Goal: Task Accomplishment & Management: Manage account settings

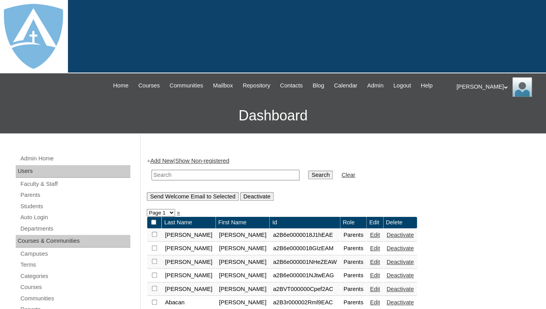
click at [159, 179] on input "text" at bounding box center [226, 175] width 148 height 11
paste input "[PERSON_NAME]"
type input "[PERSON_NAME]"
click at [308, 171] on input "Search" at bounding box center [320, 175] width 24 height 9
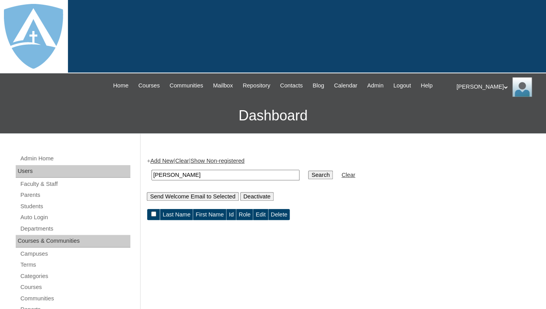
drag, startPoint x: 171, startPoint y: 183, endPoint x: 139, endPoint y: 180, distance: 32.4
click at [152, 180] on input "[PERSON_NAME]" at bounding box center [226, 175] width 148 height 11
type input "[PERSON_NAME]"
click at [308, 171] on input "Search" at bounding box center [320, 175] width 24 height 9
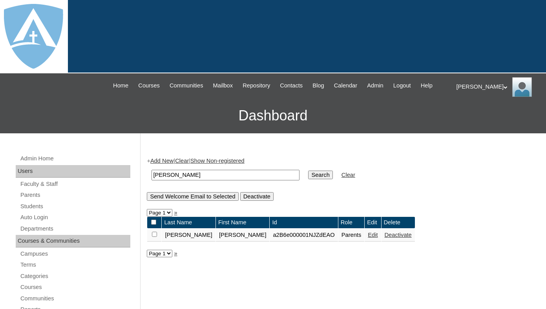
scroll to position [74, 0]
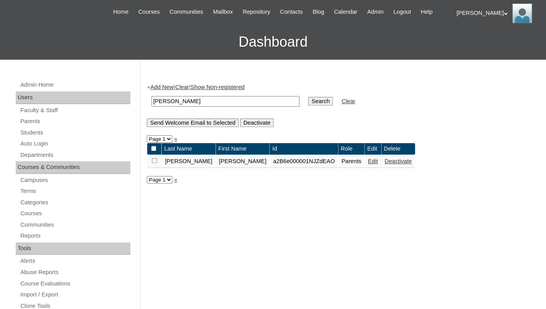
click at [368, 165] on link "Edit" at bounding box center [373, 161] width 10 height 6
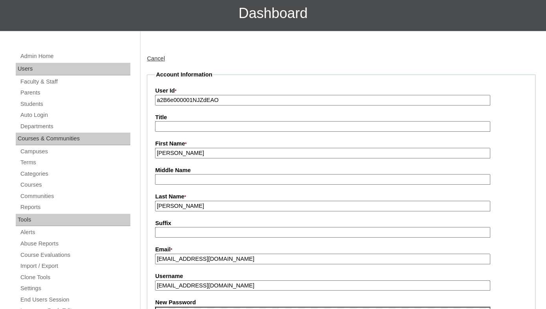
scroll to position [108, 0]
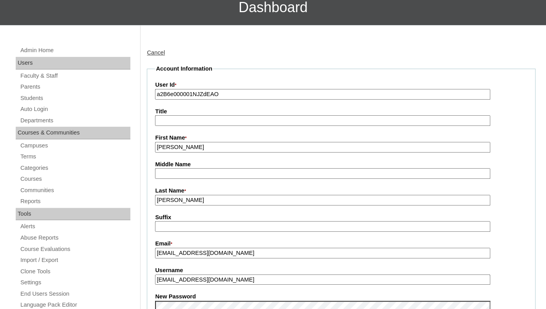
click at [218, 100] on input "a2B6e000001NJZdEAO" at bounding box center [322, 94] width 335 height 11
paste input "7cVT0000000MJtYAM"
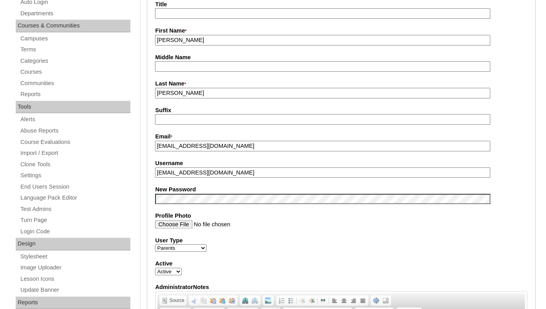
scroll to position [230, 0]
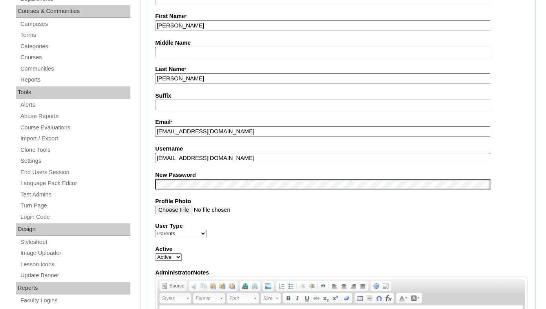
type input "a7cVT0000000MJtYAM"
click at [223, 164] on input "alpha_five_one@protonmail.com" at bounding box center [322, 158] width 335 height 11
click at [207, 179] on fieldset "Account Information User Id * a7cVT0000000MJtYAM Title First Name * Scott Middl…" at bounding box center [341, 178] width 389 height 470
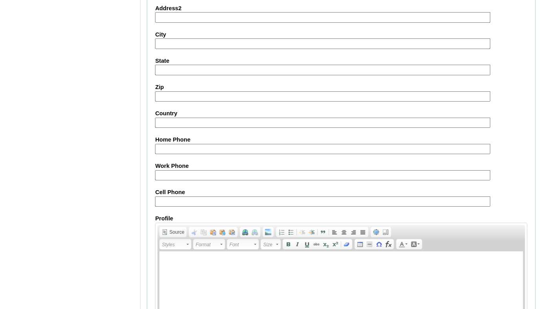
scroll to position [776, 0]
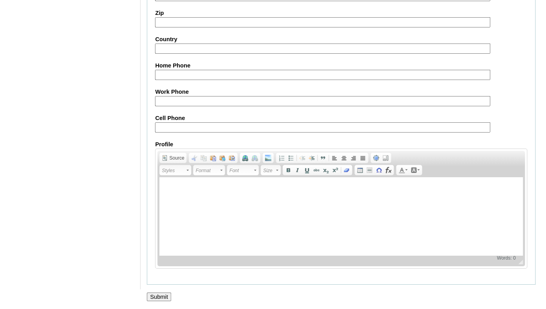
click at [160, 296] on input "Submit" at bounding box center [159, 297] width 24 height 9
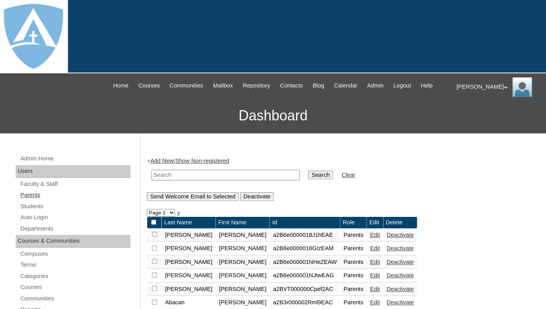
click at [25, 200] on link "Parents" at bounding box center [75, 195] width 111 height 10
click at [161, 181] on input "text" at bounding box center [226, 175] width 148 height 11
paste input "Aryanna Finney"
drag, startPoint x: 180, startPoint y: 183, endPoint x: 124, endPoint y: 185, distance: 56.2
click at [152, 181] on input "[PERSON_NAME]" at bounding box center [226, 175] width 148 height 11
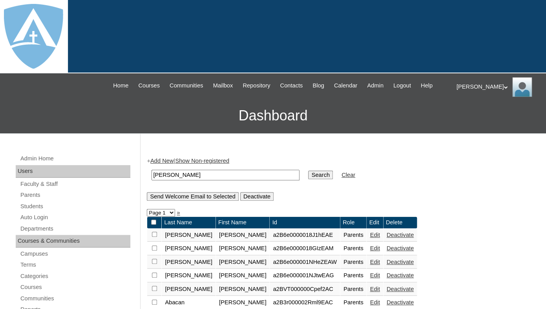
type input "[PERSON_NAME]"
click at [308, 171] on input "Search" at bounding box center [320, 175] width 24 height 9
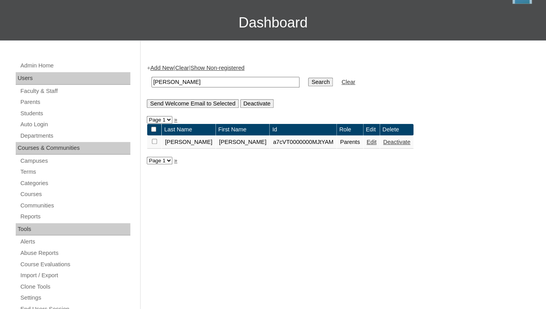
scroll to position [100, 0]
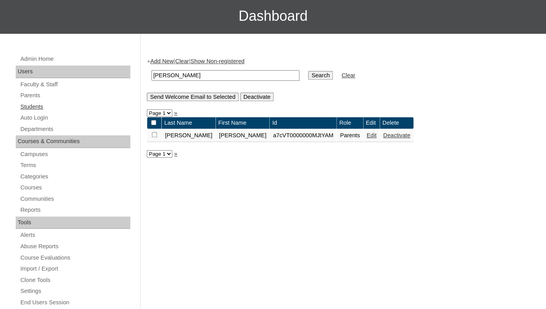
click at [33, 112] on link "Students" at bounding box center [75, 107] width 111 height 10
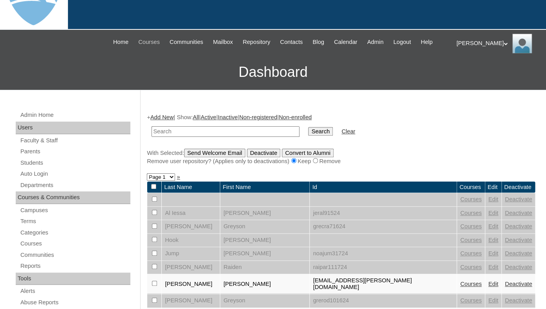
scroll to position [53, 0]
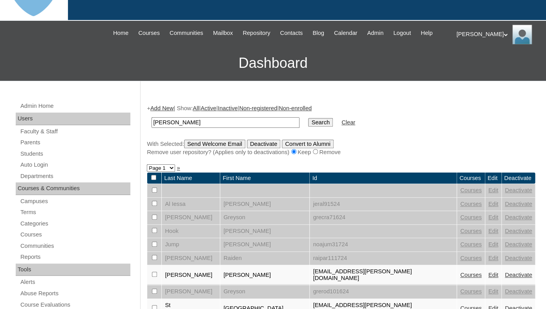
drag, startPoint x: 177, startPoint y: 129, endPoint x: 144, endPoint y: 129, distance: 33.4
click at [152, 128] on input "[PERSON_NAME]" at bounding box center [226, 122] width 148 height 11
click at [156, 128] on input "[PERSON_NAME]" at bounding box center [226, 122] width 148 height 11
type input "[PERSON_NAME]"
click at [308, 118] on input "Search" at bounding box center [320, 122] width 24 height 9
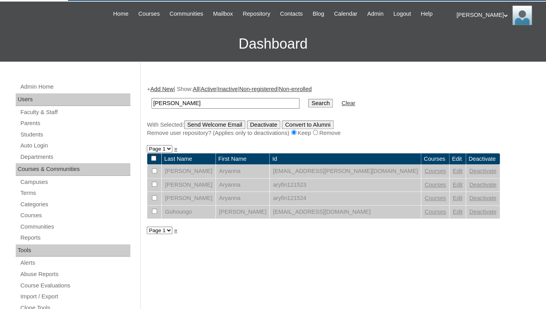
scroll to position [137, 0]
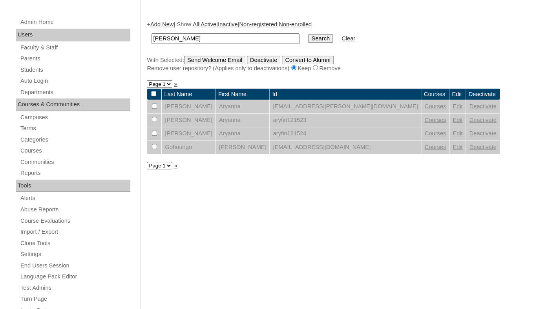
click at [453, 110] on link "Edit" at bounding box center [458, 106] width 10 height 6
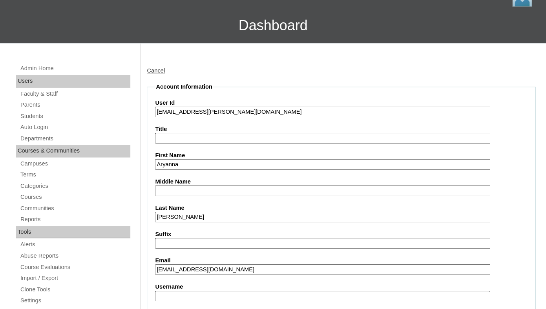
scroll to position [101, 0]
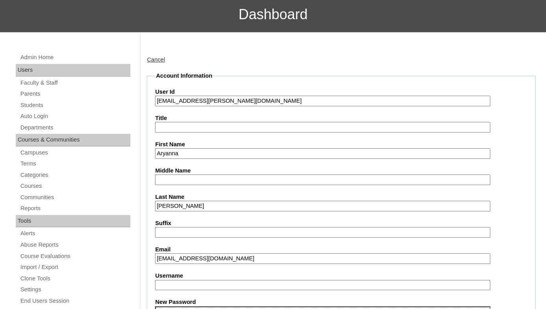
click at [235, 106] on input "[EMAIL_ADDRESS][PERSON_NAME][DOMAIN_NAME]" at bounding box center [322, 101] width 335 height 11
click at [235, 106] on input "aryanna.finney@enlightiumstudent.com" at bounding box center [322, 101] width 335 height 11
click at [157, 106] on input "aryanna.finney@enlightiumstudent.com" at bounding box center [322, 101] width 335 height 11
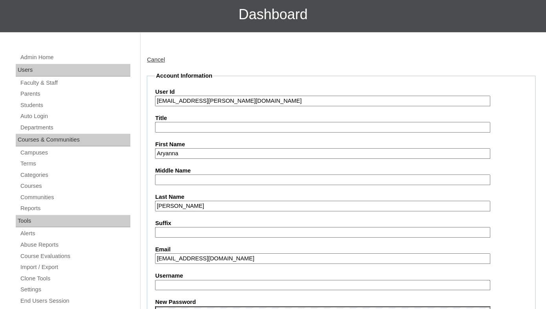
type input "26aryanna.finney@enlightiumstudent.com"
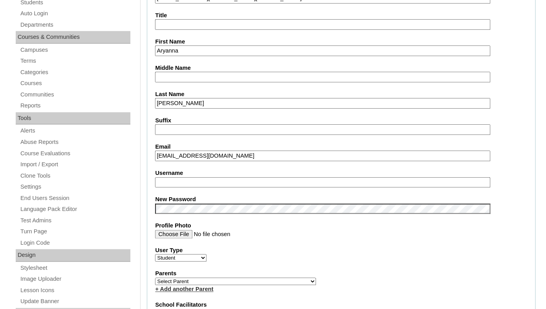
scroll to position [207, 0]
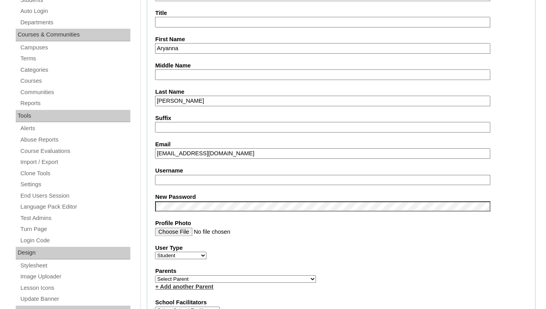
click at [195, 186] on input "Username" at bounding box center [322, 180] width 335 height 11
paste input "aryanna.finney@enlightiumstudent.com"
type input "aryanna.finney@enlightiumstudent.com"
click at [189, 197] on fieldset "Account Information User Id 26aryanna.finney@enlightiumstudent.com Title First …" at bounding box center [341, 281] width 389 height 629
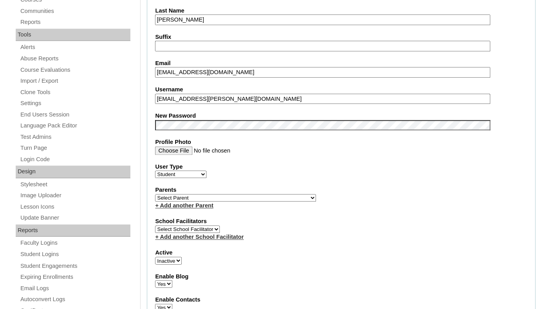
scroll to position [291, 0]
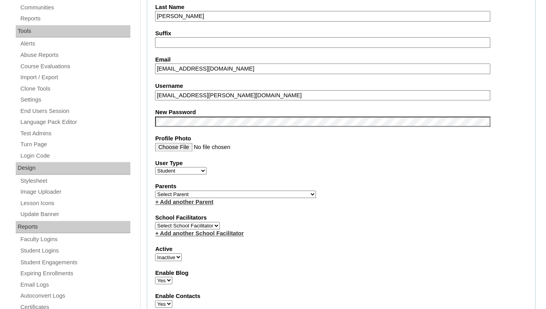
click at [155, 191] on select "Select Parent Garcia, Rosa Labourdette, Jessica Nicholson, Nicky Valentin , Nat…" at bounding box center [235, 194] width 161 height 7
select select "98754"
click option "Finney, Scott" at bounding box center [0, 0] width 0 height 0
select select "1"
click option "Active" at bounding box center [0, 0] width 0 height 0
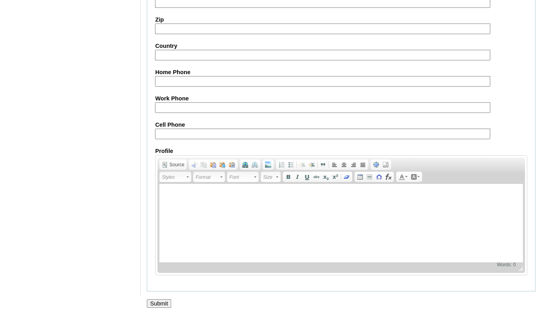
scroll to position [942, 0]
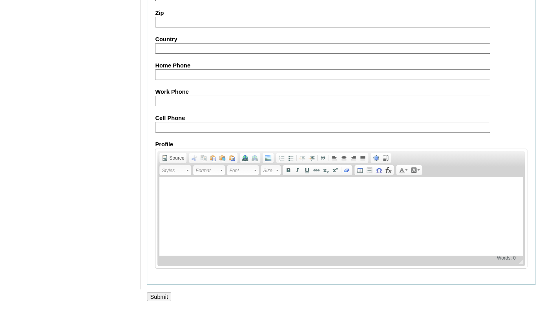
click at [157, 297] on input "Submit" at bounding box center [159, 297] width 24 height 9
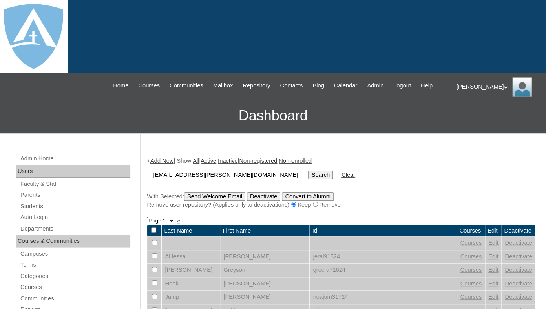
type input "[EMAIL_ADDRESS][PERSON_NAME][DOMAIN_NAME]"
click at [308, 171] on input "Search" at bounding box center [320, 175] width 24 height 9
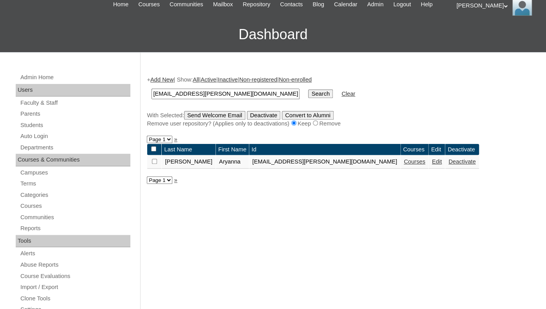
scroll to position [87, 0]
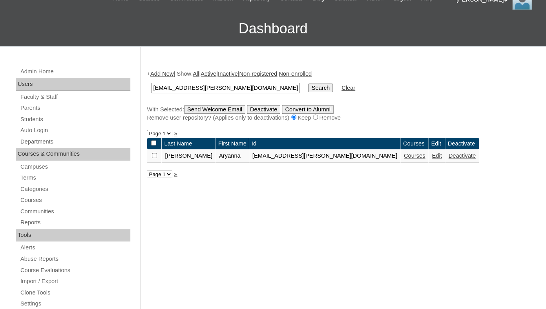
click at [404, 159] on link "Courses" at bounding box center [415, 156] width 22 height 6
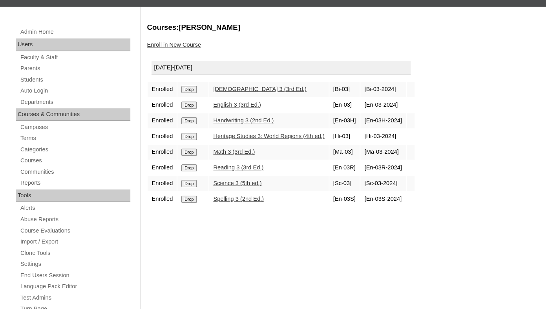
scroll to position [132, 0]
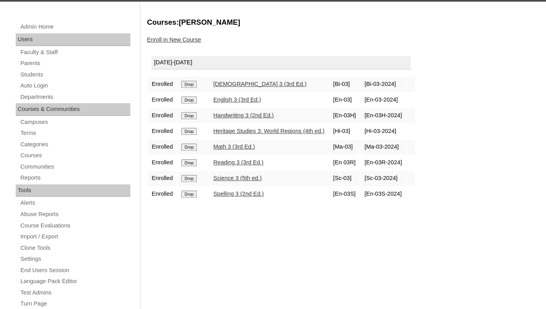
click at [191, 88] on input "Drop" at bounding box center [188, 84] width 15 height 7
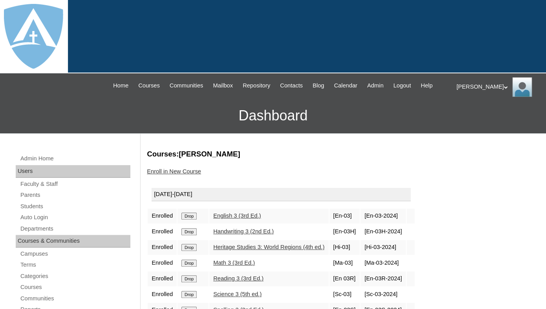
click at [194, 220] on input "Drop" at bounding box center [188, 216] width 15 height 7
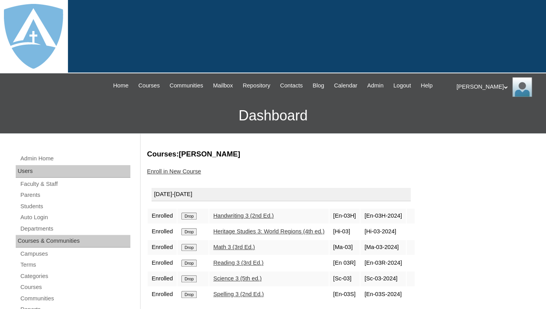
click at [191, 220] on input "Drop" at bounding box center [188, 216] width 15 height 7
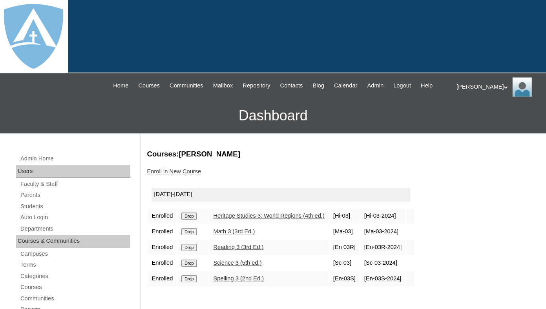
click at [194, 220] on input "Drop" at bounding box center [188, 216] width 15 height 7
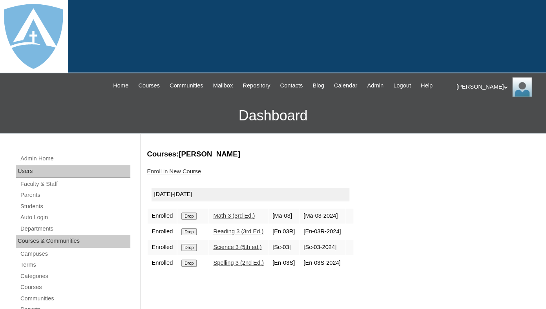
click at [189, 220] on input "Drop" at bounding box center [188, 216] width 15 height 7
click at [191, 220] on input "Drop" at bounding box center [188, 216] width 15 height 7
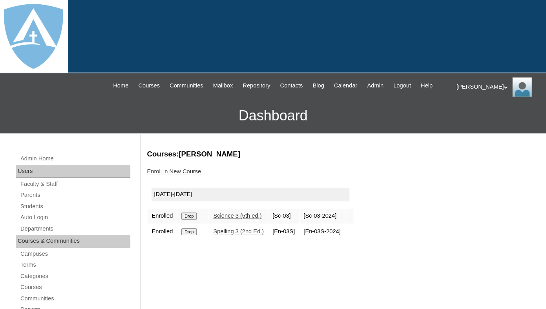
click at [189, 220] on input "Drop" at bounding box center [188, 216] width 15 height 7
click at [191, 220] on input "Drop" at bounding box center [188, 216] width 15 height 7
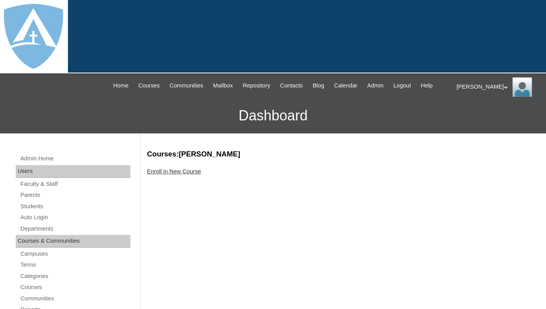
click at [171, 175] on link "Enroll in New Course" at bounding box center [174, 171] width 54 height 6
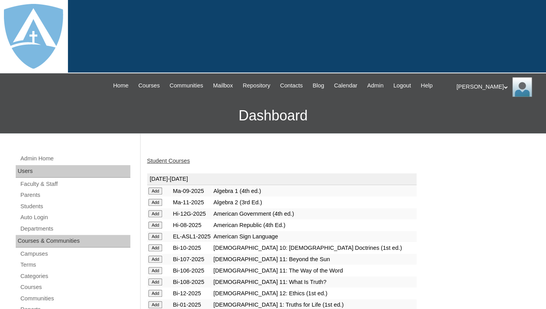
click at [158, 195] on input "Add" at bounding box center [155, 191] width 14 height 7
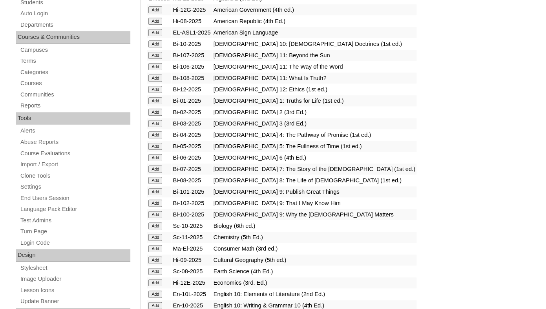
scroll to position [217, 0]
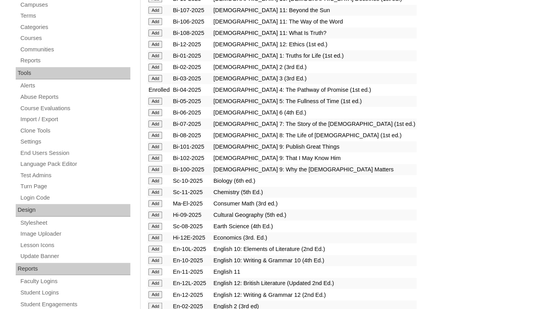
scroll to position [330, 0]
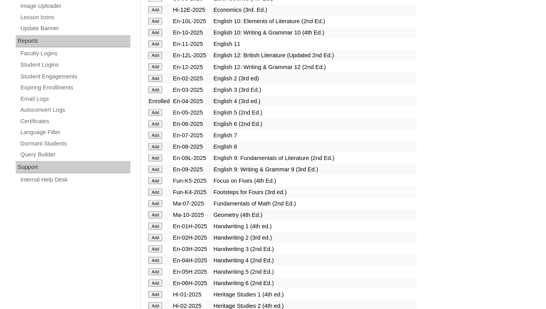
scroll to position [535, 0]
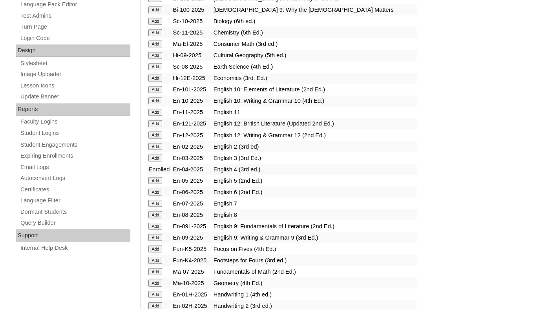
scroll to position [682, 0]
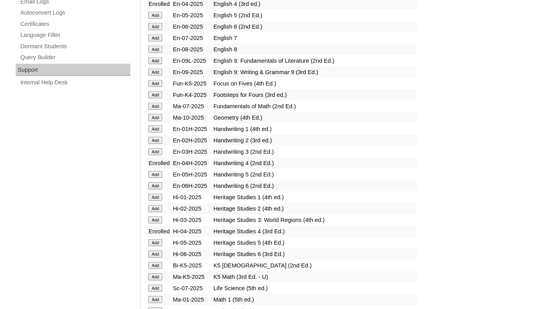
scroll to position [739, 0]
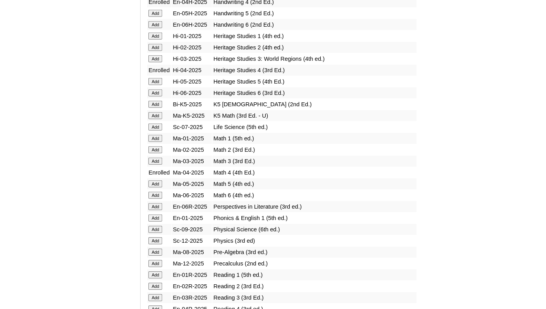
scroll to position [772, 0]
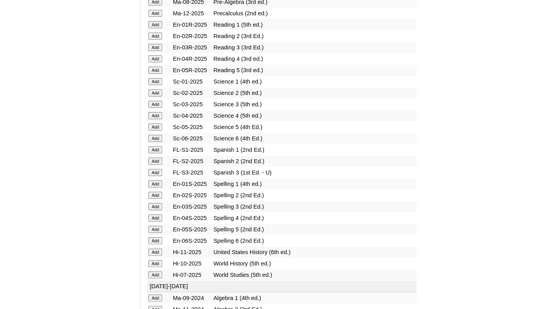
scroll to position [990, 0]
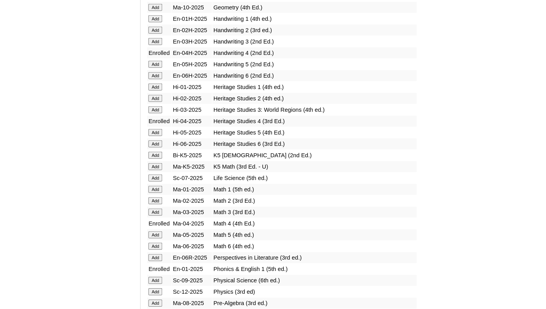
scroll to position [987, 0]
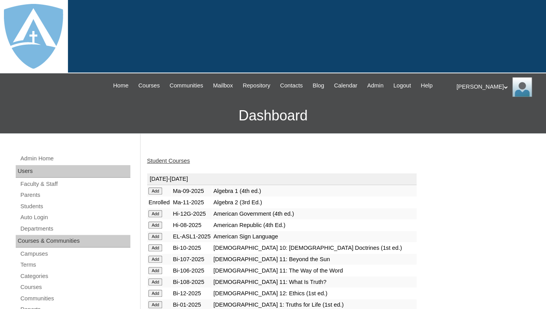
click at [172, 164] on link "Student Courses" at bounding box center [168, 161] width 43 height 6
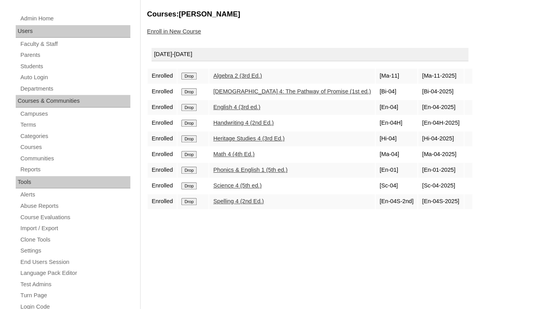
scroll to position [145, 0]
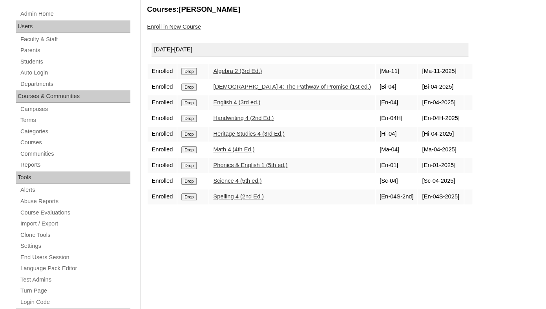
click at [190, 75] on input "Drop" at bounding box center [188, 71] width 15 height 7
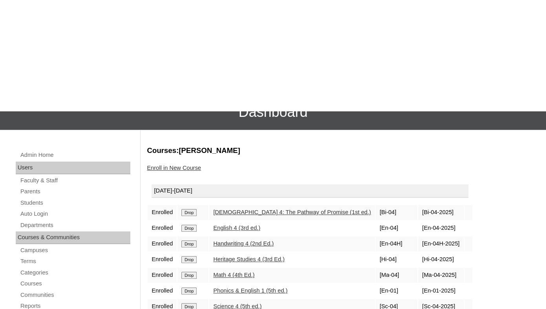
scroll to position [4, 0]
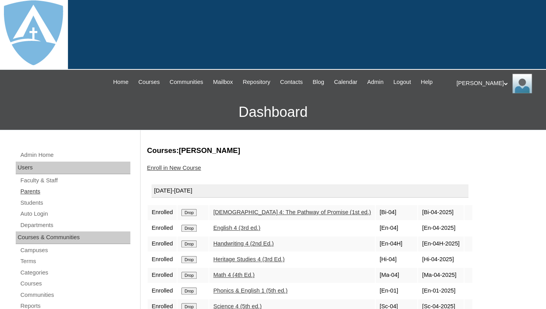
click at [29, 197] on link "Parents" at bounding box center [75, 192] width 111 height 10
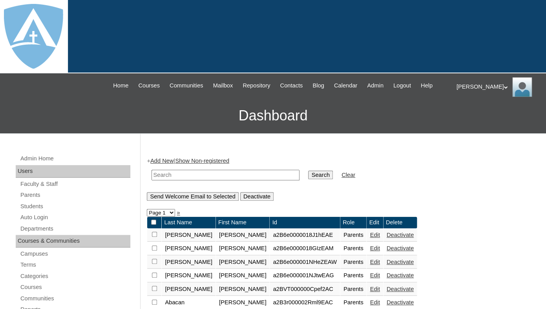
click at [167, 181] on input "text" at bounding box center [226, 175] width 148 height 11
paste input "Javier Bodie"
drag, startPoint x: 172, startPoint y: 183, endPoint x: 153, endPoint y: 183, distance: 18.9
click at [153, 181] on input "Javier Bodie" at bounding box center [226, 175] width 148 height 11
type input "Bodie"
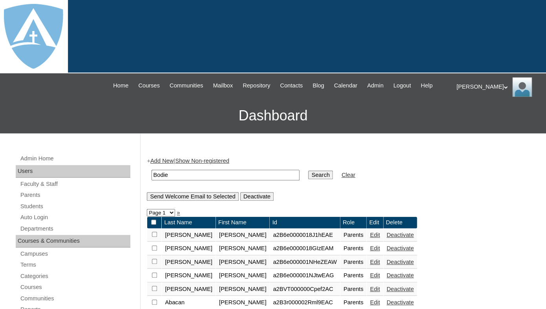
click at [308, 171] on input "Search" at bounding box center [320, 175] width 24 height 9
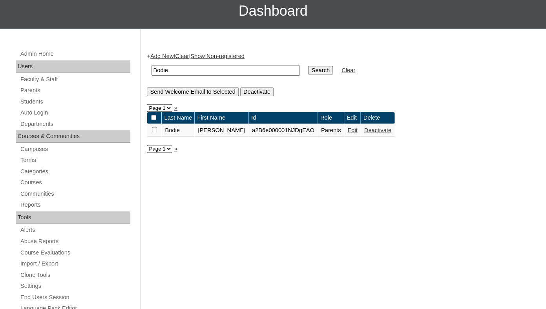
click at [348, 134] on link "Edit" at bounding box center [353, 130] width 10 height 6
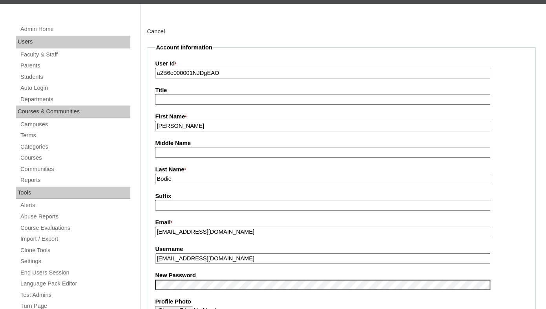
scroll to position [128, 0]
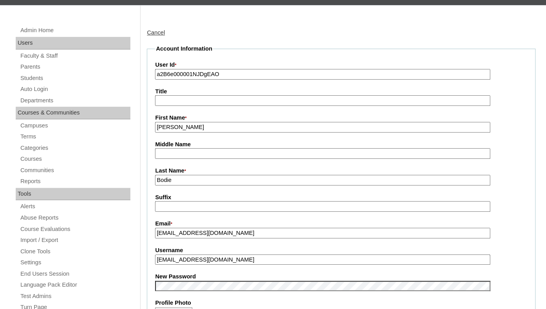
click at [234, 80] on input "a2B6e000001NJDgEAO" at bounding box center [322, 74] width 335 height 11
paste input "7cVT0000000MQLYA2"
type input "a7cVT0000000MQLYA2"
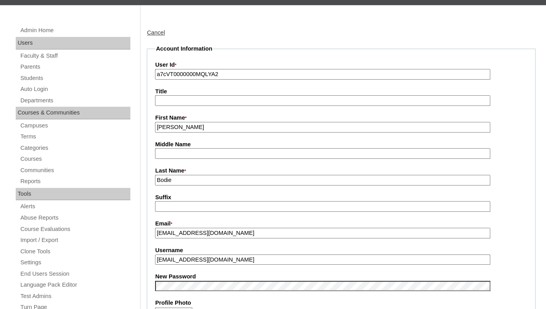
click at [232, 93] on fieldset "Account Information User Id * a7cVT0000000MQLYA2 Title First Name * Javier Midd…" at bounding box center [341, 280] width 389 height 470
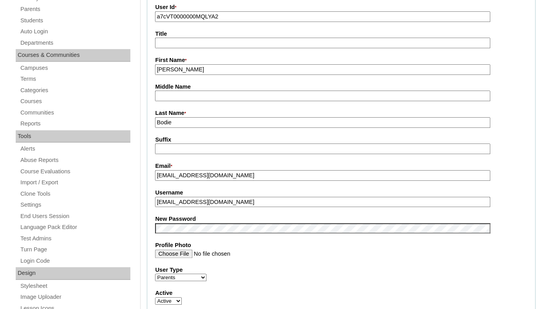
scroll to position [224, 0]
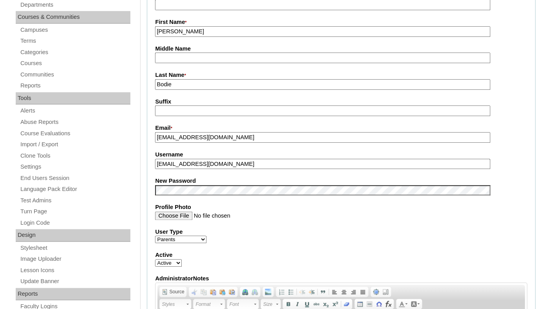
click at [200, 170] on input "bodie44@gmail.com" at bounding box center [322, 164] width 335 height 11
click at [181, 182] on fieldset "Account Information User Id * a7cVT0000000MQLYA2 Title First Name * Javier Midd…" at bounding box center [341, 184] width 389 height 470
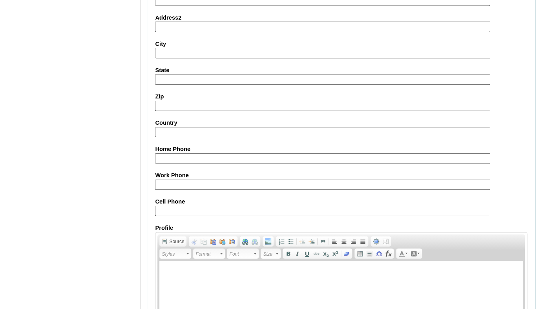
scroll to position [776, 0]
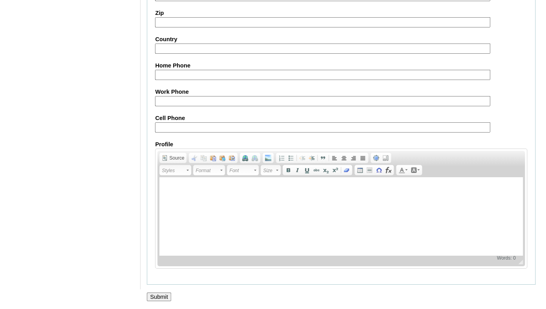
click at [163, 294] on input "Submit" at bounding box center [159, 297] width 24 height 9
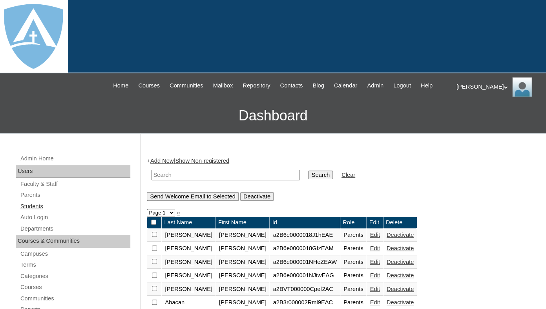
click at [35, 212] on link "Students" at bounding box center [75, 207] width 111 height 10
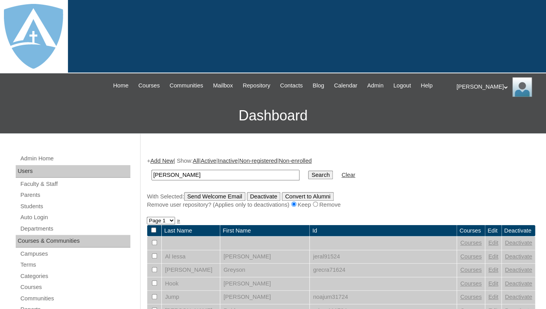
click at [152, 181] on input "Gideon Bodie" at bounding box center [226, 175] width 148 height 11
click at [175, 181] on input "Bodie" at bounding box center [226, 175] width 148 height 11
type input "Bodie"
click at [308, 171] on input "Search" at bounding box center [320, 175] width 24 height 9
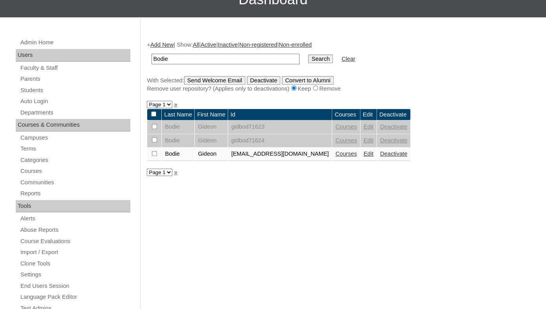
scroll to position [153, 0]
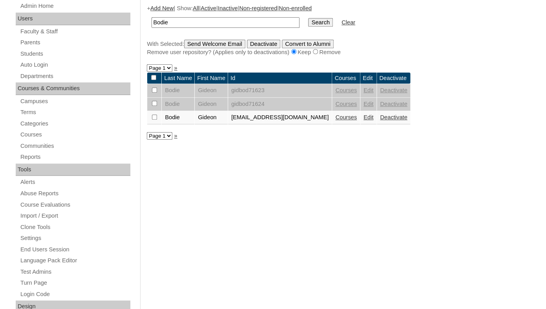
click at [373, 121] on link "Edit" at bounding box center [369, 117] width 10 height 6
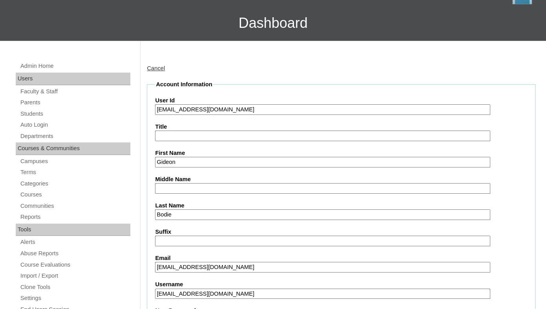
click at [207, 115] on input "[EMAIL_ADDRESS][DOMAIN_NAME]" at bounding box center [322, 109] width 335 height 11
click at [157, 115] on input "[EMAIL_ADDRESS][DOMAIN_NAME]" at bounding box center [322, 109] width 335 height 11
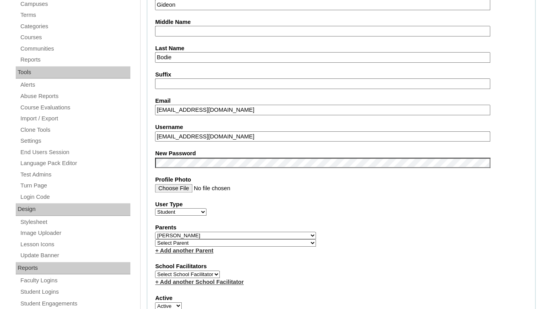
scroll to position [256, 0]
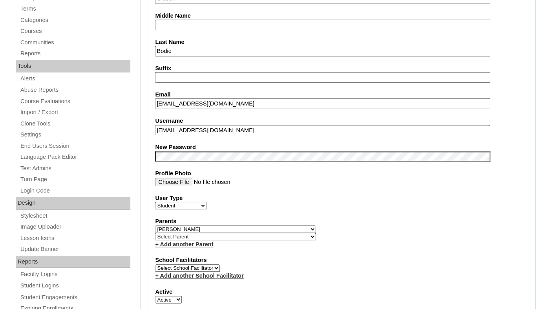
type input "26gideon.bodie@enlightiumstudent.com"
click at [197, 144] on fieldset "Account Information User Id 26gideon.bodie@enlightiumstudent.com Title First Na…" at bounding box center [341, 235] width 389 height 637
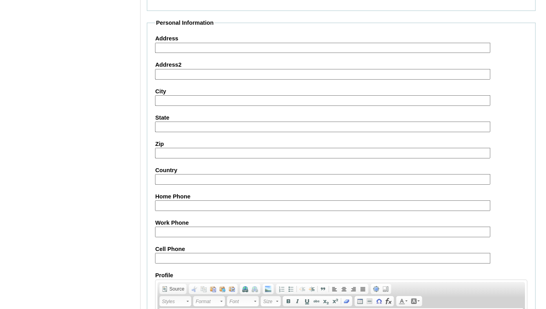
scroll to position [950, 0]
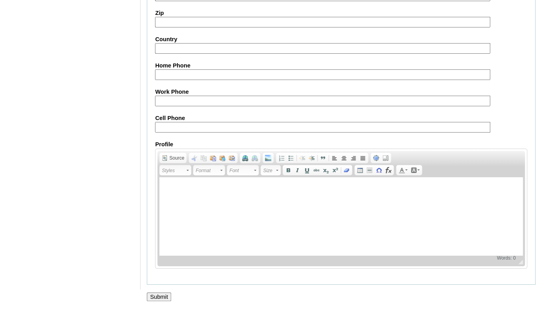
click at [156, 296] on input "Submit" at bounding box center [159, 297] width 24 height 9
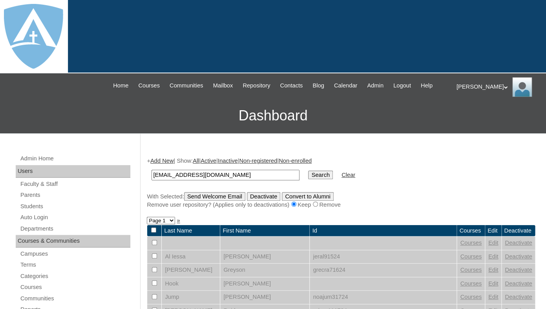
type input "[EMAIL_ADDRESS][DOMAIN_NAME]"
click at [308, 171] on input "Search" at bounding box center [320, 175] width 24 height 9
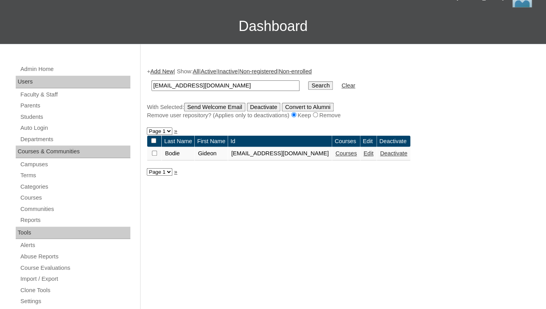
scroll to position [98, 0]
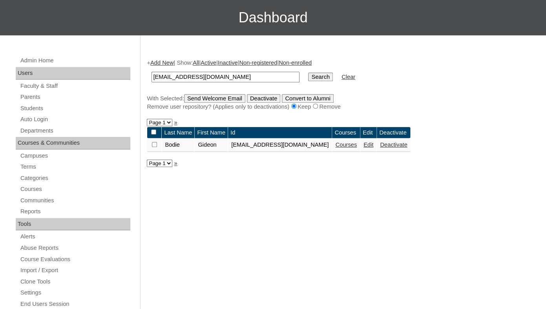
click at [357, 148] on link "Courses" at bounding box center [346, 145] width 22 height 6
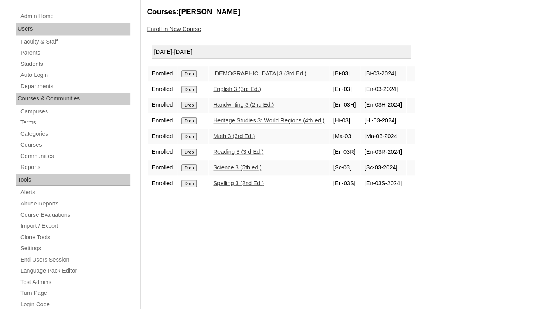
scroll to position [152, 0]
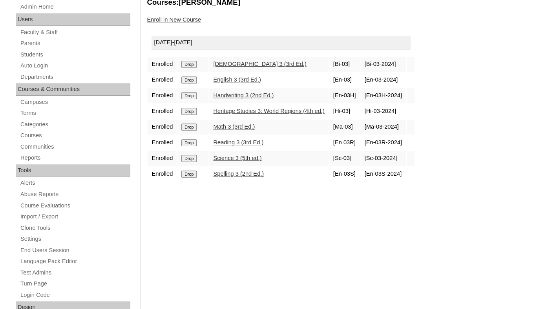
click at [193, 68] on input "Drop" at bounding box center [188, 64] width 15 height 7
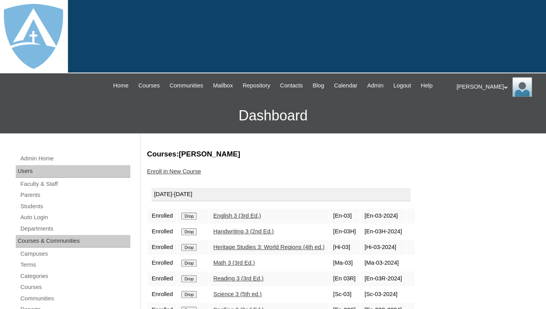
click at [192, 219] on form "Drop" at bounding box center [192, 216] width 23 height 6
click at [191, 220] on input "Drop" at bounding box center [188, 216] width 15 height 7
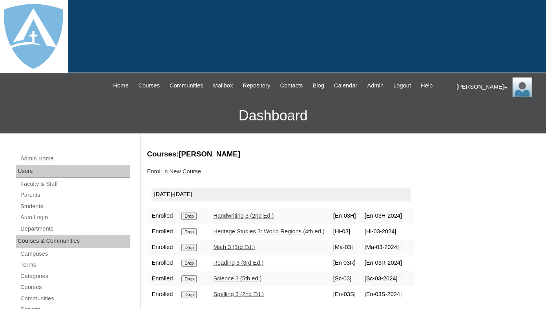
click at [191, 220] on input "Drop" at bounding box center [188, 216] width 15 height 7
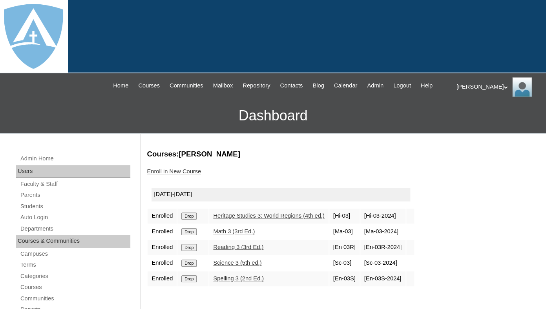
click at [190, 220] on input "Drop" at bounding box center [188, 216] width 15 height 7
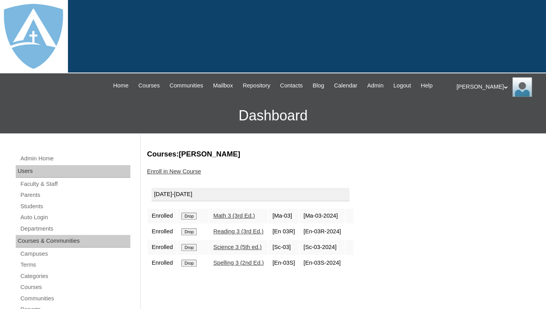
click at [197, 220] on input "Drop" at bounding box center [188, 216] width 15 height 7
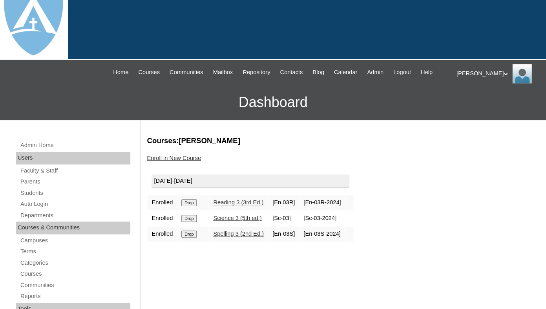
scroll to position [22, 0]
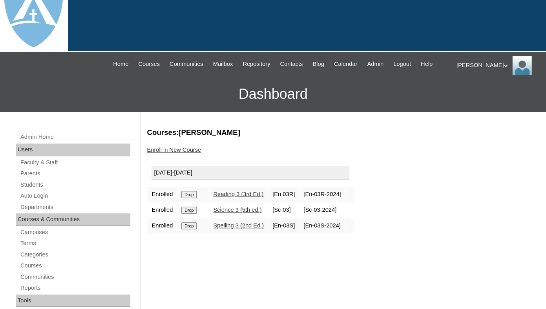
click at [193, 198] on input "Drop" at bounding box center [188, 194] width 15 height 7
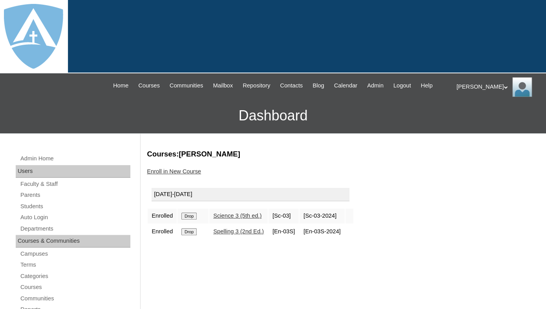
click at [193, 220] on input "Drop" at bounding box center [188, 216] width 15 height 7
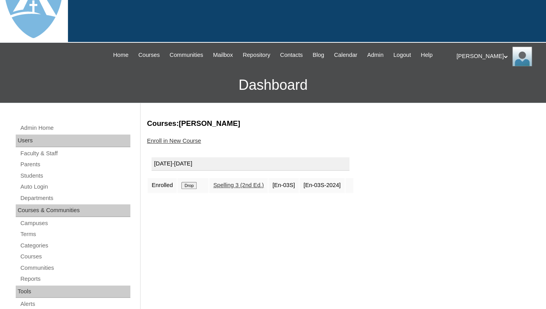
scroll to position [49, 0]
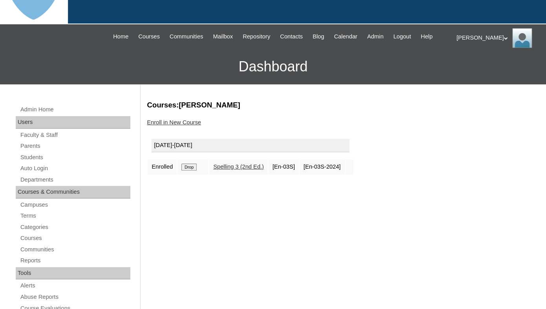
click at [193, 171] on input "Drop" at bounding box center [188, 167] width 15 height 7
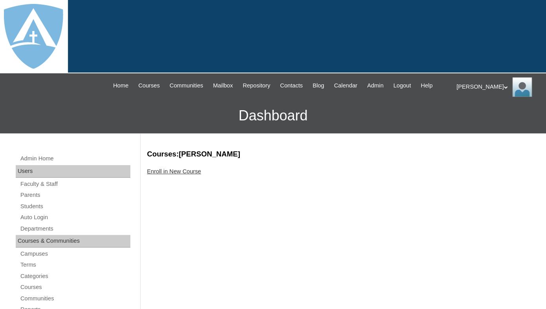
scroll to position [18, 0]
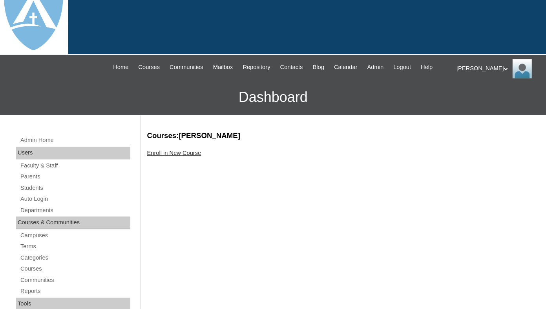
click at [184, 156] on link "Enroll in New Course" at bounding box center [174, 153] width 54 height 6
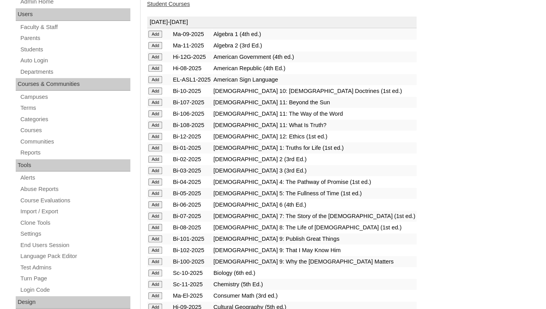
scroll to position [161, 0]
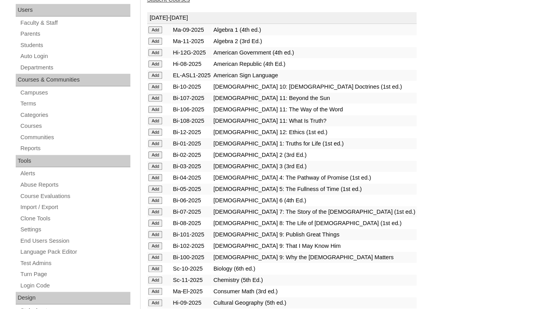
click at [155, 33] on input "Add" at bounding box center [155, 29] width 14 height 7
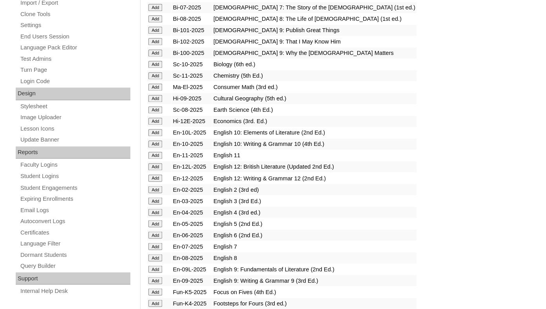
scroll to position [372, 0]
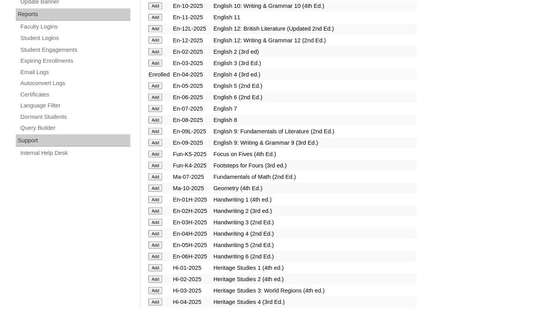
scroll to position [540, 0]
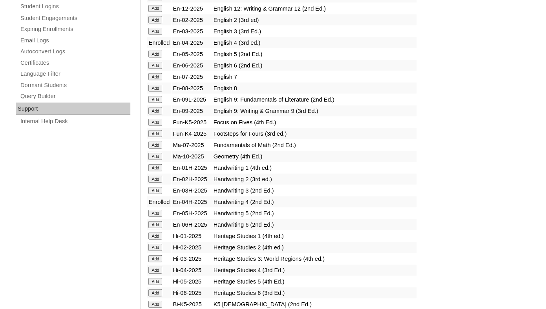
scroll to position [538, 0]
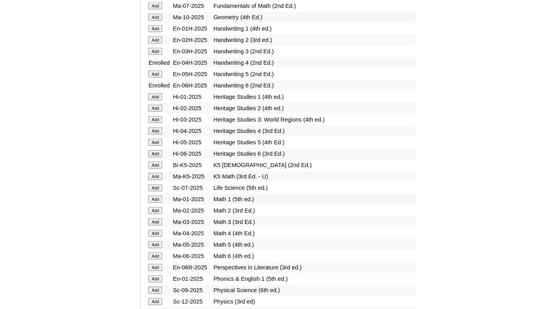
scroll to position [681, 0]
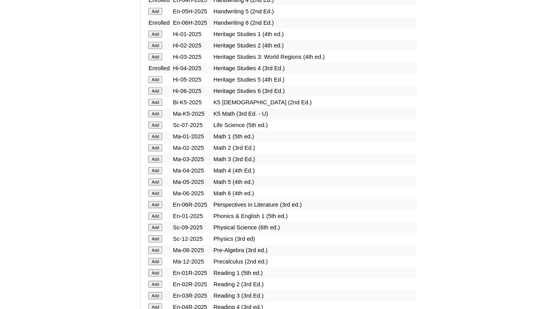
scroll to position [751, 0]
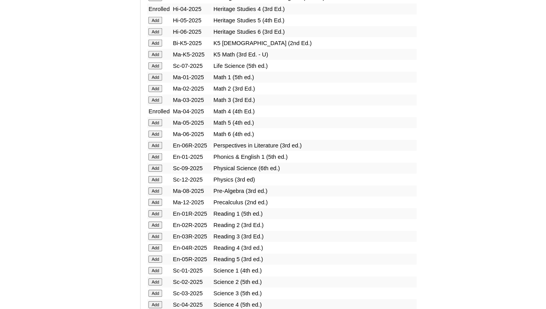
scroll to position [802, 0]
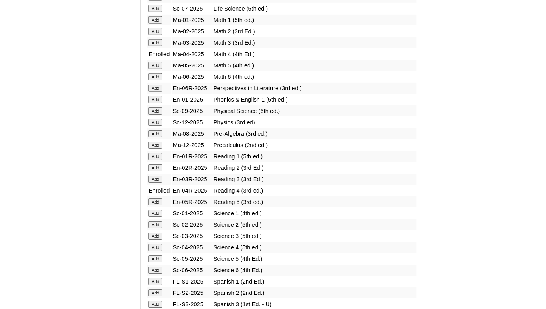
scroll to position [904, 0]
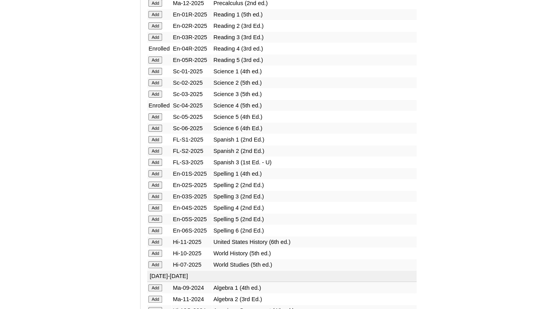
scroll to position [1064, 0]
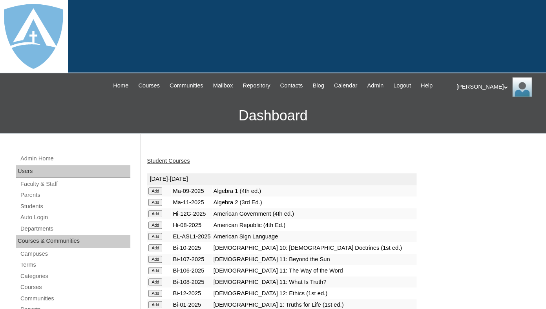
click at [166, 164] on link "Student Courses" at bounding box center [168, 161] width 43 height 6
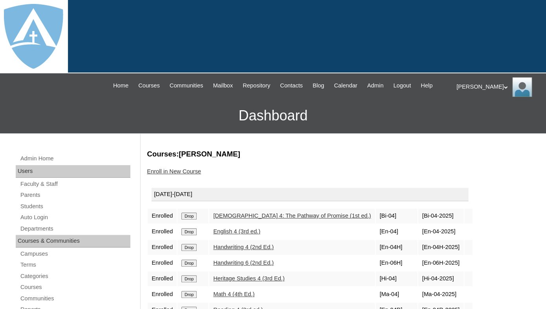
scroll to position [122, 0]
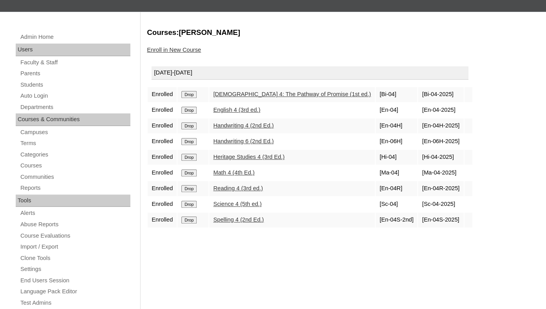
click at [191, 153] on div "Admin Home Users Faculty & Staff Parents Students Auto Login Departments Course…" at bounding box center [273, 283] width 546 height 542
click at [194, 98] on input "Drop" at bounding box center [188, 94] width 15 height 7
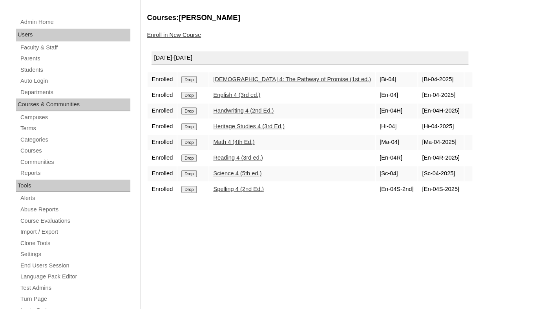
scroll to position [137, 0]
click at [37, 75] on link "Students" at bounding box center [75, 70] width 111 height 10
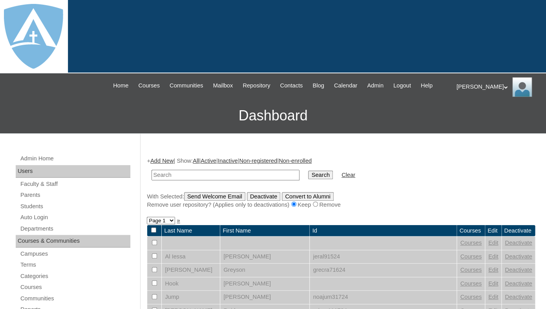
click at [180, 179] on input "text" at bounding box center [226, 175] width 148 height 11
click at [152, 181] on input "[PERSON_NAME]" at bounding box center [226, 175] width 148 height 11
type input "[PERSON_NAME]"
click at [308, 171] on input "Search" at bounding box center [320, 175] width 24 height 9
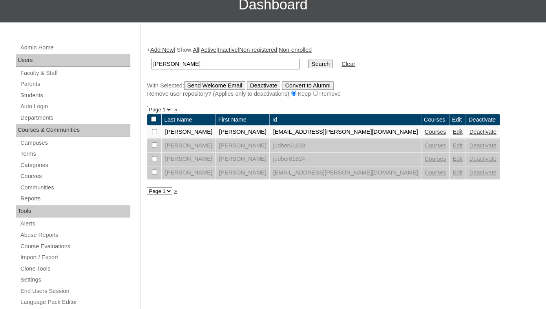
scroll to position [126, 0]
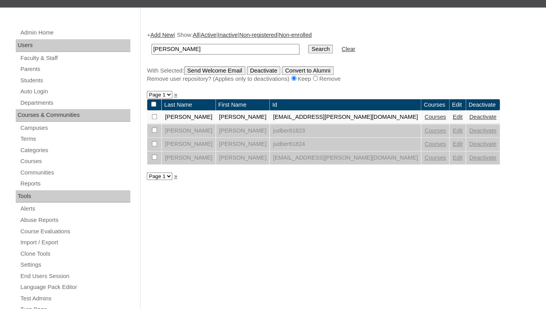
click at [453, 161] on link "Edit" at bounding box center [458, 158] width 10 height 6
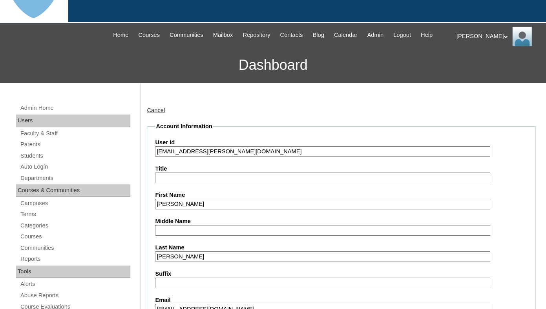
scroll to position [76, 0]
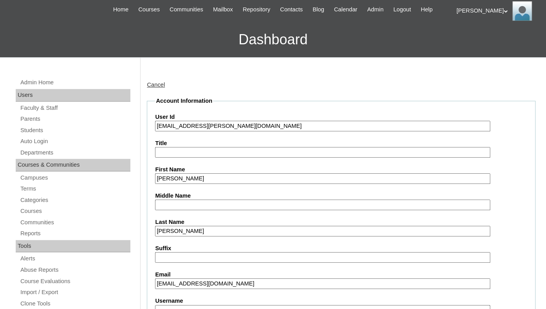
click at [238, 132] on input "jude.bernal@enlightiumstudent.com" at bounding box center [322, 126] width 335 height 11
click at [156, 132] on input "jude.bernal@enlightiumstudent.com" at bounding box center [322, 126] width 335 height 11
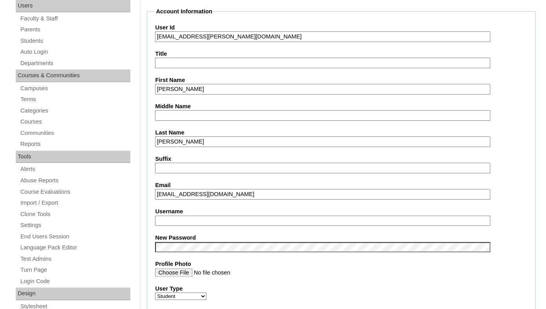
scroll to position [168, 0]
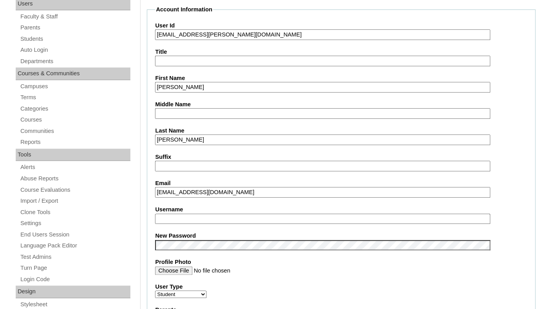
type input "26jude.bernal@enlightiumstudent.com"
click at [197, 224] on input "Username" at bounding box center [322, 219] width 335 height 11
paste input "jude.bernal@enlightiumstudent.com"
type input "jude.bernal@enlightiumstudent.com"
click at [204, 214] on label "Username" at bounding box center [341, 210] width 372 height 8
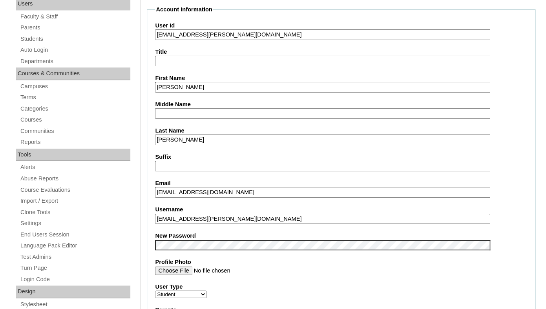
click at [204, 214] on input "jude.bernal@enlightiumstudent.com" at bounding box center [322, 219] width 335 height 11
click at [277, 275] on input "Profile Photo" at bounding box center [322, 271] width 335 height 9
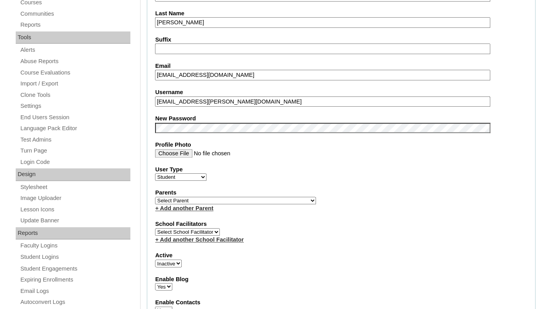
scroll to position [288, 0]
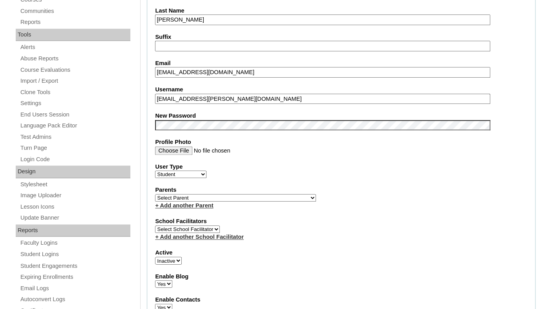
click at [155, 194] on select "Select Parent Garcia, Rosa Labourdette, Jessica Nicholson, Nicky Valentin , Nat…" at bounding box center [235, 197] width 161 height 7
select select "98795"
click option "Bernal, Jennifer" at bounding box center [0, 0] width 0 height 0
select select "1"
click option "Active" at bounding box center [0, 0] width 0 height 0
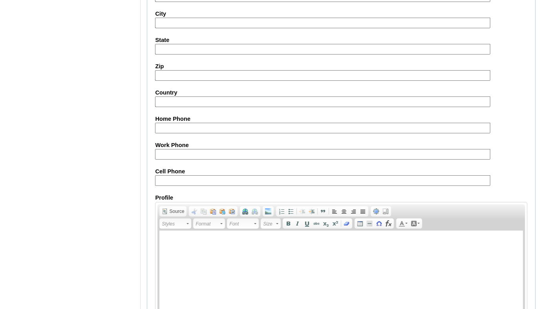
scroll to position [942, 0]
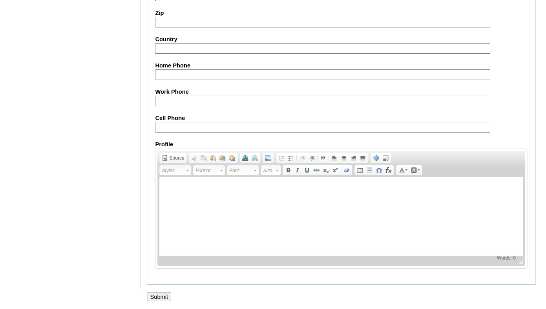
click at [160, 295] on input "Submit" at bounding box center [159, 297] width 24 height 9
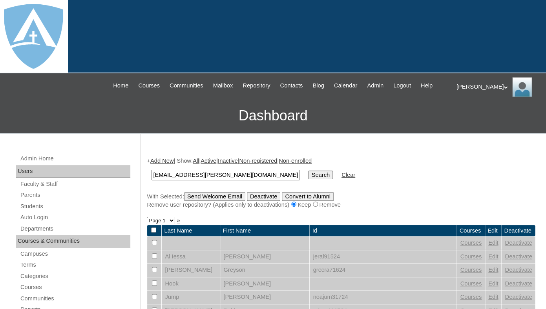
type input "[EMAIL_ADDRESS][PERSON_NAME][DOMAIN_NAME]"
click at [308, 171] on input "Search" at bounding box center [320, 175] width 24 height 9
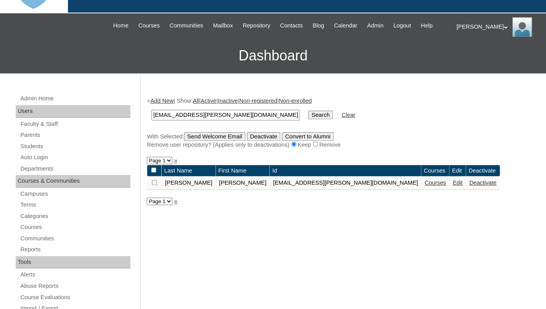
scroll to position [64, 0]
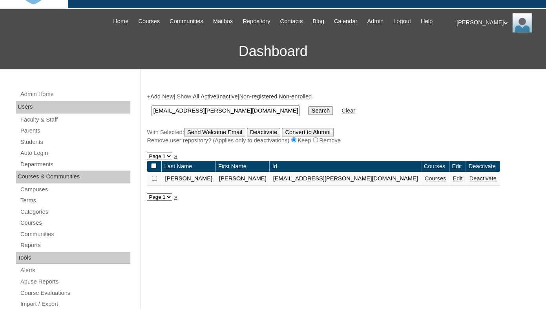
click at [425, 182] on link "Courses" at bounding box center [436, 179] width 22 height 6
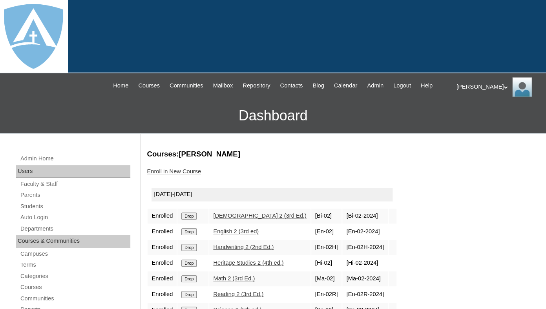
click at [191, 220] on input "Drop" at bounding box center [188, 216] width 15 height 7
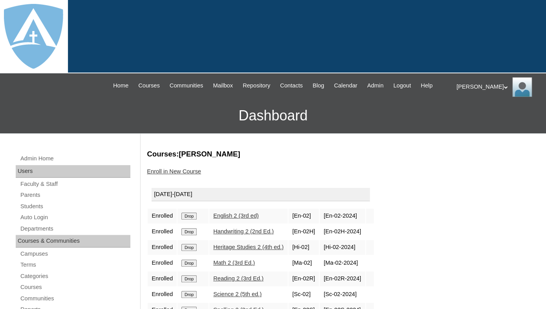
click at [190, 220] on input "Drop" at bounding box center [188, 216] width 15 height 7
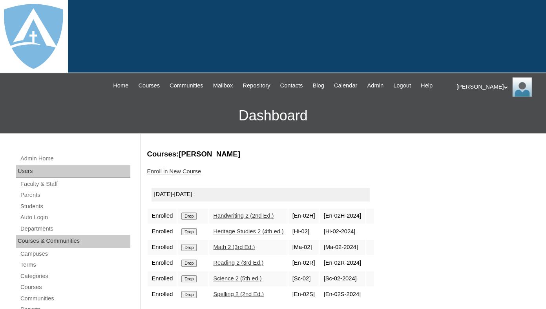
click at [190, 220] on input "Drop" at bounding box center [188, 216] width 15 height 7
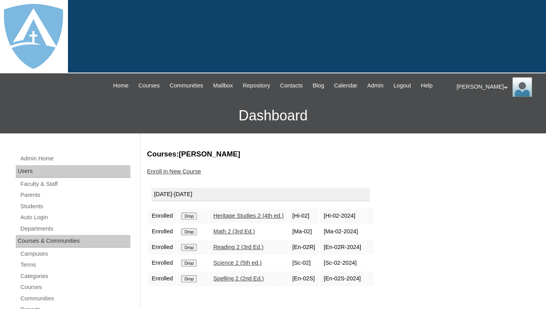
click at [188, 220] on input "Drop" at bounding box center [188, 216] width 15 height 7
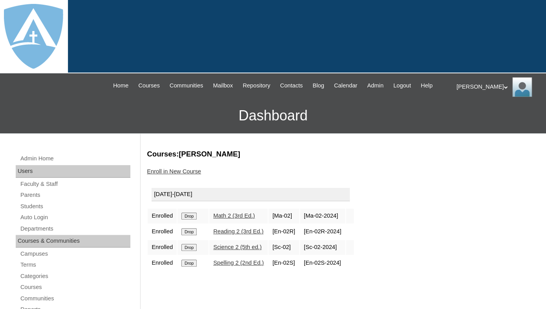
click at [192, 220] on input "Drop" at bounding box center [188, 216] width 15 height 7
click at [195, 220] on input "Drop" at bounding box center [188, 216] width 15 height 7
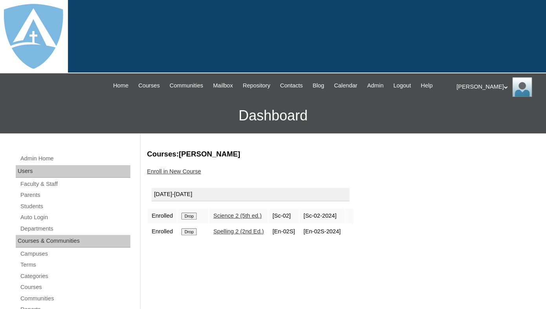
click at [189, 220] on input "Drop" at bounding box center [188, 216] width 15 height 7
click at [194, 220] on input "Drop" at bounding box center [188, 216] width 15 height 7
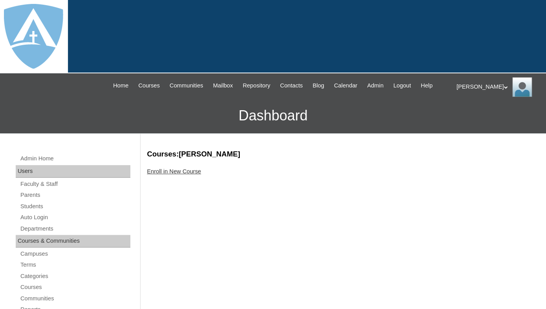
click at [187, 175] on link "Enroll in New Course" at bounding box center [174, 171] width 54 height 6
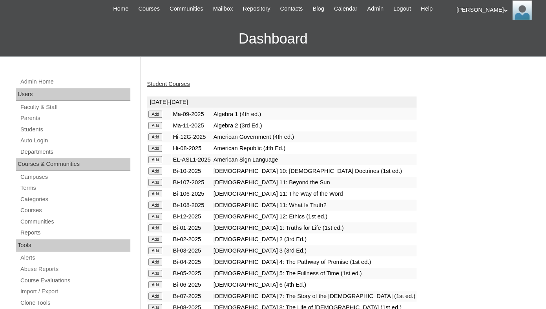
scroll to position [78, 0]
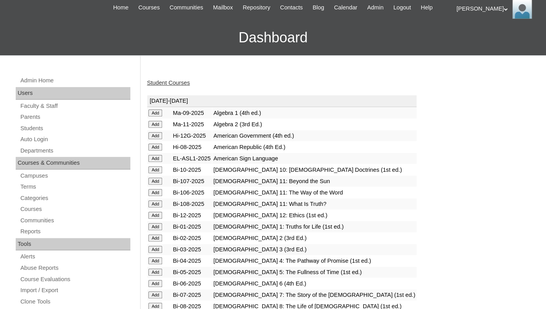
click at [157, 117] on input "Add" at bounding box center [155, 113] width 14 height 7
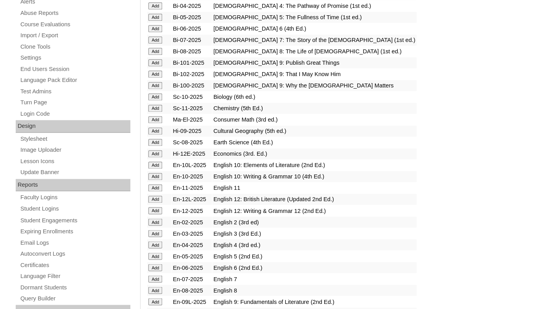
scroll to position [366, 0]
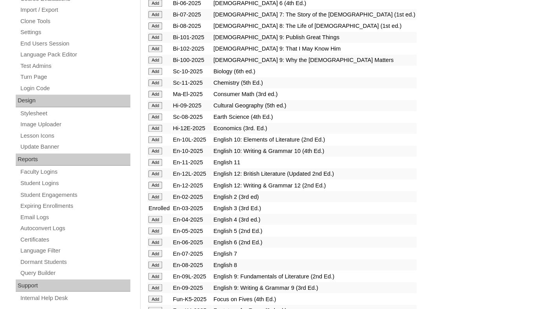
scroll to position [541, 0]
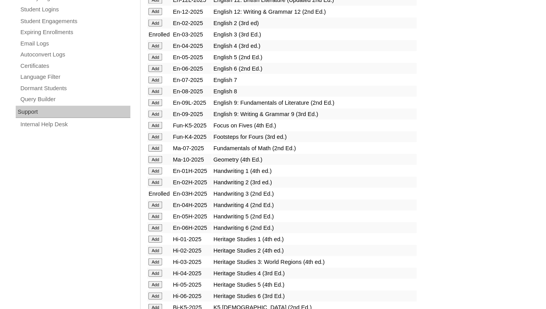
scroll to position [636, 0]
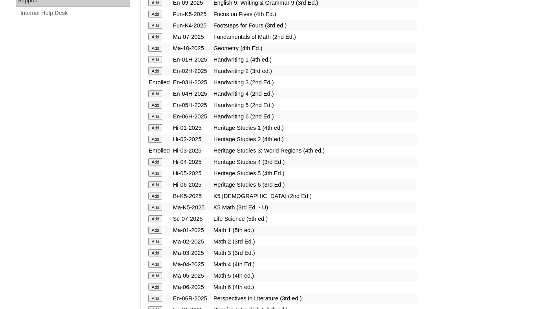
scroll to position [685, 0]
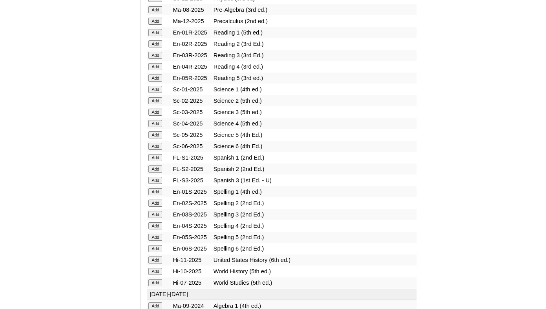
scroll to position [1012, 0]
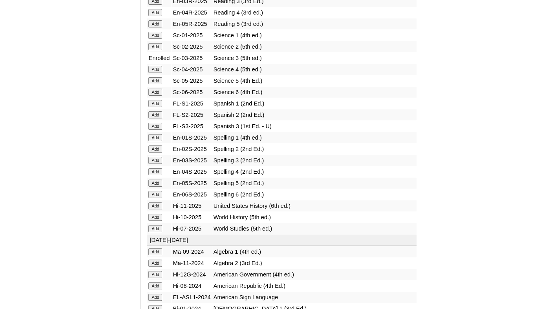
scroll to position [1090, 0]
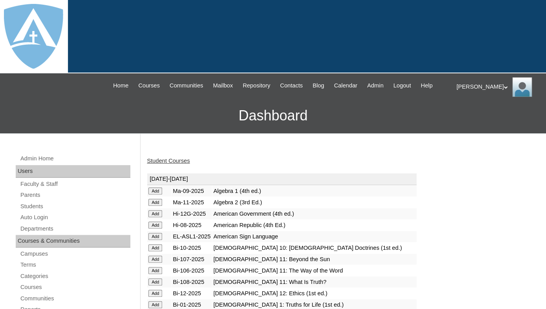
click at [165, 164] on link "Student Courses" at bounding box center [168, 161] width 43 height 6
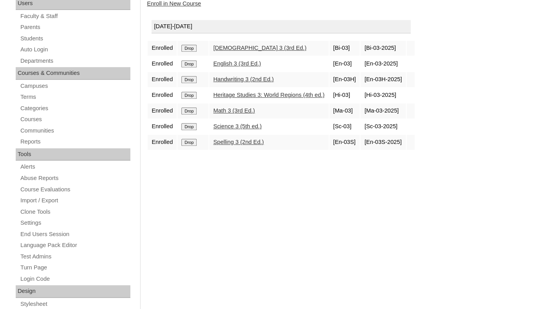
scroll to position [130, 0]
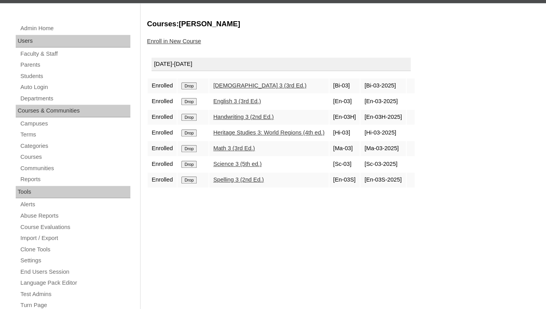
click at [168, 44] on link "Enroll in New Course" at bounding box center [174, 41] width 54 height 6
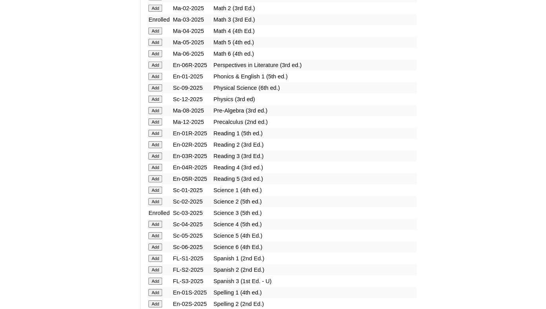
scroll to position [879, 0]
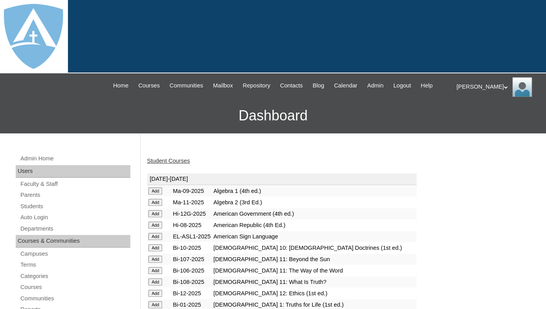
click at [167, 164] on link "Student Courses" at bounding box center [168, 161] width 43 height 6
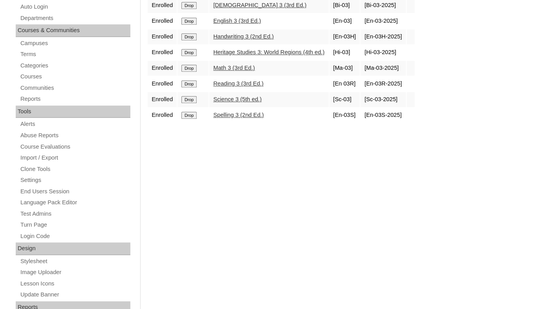
scroll to position [55, 0]
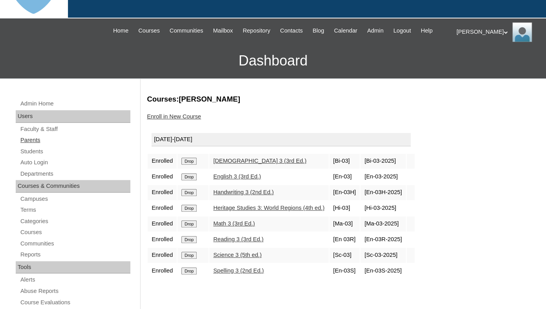
click at [35, 145] on link "Parents" at bounding box center [75, 140] width 111 height 10
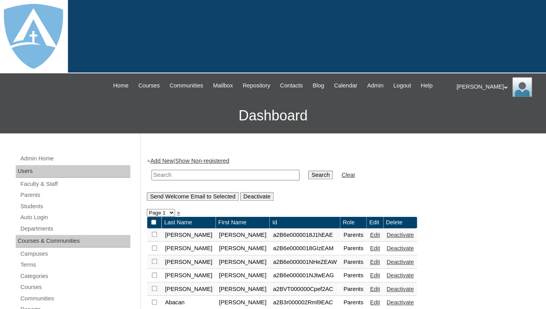
click at [169, 181] on input "text" at bounding box center [226, 175] width 148 height 11
paste input "Jennifer Thorn"
click at [152, 178] on input "Jennifer Thorn" at bounding box center [226, 175] width 148 height 11
type input "thorn"
click at [308, 171] on input "Search" at bounding box center [320, 175] width 24 height 9
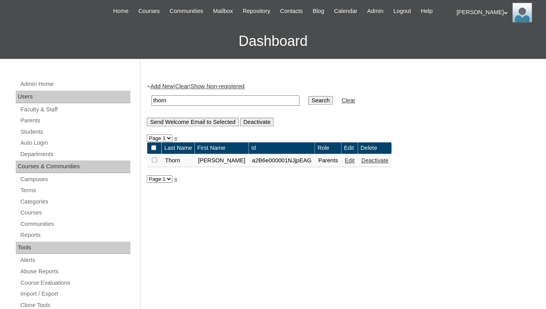
scroll to position [76, 0]
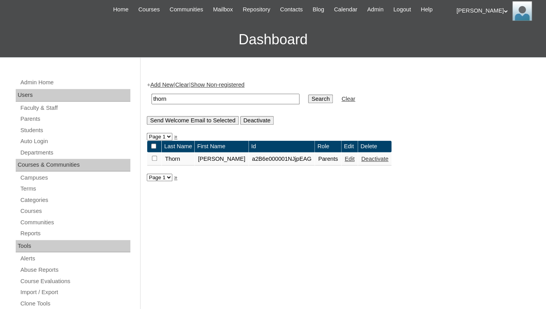
click at [345, 162] on link "Edit" at bounding box center [350, 159] width 10 height 6
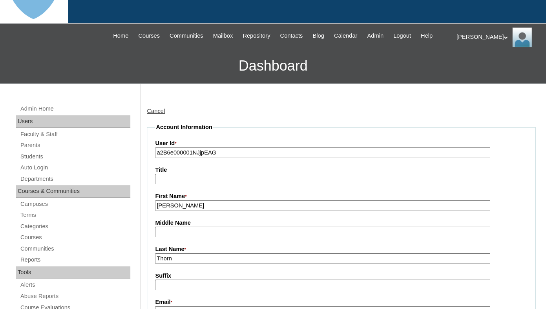
click at [183, 157] on input "a2B6e000001NJjpEAG" at bounding box center [322, 153] width 335 height 11
paste input "7cVT0000000MyDYAU"
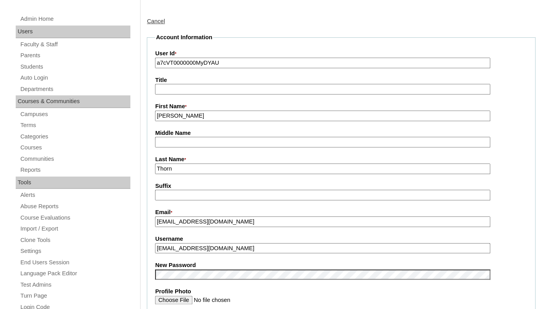
scroll to position [141, 0]
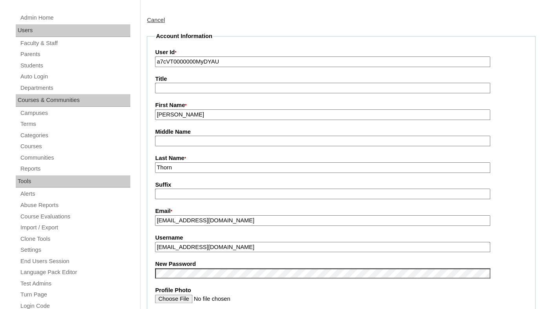
type input "a7cVT0000000MyDYAU"
click at [194, 264] on fieldset "Account Information User Id * a7cVT0000000MyDYAU Title First Name * Jennifer Mi…" at bounding box center [341, 267] width 389 height 470
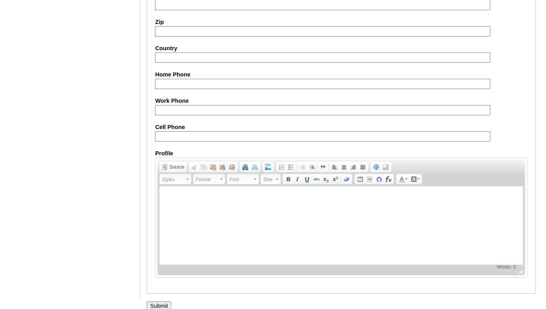
scroll to position [776, 0]
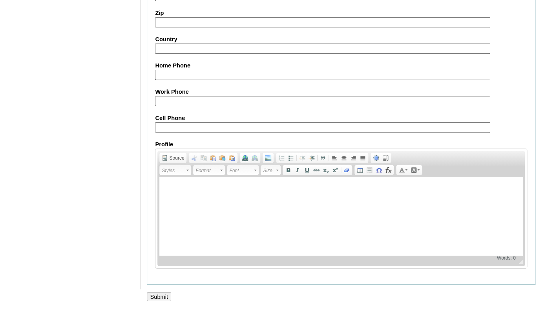
click at [154, 297] on input "Submit" at bounding box center [159, 297] width 24 height 9
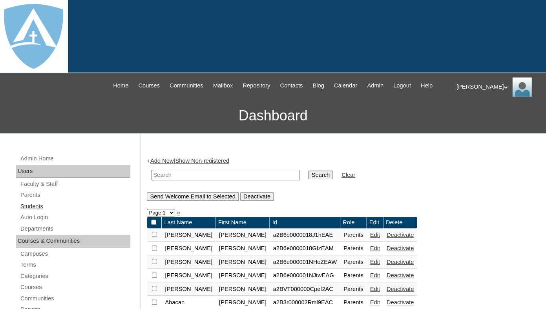
click at [32, 212] on link "Students" at bounding box center [75, 207] width 111 height 10
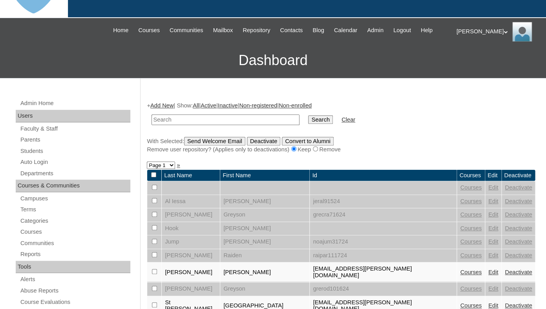
scroll to position [56, 0]
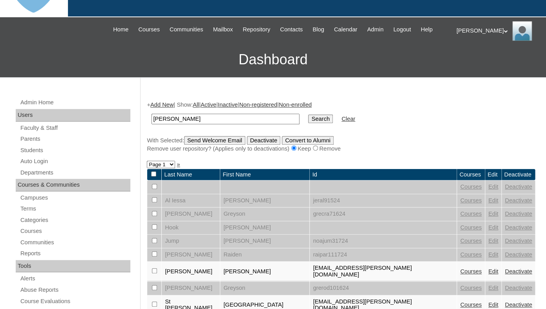
drag, startPoint x: 168, startPoint y: 127, endPoint x: 132, endPoint y: 125, distance: 35.8
click at [152, 124] on input "[PERSON_NAME]" at bounding box center [226, 119] width 148 height 11
type input "Thorn"
click at [308, 115] on input "Search" at bounding box center [320, 119] width 24 height 9
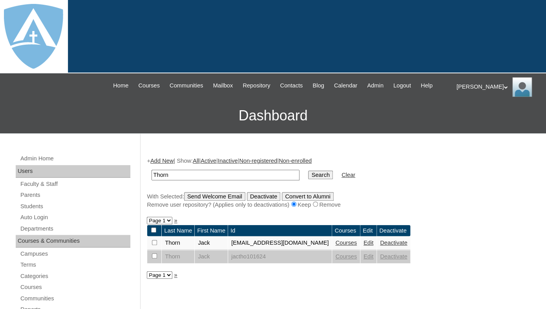
scroll to position [66, 0]
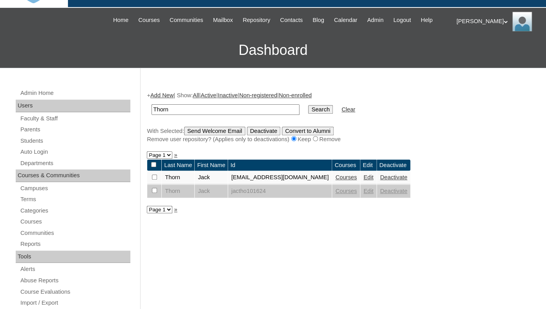
click at [357, 181] on link "Courses" at bounding box center [346, 177] width 22 height 6
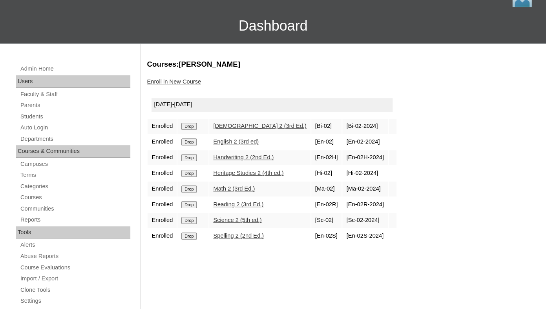
scroll to position [96, 0]
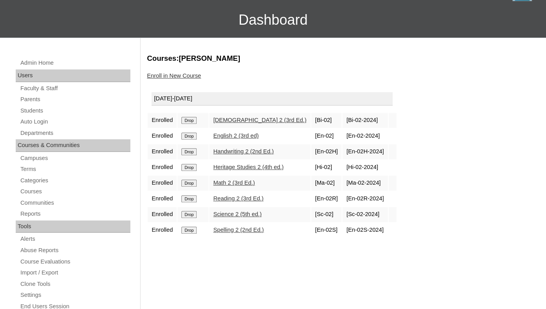
click at [191, 124] on input "Drop" at bounding box center [188, 120] width 15 height 7
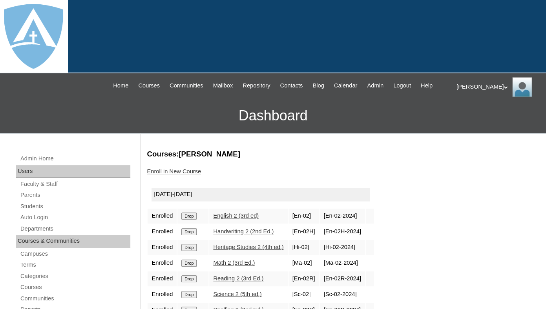
click at [191, 220] on input "Drop" at bounding box center [188, 216] width 15 height 7
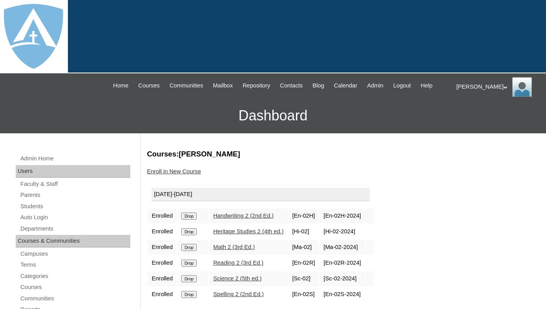
scroll to position [106, 0]
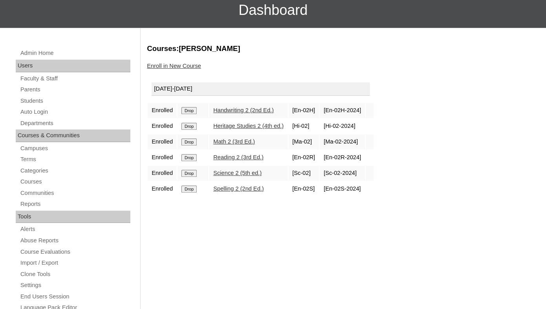
click at [195, 114] on input "Drop" at bounding box center [188, 110] width 15 height 7
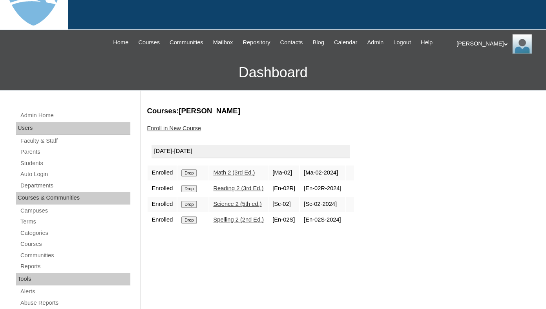
scroll to position [68, 0]
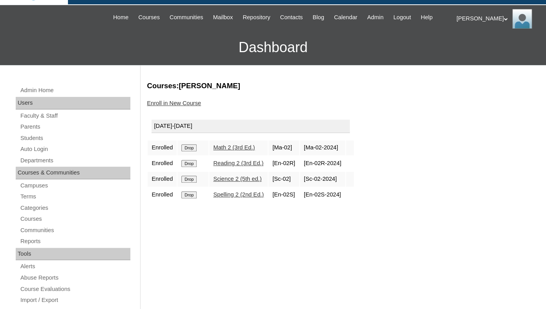
click at [193, 152] on input "Drop" at bounding box center [188, 148] width 15 height 7
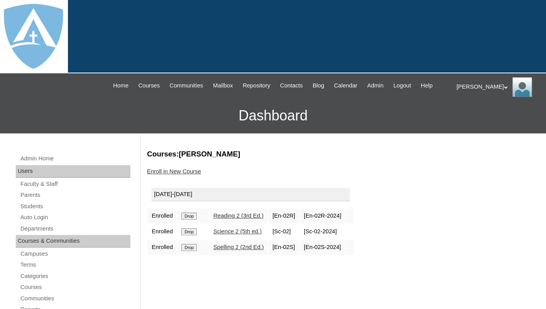
click at [193, 220] on input "Drop" at bounding box center [188, 216] width 15 height 7
click at [194, 134] on h3 "Dashboard" at bounding box center [273, 115] width 538 height 35
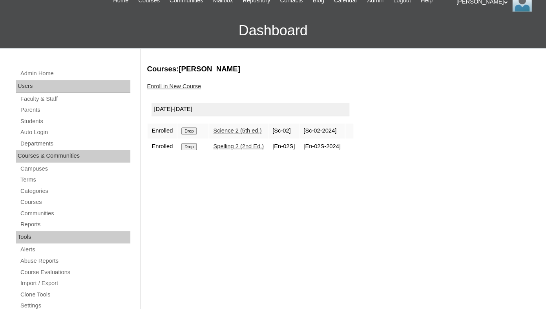
click at [194, 135] on input "Drop" at bounding box center [188, 131] width 15 height 7
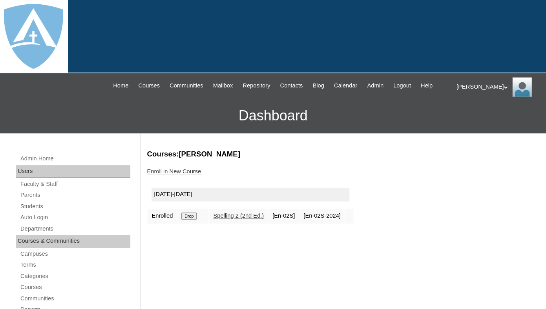
click at [197, 220] on input "Drop" at bounding box center [188, 216] width 15 height 7
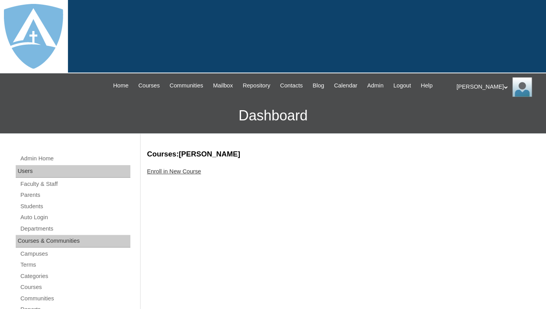
click at [187, 175] on link "Enroll in New Course" at bounding box center [174, 171] width 54 height 6
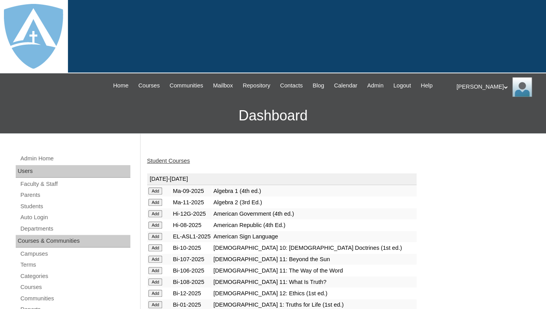
scroll to position [145, 0]
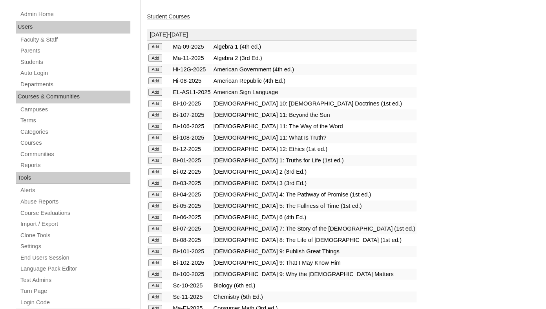
click at [154, 50] on input "Add" at bounding box center [155, 46] width 14 height 7
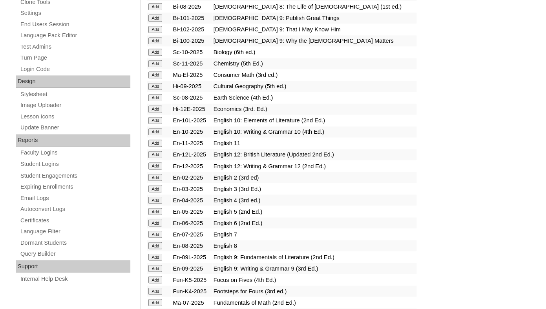
scroll to position [381, 0]
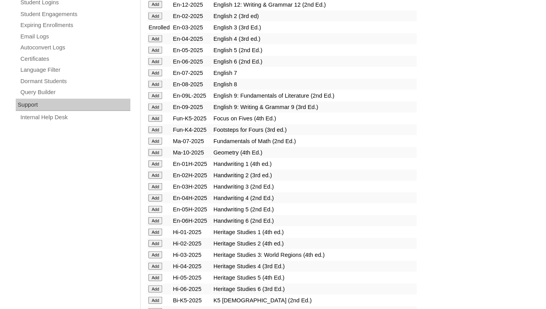
scroll to position [555, 0]
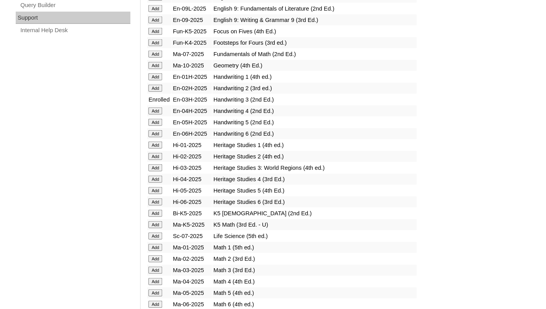
scroll to position [691, 0]
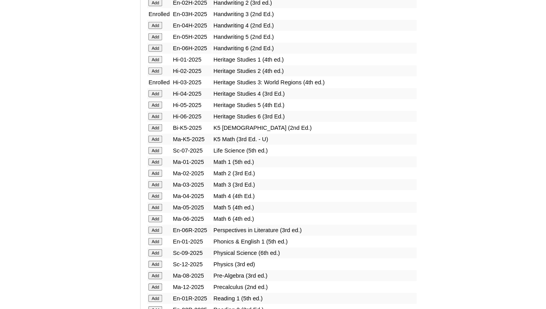
scroll to position [721, 0]
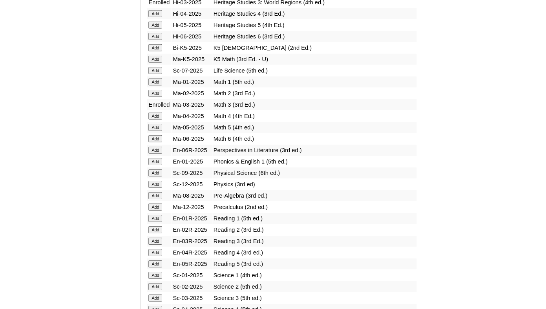
scroll to position [812, 0]
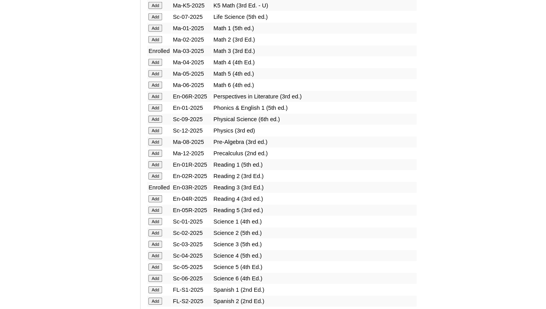
scroll to position [886, 0]
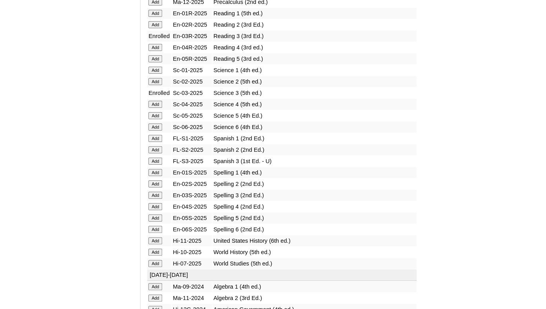
scroll to position [1016, 0]
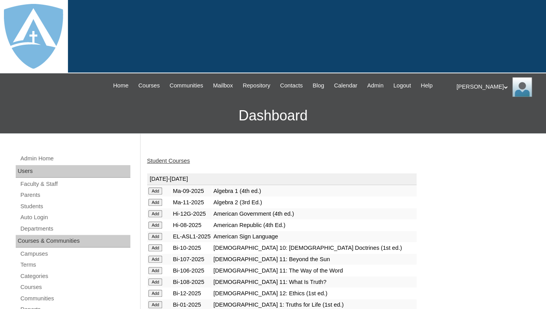
click at [176, 164] on link "Student Courses" at bounding box center [168, 161] width 43 height 6
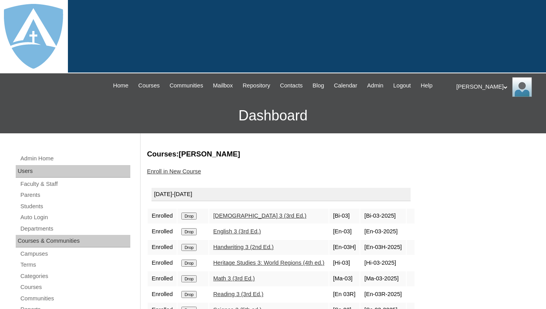
scroll to position [95, 0]
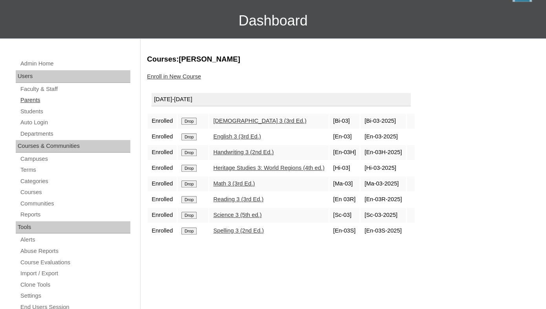
click at [37, 105] on link "Parents" at bounding box center [75, 100] width 111 height 10
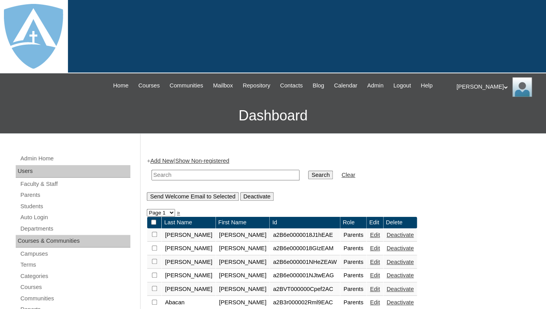
click at [201, 181] on input "text" at bounding box center [226, 175] width 148 height 11
paste input "[PERSON_NAME]"
drag, startPoint x: 180, startPoint y: 183, endPoint x: 148, endPoint y: 182, distance: 31.8
click at [152, 181] on input "Amanda Stansbury" at bounding box center [226, 175] width 148 height 11
type input "[PERSON_NAME]"
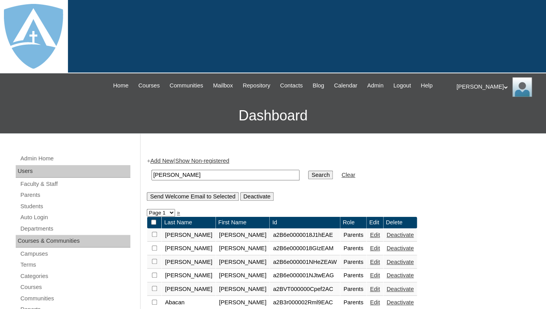
click at [308, 171] on input "Search" at bounding box center [320, 175] width 24 height 9
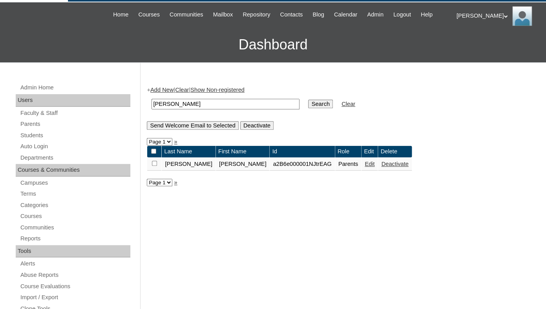
scroll to position [77, 0]
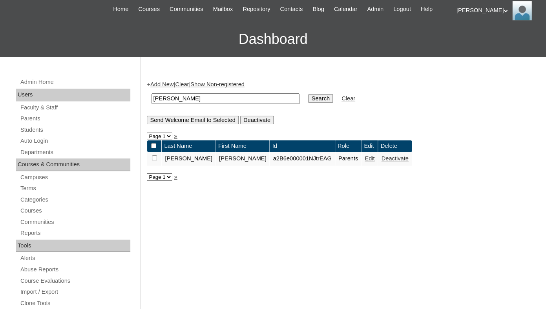
click at [365, 162] on link "Edit" at bounding box center [370, 159] width 10 height 6
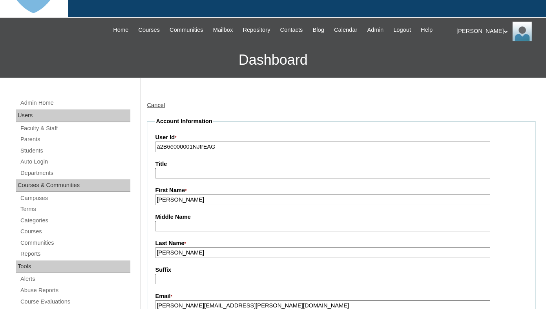
click at [218, 152] on input "a2B6e000001NJtrEAG" at bounding box center [322, 147] width 335 height 11
paste input "7cVT0000000N1RYAU"
type input "a7cVT0000000N1RYAU"
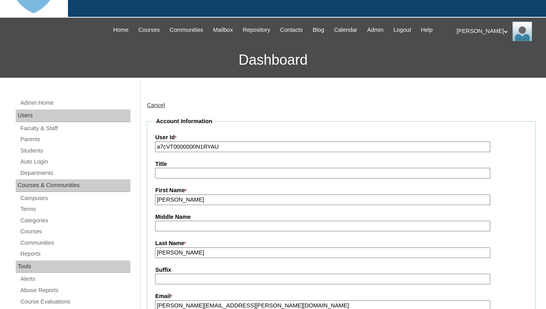
click at [216, 168] on label "Title" at bounding box center [341, 164] width 372 height 8
click at [216, 169] on input "Title" at bounding box center [322, 173] width 335 height 11
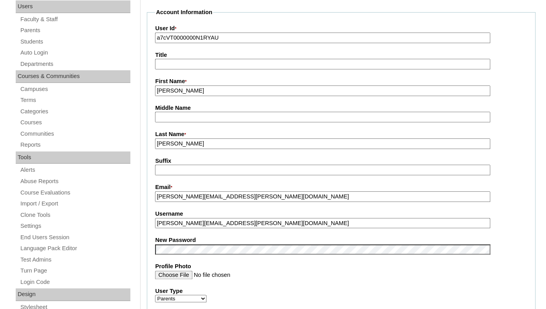
scroll to position [165, 0]
click at [223, 227] on input "stansbury.amanda@yahoo.com" at bounding box center [322, 223] width 335 height 11
click at [209, 241] on fieldset "Account Information User Id * a7cVT0000000N1RYAU Title First Name * Amanda Midd…" at bounding box center [341, 243] width 389 height 470
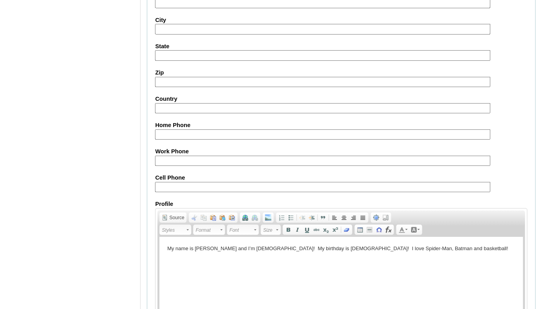
scroll to position [776, 0]
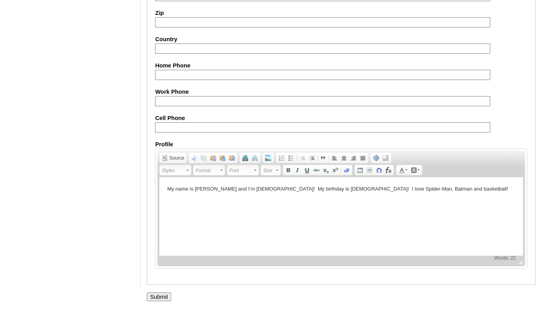
click at [159, 297] on input "Submit" at bounding box center [159, 297] width 24 height 9
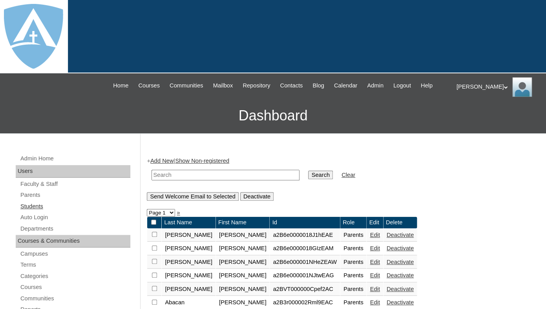
click at [36, 212] on link "Students" at bounding box center [75, 207] width 111 height 10
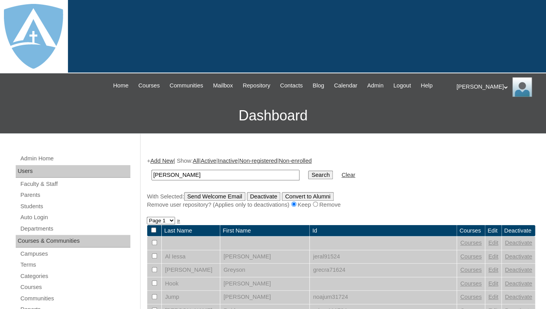
drag, startPoint x: 172, startPoint y: 183, endPoint x: 141, endPoint y: 183, distance: 31.0
click at [152, 181] on input "Gavin Stansbury" at bounding box center [226, 175] width 148 height 11
type input "[PERSON_NAME]"
click at [308, 171] on input "Search" at bounding box center [320, 175] width 24 height 9
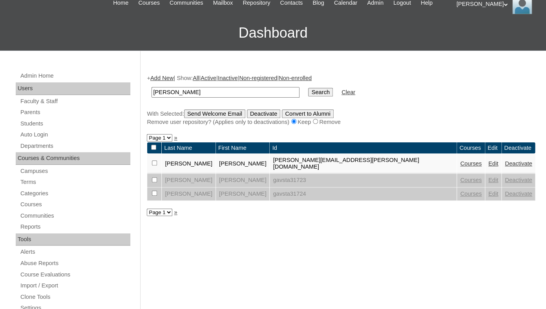
scroll to position [85, 0]
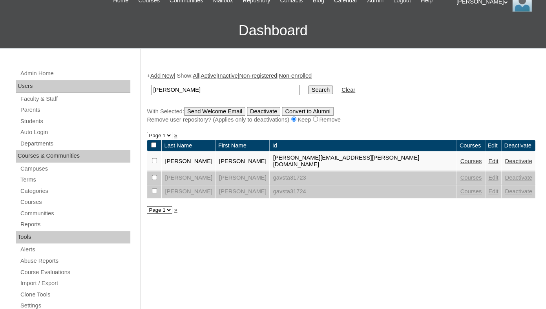
click at [489, 165] on link "Edit" at bounding box center [494, 161] width 10 height 6
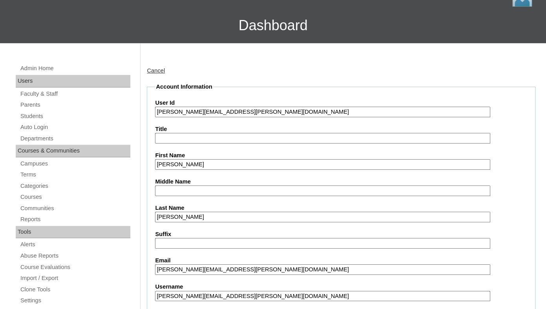
click at [157, 117] on input "[PERSON_NAME][EMAIL_ADDRESS][PERSON_NAME][DOMAIN_NAME]" at bounding box center [322, 112] width 335 height 11
click at [285, 117] on input "[EMAIL_ADDRESS][PERSON_NAME][DOMAIN_NAME]" at bounding box center [322, 112] width 335 height 11
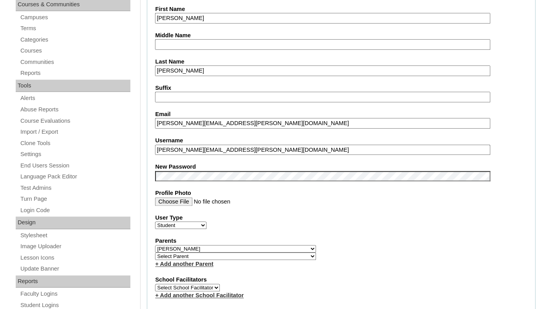
scroll to position [252, 0]
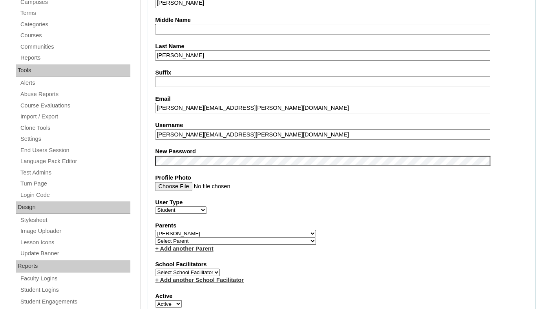
type input "[EMAIL_ADDRESS][PERSON_NAME][DOMAIN_NAME]"
click at [199, 149] on fieldset "Account Information User Id 26gavin.stansbury@enlightiumstudent.com Title First…" at bounding box center [341, 239] width 389 height 637
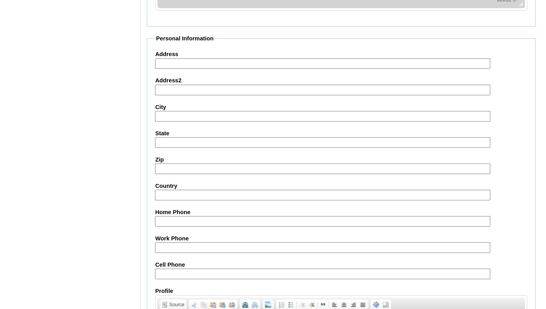
scroll to position [950, 0]
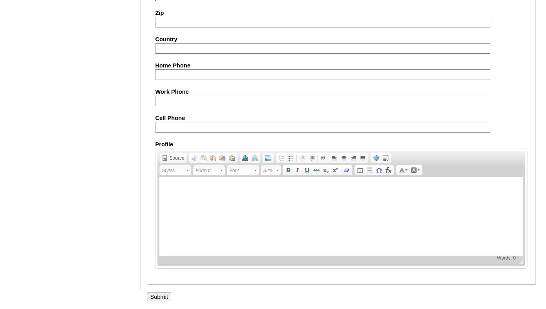
click at [157, 299] on input "Submit" at bounding box center [159, 297] width 24 height 9
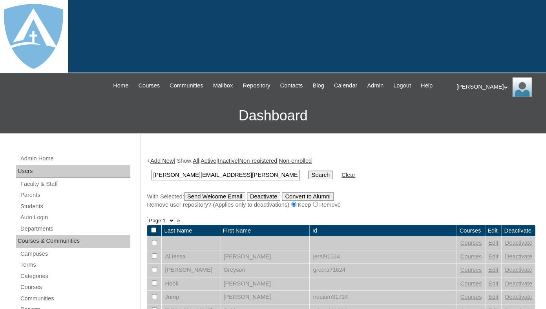
type input "[PERSON_NAME][EMAIL_ADDRESS][PERSON_NAME][DOMAIN_NAME]"
click at [308, 171] on input "Search" at bounding box center [320, 175] width 24 height 9
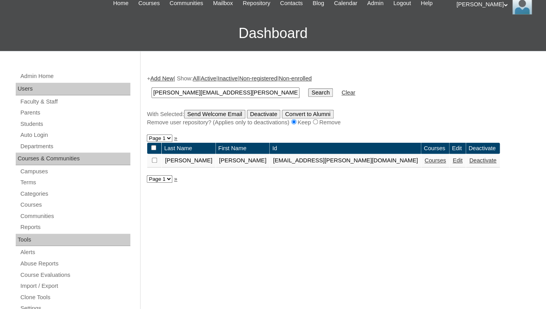
scroll to position [101, 0]
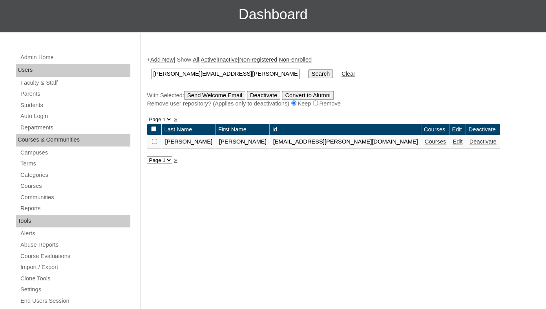
click at [425, 145] on link "Courses" at bounding box center [436, 142] width 22 height 6
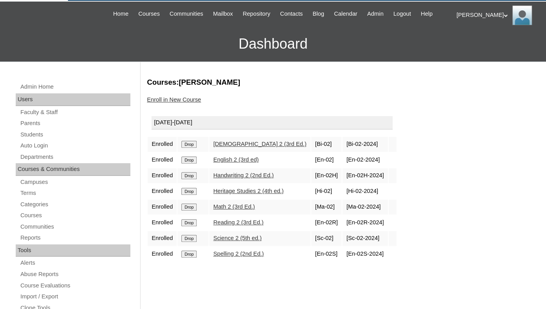
scroll to position [105, 0]
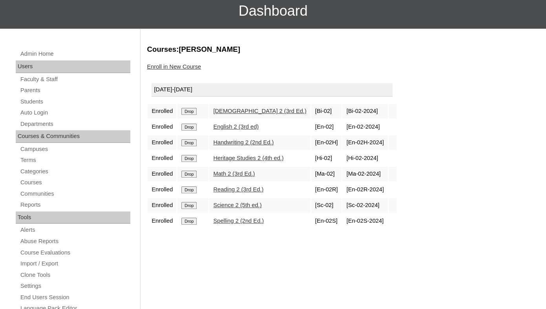
click at [194, 115] on input "Drop" at bounding box center [188, 111] width 15 height 7
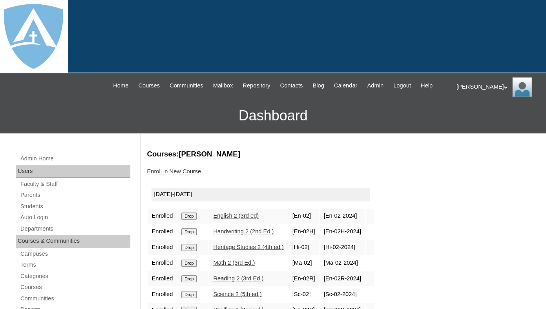
click at [196, 220] on input "Drop" at bounding box center [188, 216] width 15 height 7
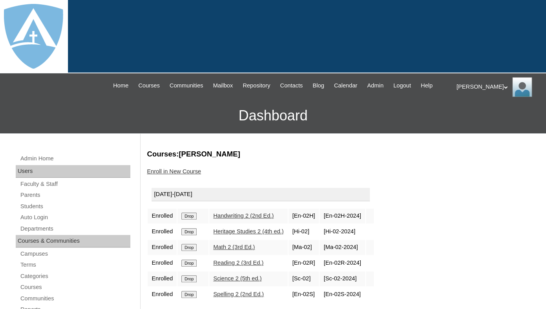
click at [190, 220] on input "Drop" at bounding box center [188, 216] width 15 height 7
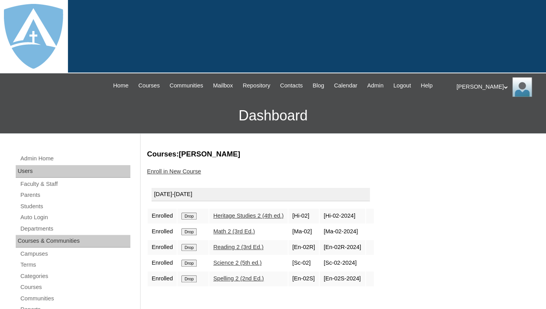
click at [190, 220] on input "Drop" at bounding box center [188, 216] width 15 height 7
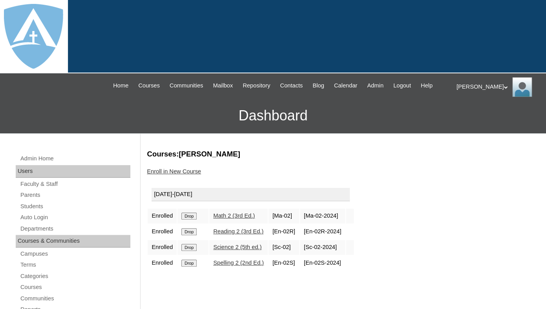
click at [193, 220] on input "Drop" at bounding box center [188, 216] width 15 height 7
click at [191, 220] on input "Drop" at bounding box center [188, 216] width 15 height 7
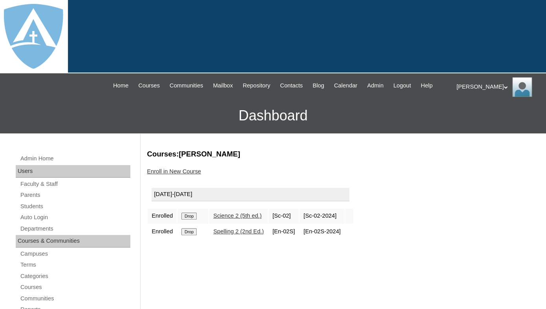
click at [194, 220] on input "Drop" at bounding box center [188, 216] width 15 height 7
click at [197, 220] on input "Drop" at bounding box center [188, 216] width 15 height 7
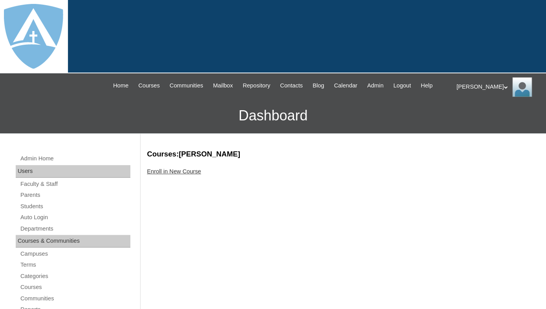
click at [184, 175] on link "Enroll in New Course" at bounding box center [174, 171] width 54 height 6
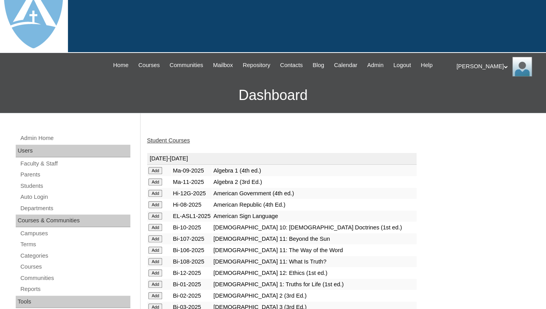
scroll to position [22, 0]
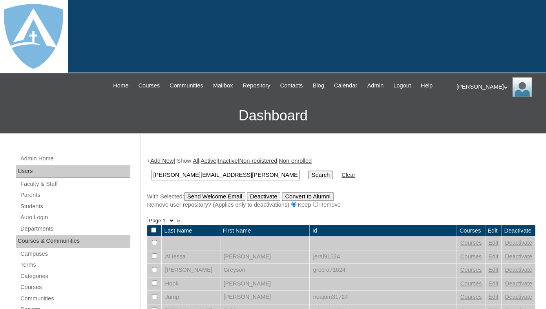
type input "gavin.stansbury@enlightiumstudent.com"
click at [308, 171] on input "Search" at bounding box center [320, 175] width 24 height 9
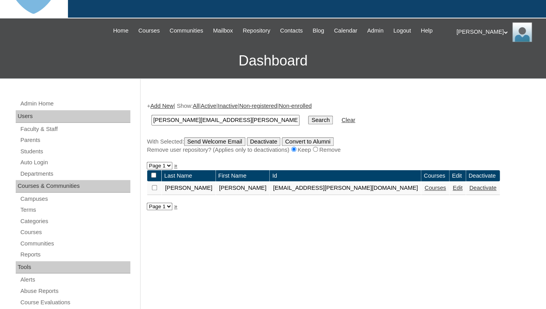
scroll to position [82, 0]
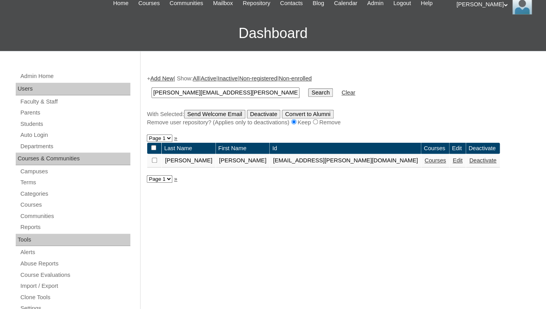
click at [425, 164] on link "Courses" at bounding box center [436, 160] width 22 height 6
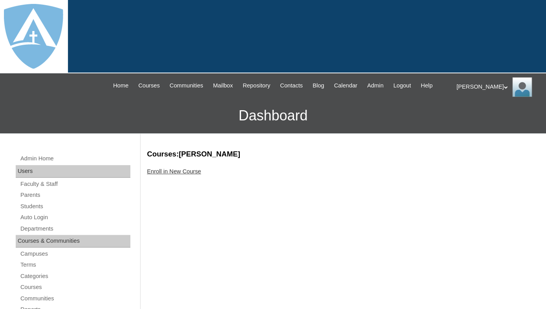
click at [201, 175] on link "Enroll in New Course" at bounding box center [174, 171] width 54 height 6
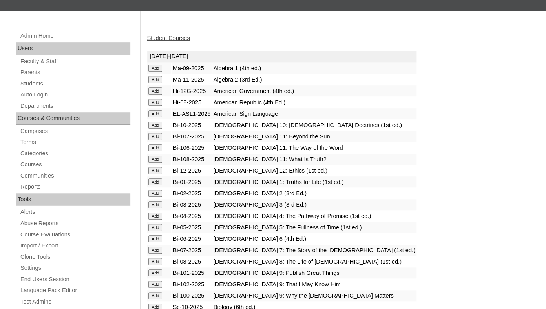
scroll to position [157, 0]
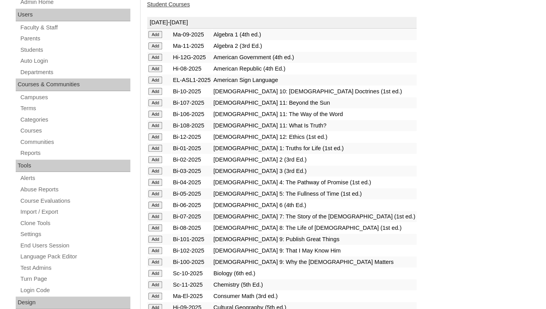
click at [157, 38] on input "Add" at bounding box center [155, 34] width 14 height 7
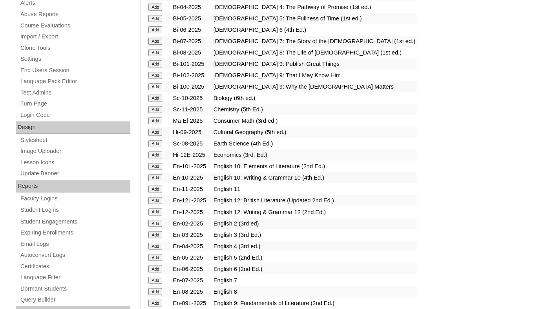
scroll to position [353, 0]
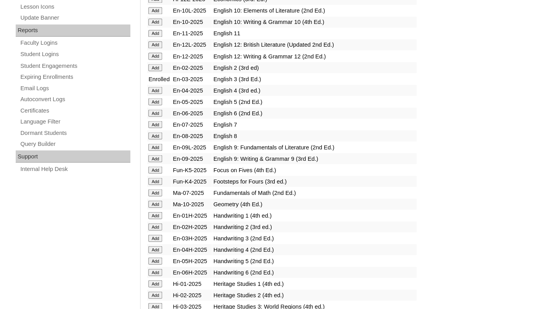
scroll to position [489, 0]
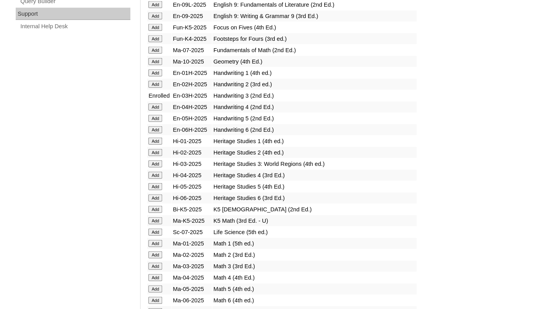
scroll to position [632, 0]
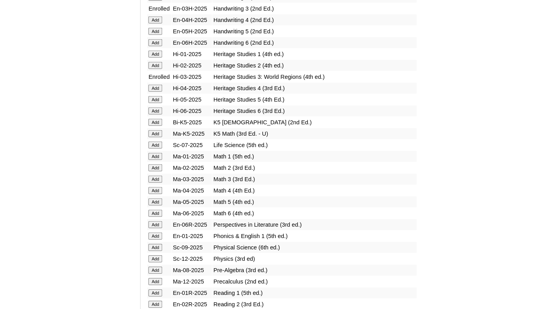
scroll to position [729, 0]
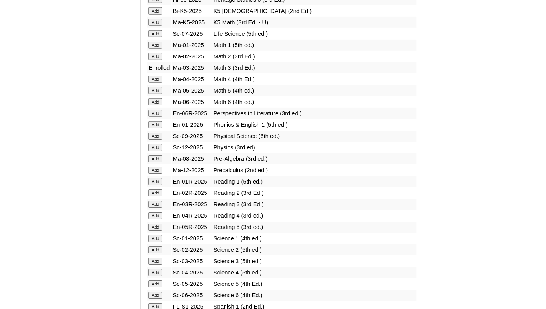
scroll to position [860, 0]
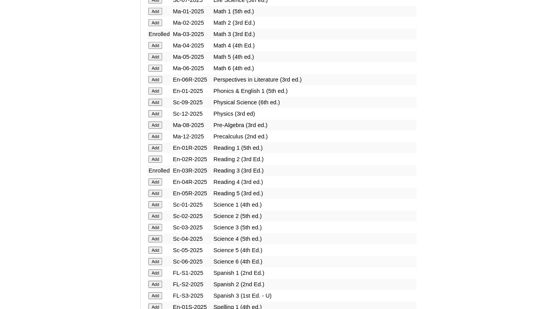
scroll to position [864, 0]
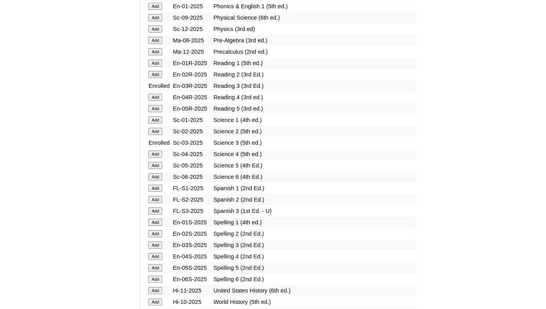
scroll to position [950, 0]
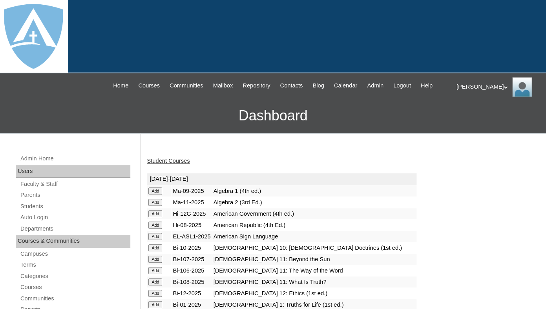
click at [165, 164] on link "Student Courses" at bounding box center [168, 161] width 43 height 6
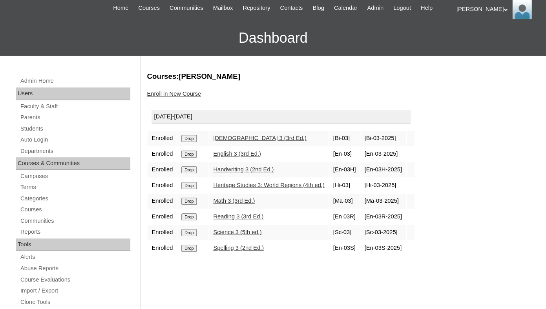
scroll to position [147, 0]
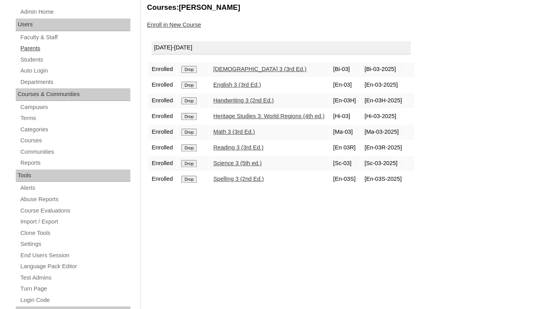
click at [38, 53] on link "Parents" at bounding box center [75, 49] width 111 height 10
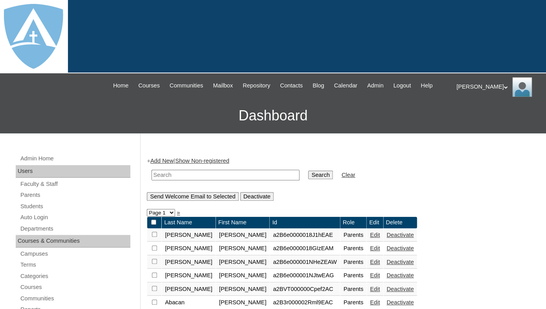
click at [175, 181] on input "text" at bounding box center [226, 175] width 148 height 11
paste input "Charmaine De Castro Parcon"
drag, startPoint x: 218, startPoint y: 182, endPoint x: 143, endPoint y: 183, distance: 74.2
click at [152, 181] on input "Charmaine De Castro Parcon" at bounding box center [226, 175] width 148 height 11
type input "Parcon"
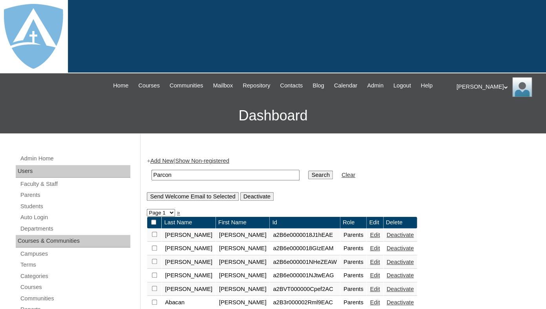
click at [308, 171] on input "Search" at bounding box center [320, 175] width 24 height 9
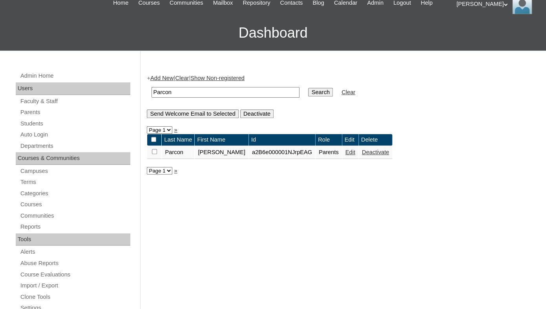
scroll to position [93, 0]
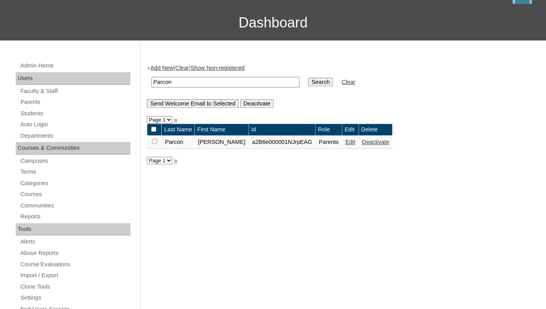
click at [346, 145] on link "Edit" at bounding box center [351, 142] width 10 height 6
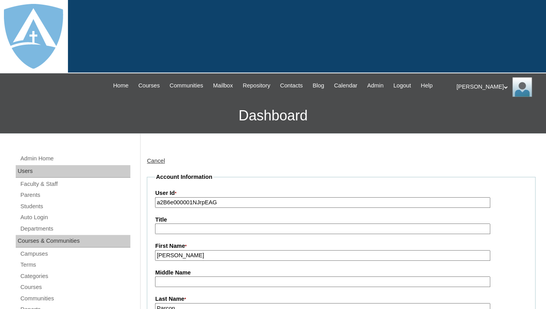
click at [198, 208] on input "a2B6e000001NJrpEAG" at bounding box center [322, 203] width 335 height 11
paste input "7cVT0000000N33YAE"
type input "a7cVT0000000N33YAE"
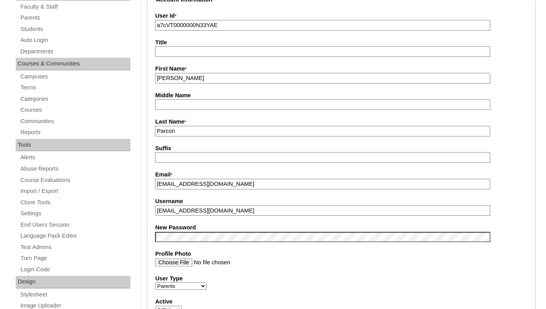
scroll to position [179, 0]
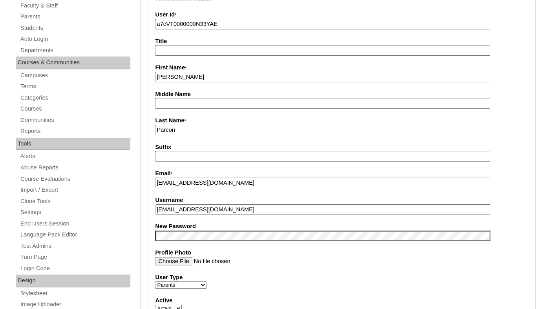
click at [241, 257] on label "Profile Photo" at bounding box center [341, 253] width 372 height 8
click at [241, 260] on input "Profile Photo" at bounding box center [322, 261] width 335 height 9
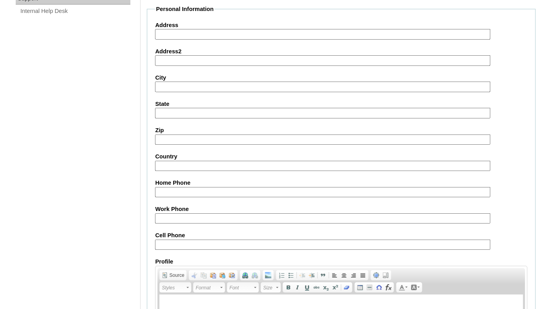
scroll to position [776, 0]
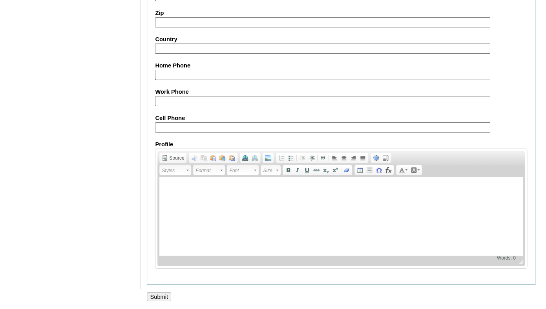
click at [156, 297] on input "Submit" at bounding box center [159, 297] width 24 height 9
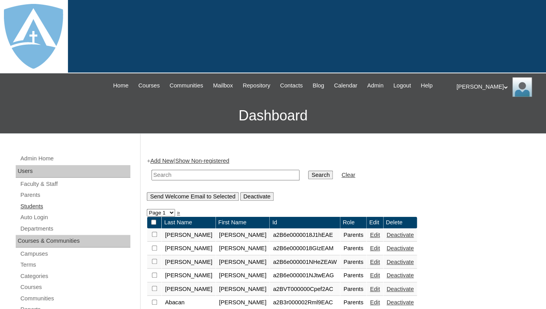
click at [33, 212] on link "Students" at bounding box center [75, 207] width 111 height 10
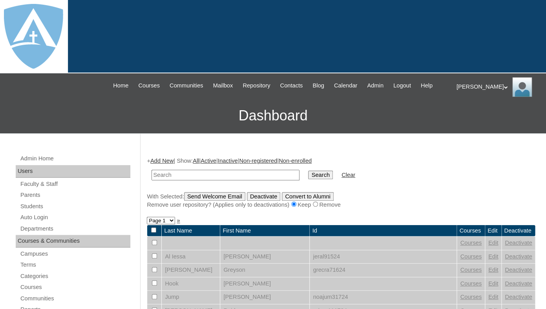
click at [176, 181] on input "text" at bounding box center [226, 175] width 148 height 11
drag, startPoint x: 175, startPoint y: 181, endPoint x: 266, endPoint y: 179, distance: 91.1
click at [265, 180] on input "Raiden Parcon-Contreras" at bounding box center [226, 175] width 148 height 11
type input "Raiden"
click at [308, 171] on input "Search" at bounding box center [320, 175] width 24 height 9
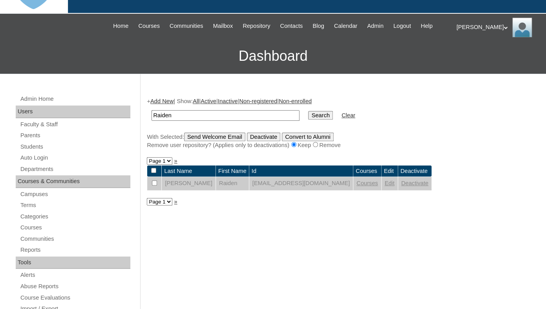
scroll to position [92, 0]
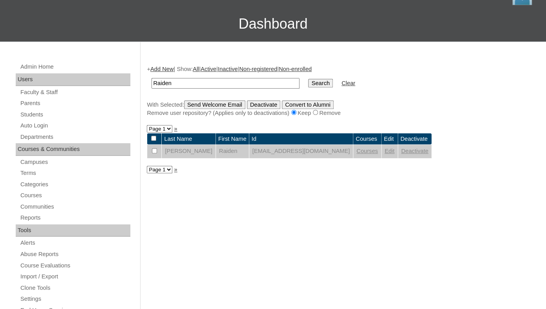
click at [395, 154] on link "Edit" at bounding box center [390, 151] width 10 height 6
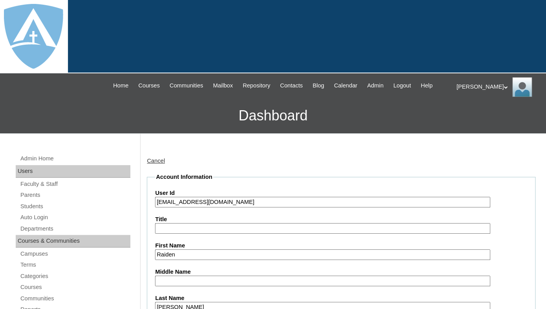
click at [227, 208] on input "[EMAIL_ADDRESS][DOMAIN_NAME]" at bounding box center [322, 202] width 335 height 11
click at [227, 208] on input "raiden.parconcontreras@enlightiumstudent.com" at bounding box center [322, 202] width 335 height 11
click at [157, 208] on input "raiden.parconcontreras@enlightiumstudent.com" at bounding box center [322, 202] width 335 height 11
type input "26raiden.parconcontreras@enlightiumstudent.com"
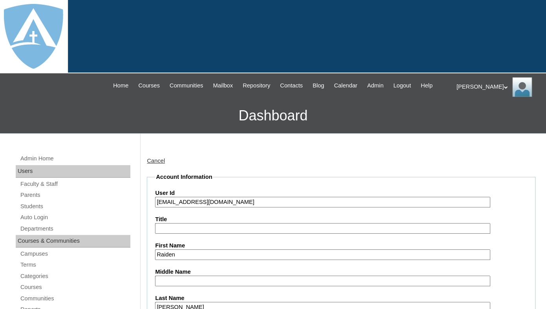
click at [177, 234] on input "Title" at bounding box center [322, 228] width 335 height 11
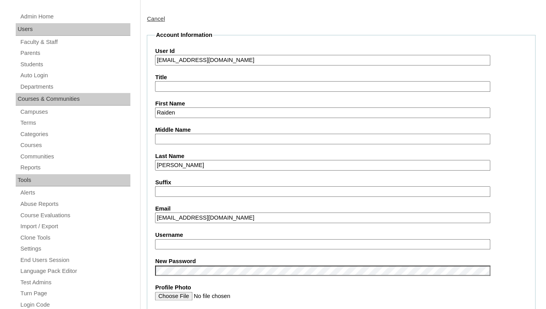
scroll to position [148, 0]
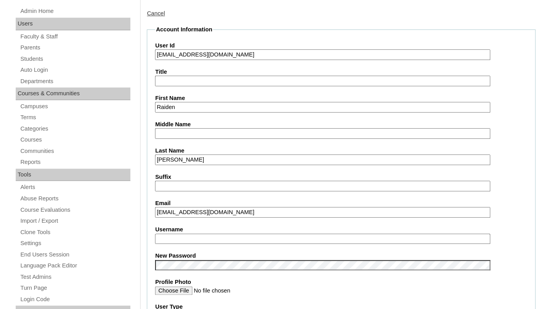
click at [188, 242] on input "Username" at bounding box center [322, 239] width 335 height 11
paste input "raiden.parconcontreras@enlightiumstudent.com"
type input "raiden.parconcontreras@enlightiumstudent.com"
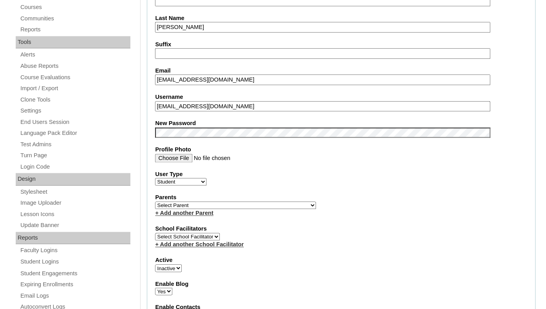
scroll to position [282, 0]
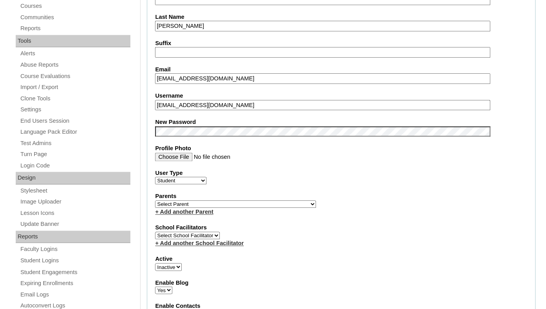
click at [155, 201] on select "Select Parent Garcia, Rosa Labourdette, Jessica Nicholson, Nicky Valentin , Nat…" at bounding box center [235, 204] width 161 height 7
select select "99842"
click option "Parcon, Charmaine" at bounding box center [0, 0] width 0 height 0
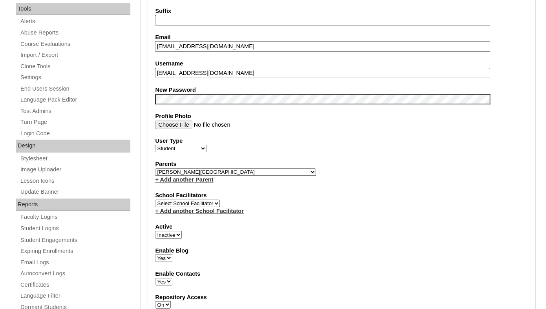
scroll to position [318, 0]
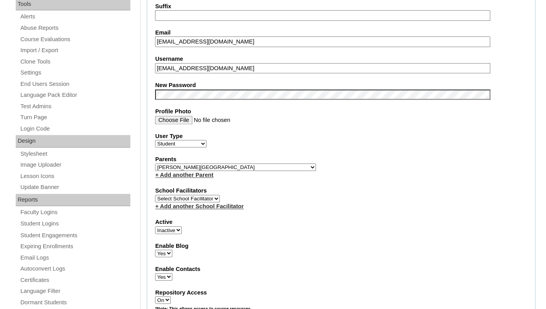
select select "1"
click option "Active" at bounding box center [0, 0] width 0 height 0
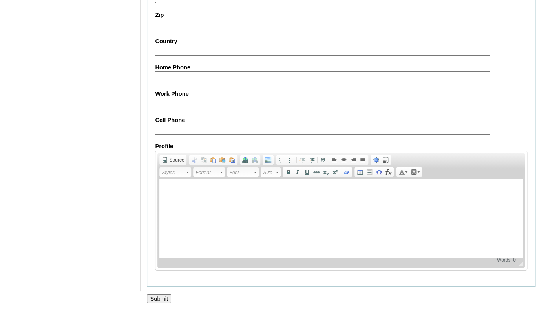
scroll to position [942, 0]
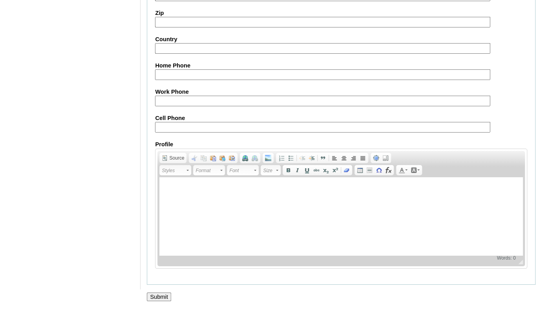
click at [157, 293] on input "Submit" at bounding box center [159, 297] width 24 height 9
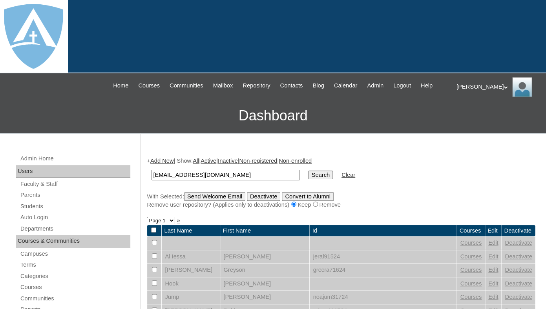
type input "[EMAIL_ADDRESS][DOMAIN_NAME]"
click at [308, 171] on input "Search" at bounding box center [320, 175] width 24 height 9
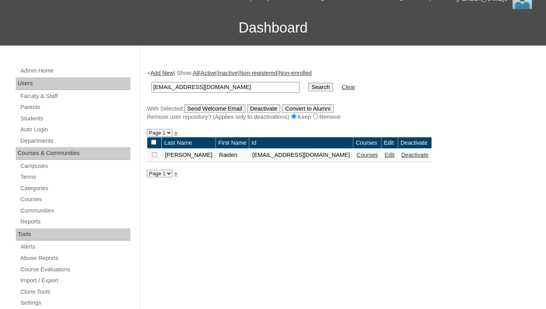
scroll to position [89, 0]
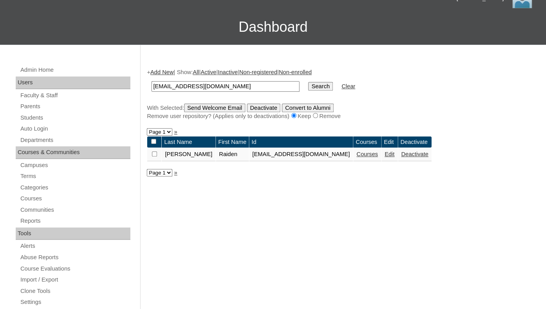
click at [378, 157] on link "Courses" at bounding box center [368, 154] width 22 height 6
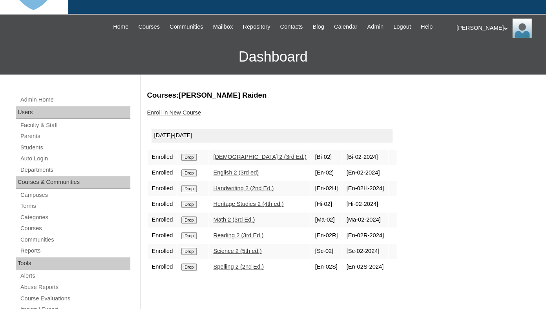
scroll to position [132, 0]
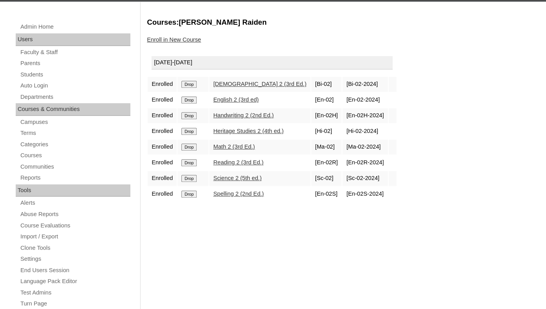
click at [190, 88] on input "Drop" at bounding box center [188, 84] width 15 height 7
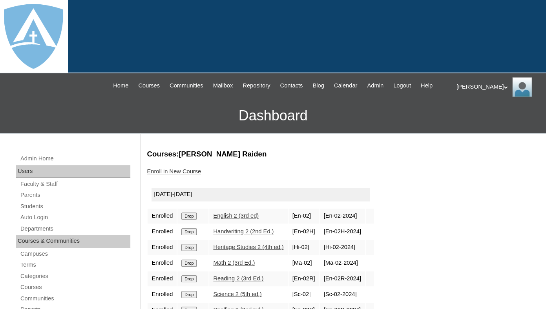
click at [192, 220] on input "Drop" at bounding box center [188, 216] width 15 height 7
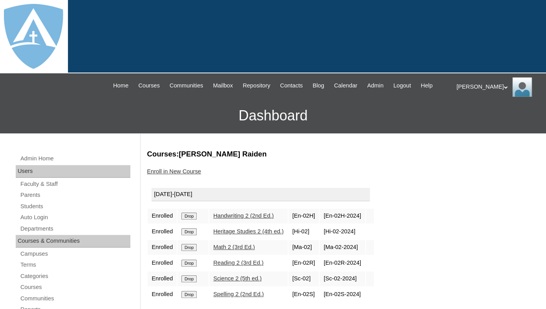
click at [190, 220] on input "Drop" at bounding box center [188, 216] width 15 height 7
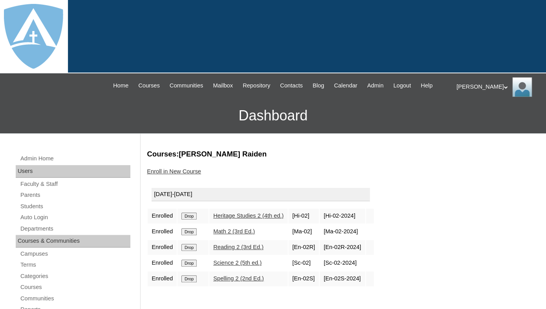
click at [193, 220] on input "Drop" at bounding box center [188, 216] width 15 height 7
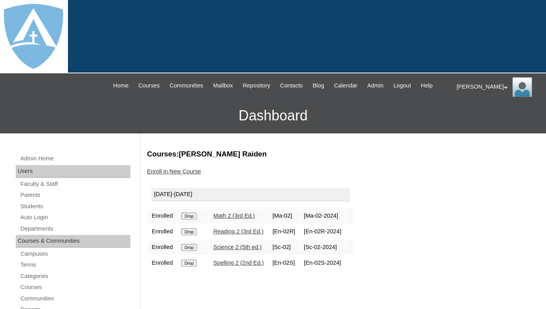
click at [194, 220] on input "Drop" at bounding box center [188, 216] width 15 height 7
click at [190, 220] on input "Drop" at bounding box center [188, 216] width 15 height 7
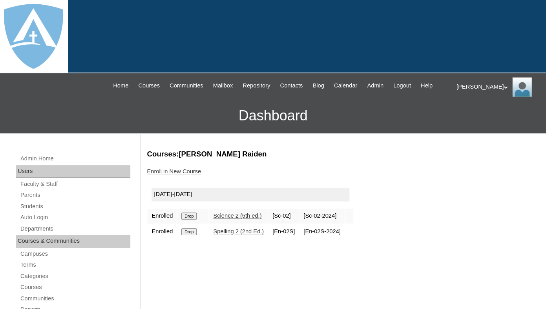
click at [189, 220] on input "Drop" at bounding box center [188, 216] width 15 height 7
click at [190, 224] on td "Drop" at bounding box center [193, 216] width 31 height 15
click at [192, 220] on input "Drop" at bounding box center [188, 216] width 15 height 7
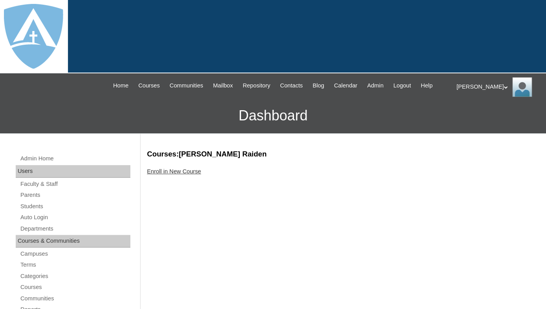
click at [194, 175] on link "Enroll in New Course" at bounding box center [174, 171] width 54 height 6
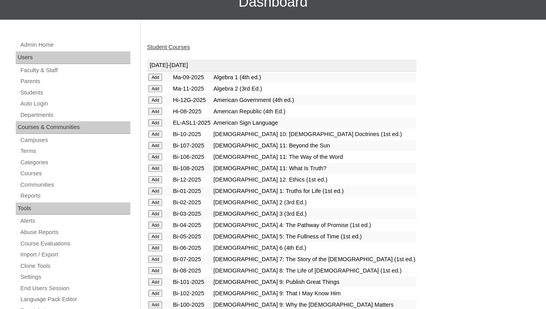
scroll to position [114, 0]
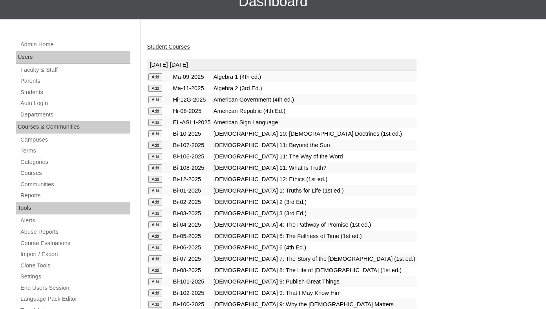
click at [158, 81] on input "Add" at bounding box center [155, 76] width 14 height 7
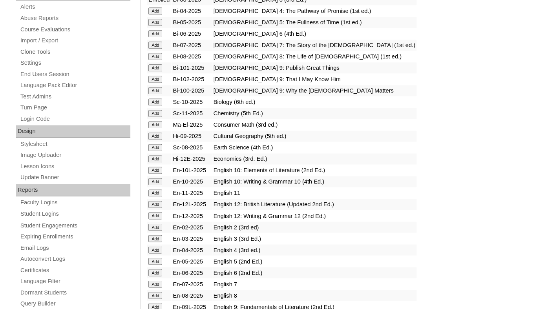
scroll to position [329, 0]
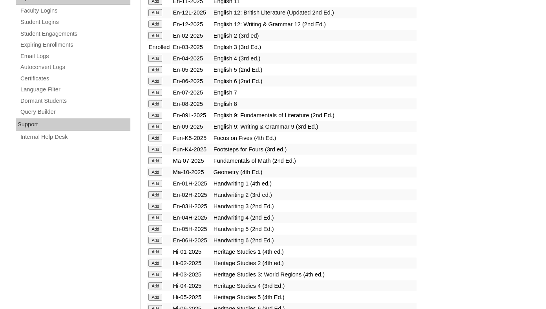
scroll to position [521, 0]
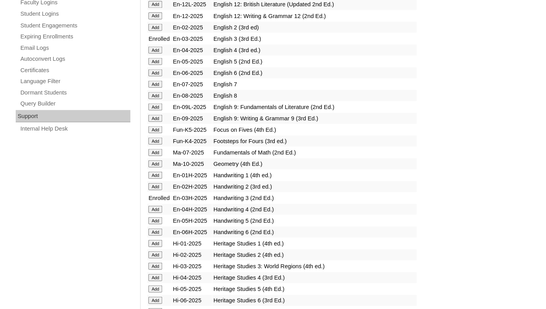
scroll to position [531, 0]
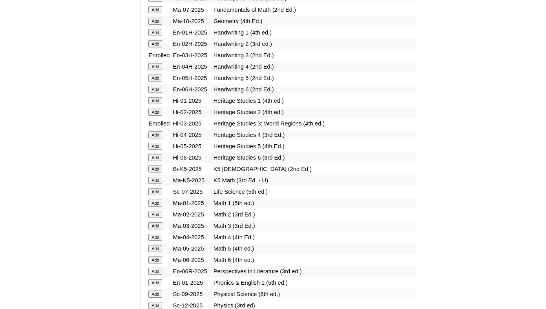
scroll to position [683, 0]
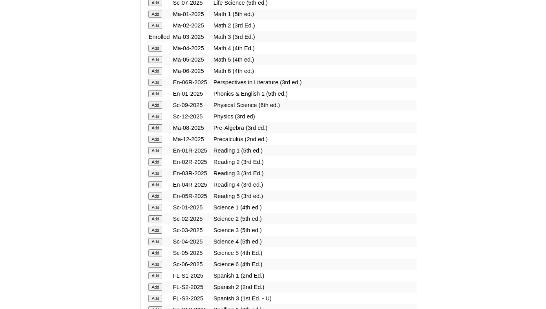
scroll to position [864, 0]
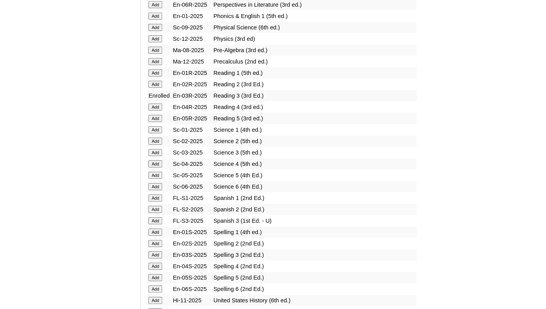
scroll to position [964, 0]
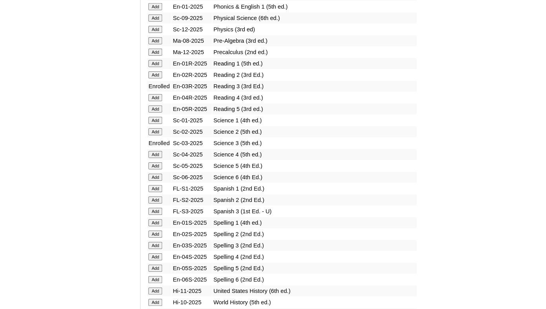
scroll to position [950, 0]
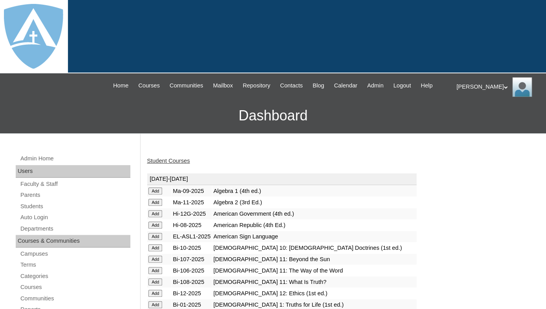
click at [169, 164] on link "Student Courses" at bounding box center [168, 161] width 43 height 6
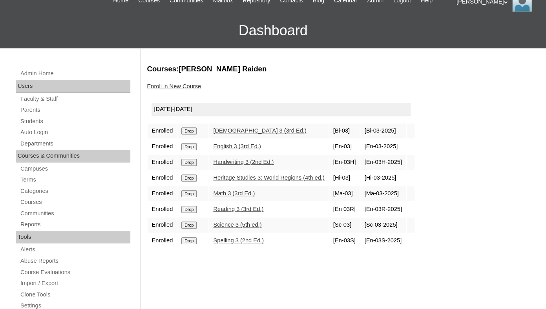
scroll to position [86, 0]
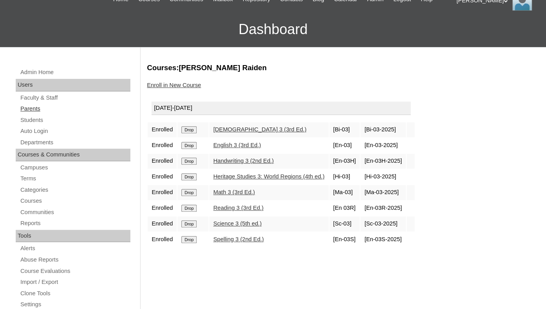
click at [29, 114] on link "Parents" at bounding box center [75, 109] width 111 height 10
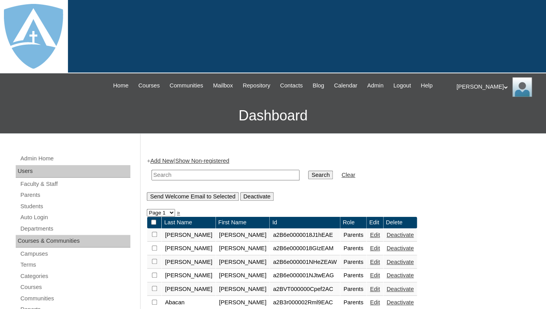
click at [183, 181] on input "text" at bounding box center [226, 175] width 148 height 11
paste input "Merlyn Renfroe"
drag, startPoint x: 173, startPoint y: 181, endPoint x: 146, endPoint y: 184, distance: 27.2
click at [152, 181] on input "[PERSON_NAME]" at bounding box center [226, 175] width 148 height 11
type input "[PERSON_NAME]"
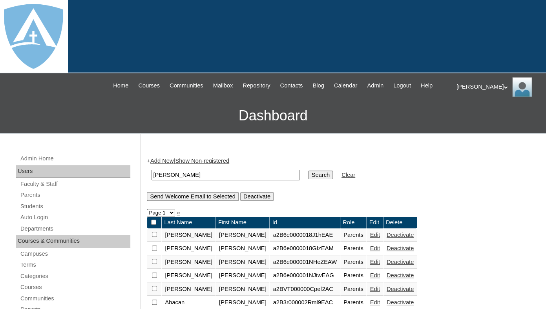
click at [308, 171] on input "Search" at bounding box center [320, 175] width 24 height 9
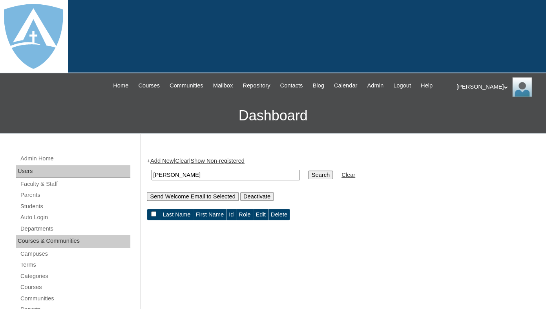
click at [155, 181] on input "[PERSON_NAME]" at bounding box center [226, 175] width 148 height 11
type input "[PERSON_NAME]"
click at [308, 171] on input "Search" at bounding box center [320, 175] width 24 height 9
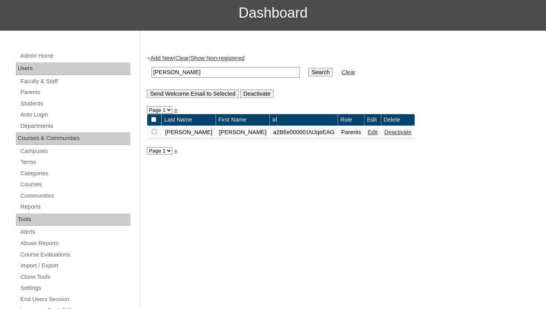
scroll to position [106, 0]
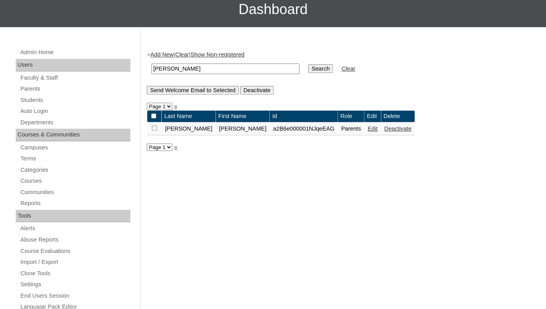
click at [368, 132] on link "Edit" at bounding box center [373, 129] width 10 height 6
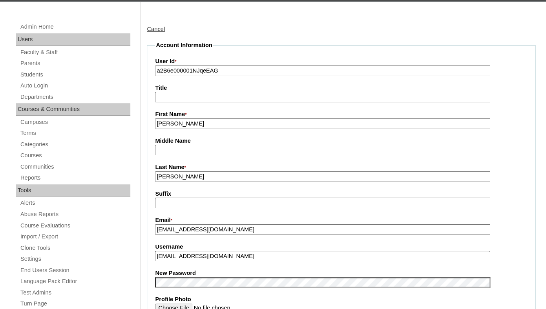
click at [238, 76] on input "a2B6e000001NJqeEAG" at bounding box center [322, 71] width 335 height 11
paste input "7cVT0000000N4fYAE"
type input "a7cVT0000000N4fYAE"
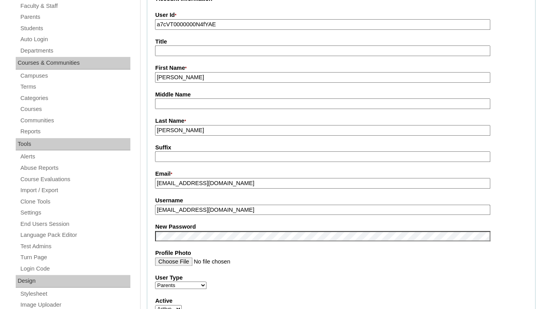
scroll to position [182, 0]
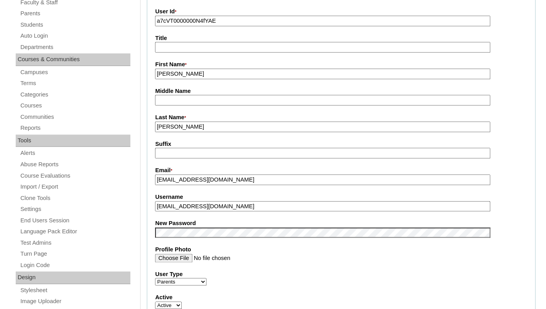
click at [243, 212] on input "merlynrenfroe@yahoo.com" at bounding box center [322, 206] width 335 height 11
click at [243, 212] on input "[EMAIL_ADDRESS][DOMAIN_NAME]" at bounding box center [322, 206] width 335 height 11
click at [229, 227] on fieldset "Account Information User Id * a7cVT0000000N4fYAE Title First Name * Merlyn Midd…" at bounding box center [341, 226] width 389 height 470
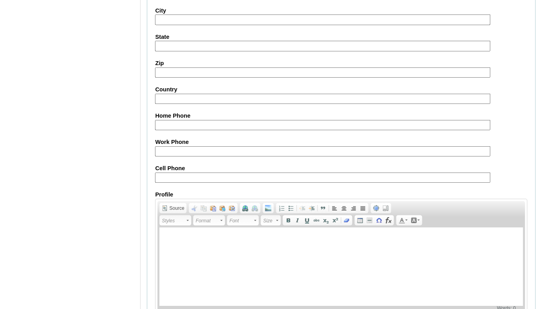
scroll to position [776, 0]
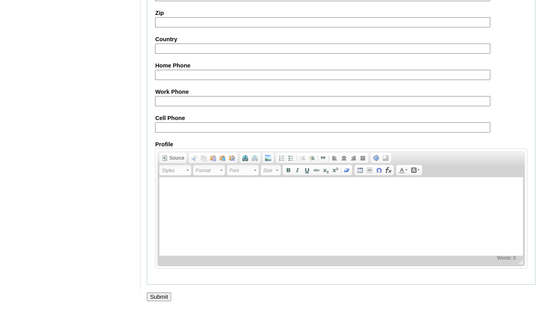
click at [161, 297] on input "Submit" at bounding box center [159, 297] width 24 height 9
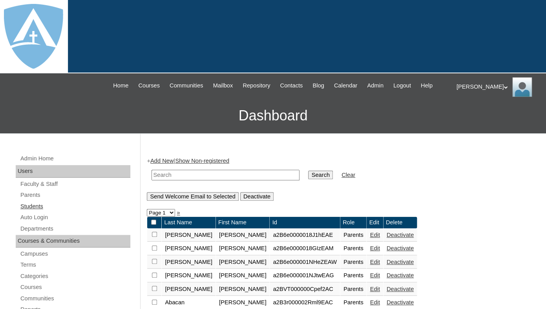
click at [42, 212] on link "Students" at bounding box center [75, 207] width 111 height 10
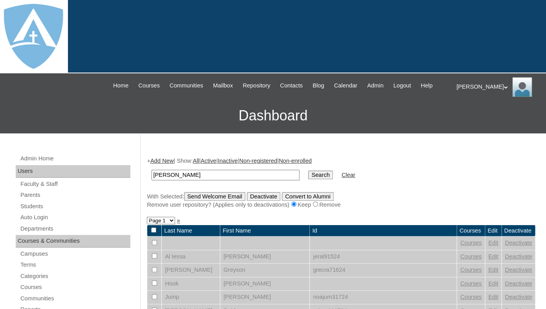
type input "[PERSON_NAME]"
click at [308, 171] on input "Search" at bounding box center [320, 175] width 24 height 9
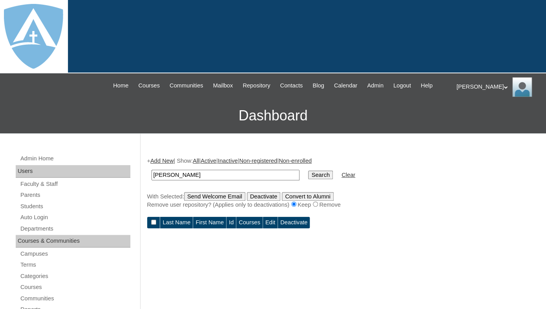
scroll to position [33, 0]
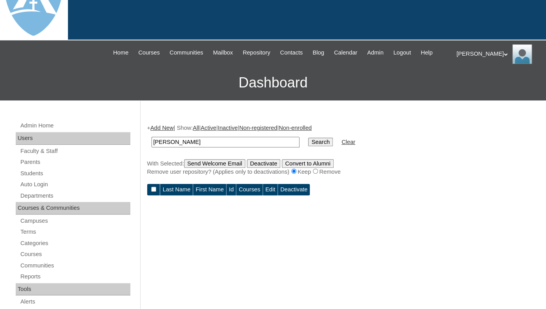
click at [175, 148] on input "[PERSON_NAME]" at bounding box center [226, 142] width 148 height 11
drag, startPoint x: 173, startPoint y: 149, endPoint x: 121, endPoint y: 145, distance: 52.0
click at [152, 145] on input "[PERSON_NAME]" at bounding box center [226, 142] width 148 height 11
type input "[PERSON_NAME]"
click at [308, 138] on input "Search" at bounding box center [320, 142] width 24 height 9
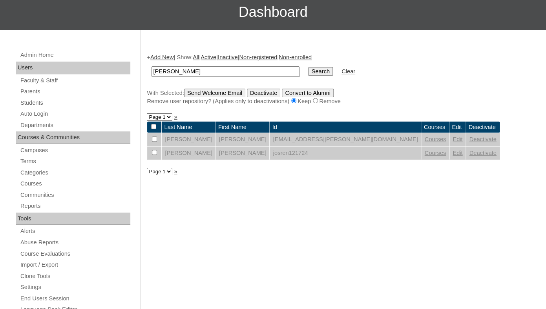
scroll to position [104, 0]
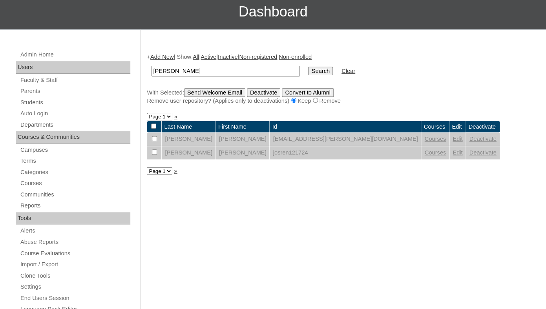
click at [453, 142] on link "Edit" at bounding box center [458, 139] width 10 height 6
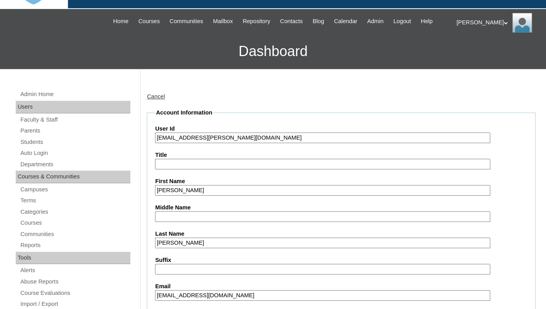
scroll to position [90, 0]
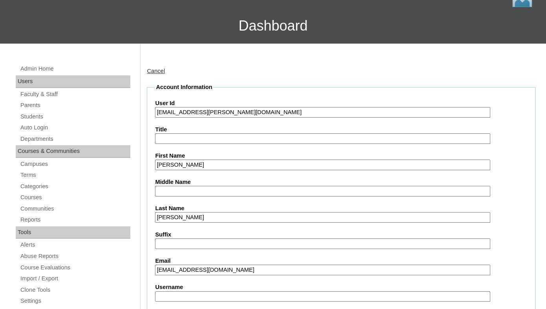
click at [217, 117] on input "[EMAIL_ADDRESS][PERSON_NAME][DOMAIN_NAME]" at bounding box center [322, 112] width 335 height 11
click at [217, 117] on input "josiah.renfroe@enlightiumstudent.com" at bounding box center [322, 112] width 335 height 11
click at [156, 118] on input "josiah.renfroe@enlightiumstudent.com" at bounding box center [322, 112] width 335 height 11
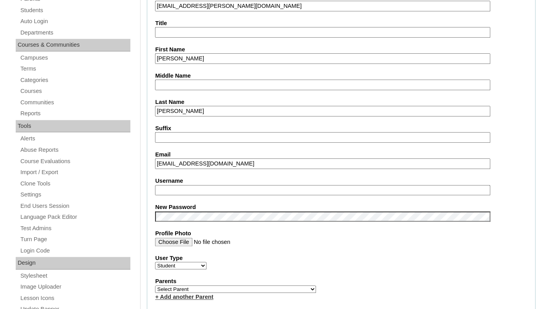
scroll to position [218, 0]
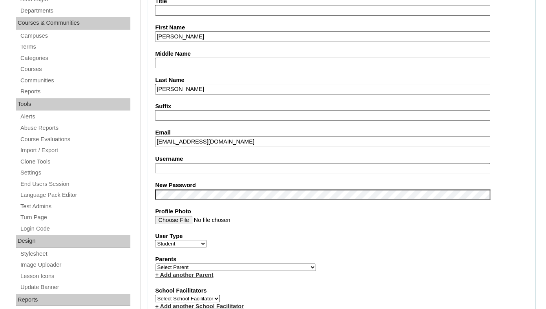
type input "26josiah.renfroe@enlightiumstudent.com"
click at [194, 174] on input "Username" at bounding box center [322, 168] width 335 height 11
paste input "josiah.renfroe@enlightiumstudent.com"
type input "josiah.renfroe@enlightiumstudent.com"
click at [201, 184] on fieldset "Account Information User Id 26josiah.renfroe@enlightiumstudent.com Title First …" at bounding box center [341, 269] width 389 height 629
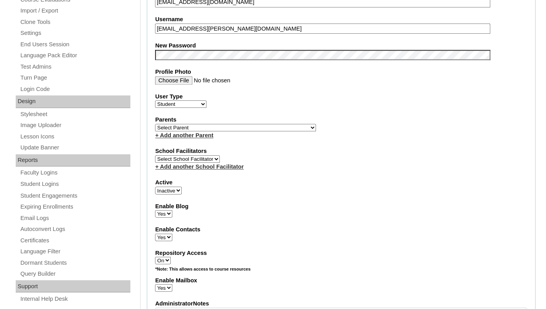
scroll to position [359, 0]
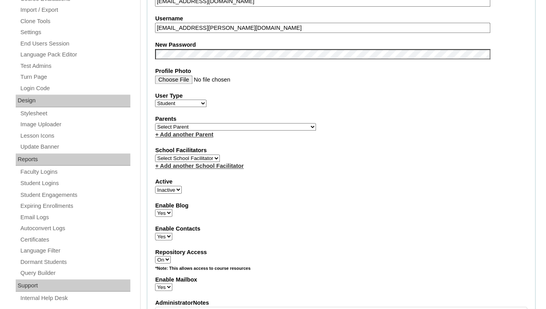
click at [155, 123] on select "Select Parent Garcia, Rosa Labourdette, Jessica Nicholson, Nicky Valentin , Nat…" at bounding box center [235, 126] width 161 height 7
select select "99475"
click option "Renfroe, Merlyn" at bounding box center [0, 0] width 0 height 0
select select "1"
click option "Active" at bounding box center [0, 0] width 0 height 0
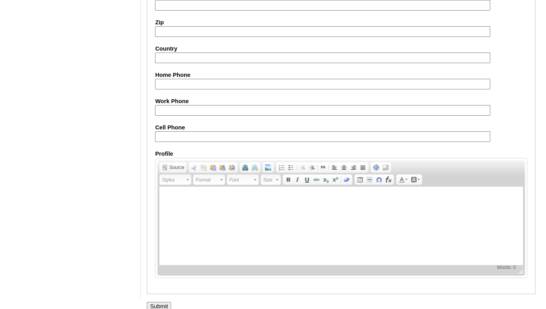
scroll to position [942, 0]
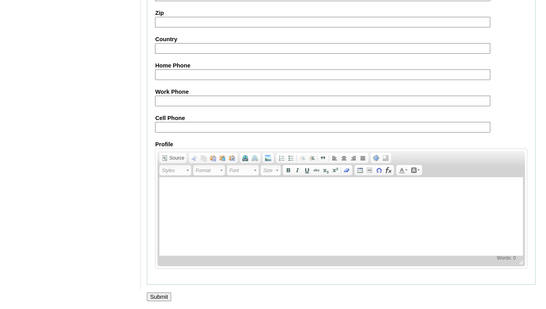
click at [156, 297] on input "Submit" at bounding box center [159, 297] width 24 height 9
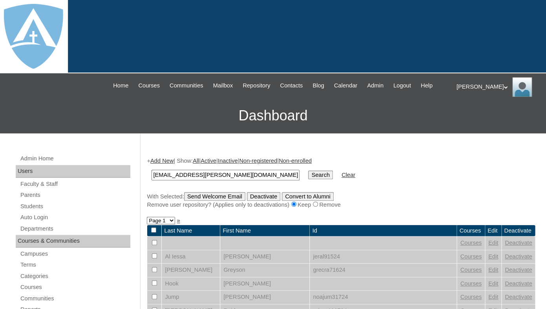
type input "[EMAIL_ADDRESS][PERSON_NAME][DOMAIN_NAME]"
click at [308, 171] on input "Search" at bounding box center [320, 175] width 24 height 9
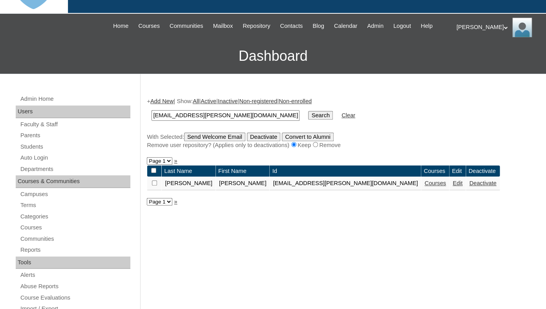
scroll to position [96, 0]
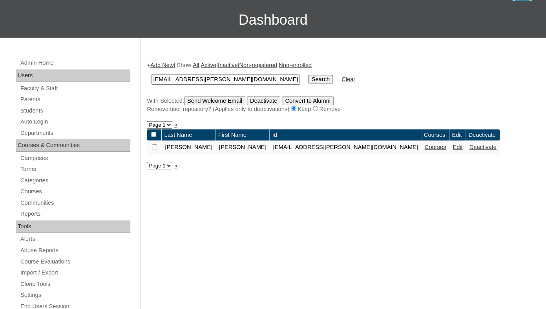
click at [425, 150] on link "Courses" at bounding box center [436, 147] width 22 height 6
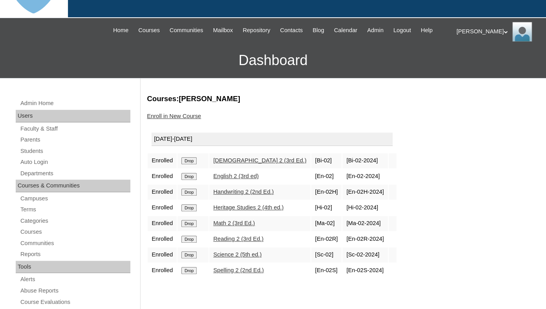
scroll to position [83, 0]
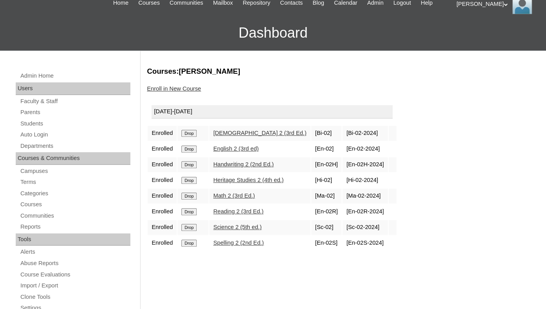
click at [190, 137] on input "Drop" at bounding box center [188, 133] width 15 height 7
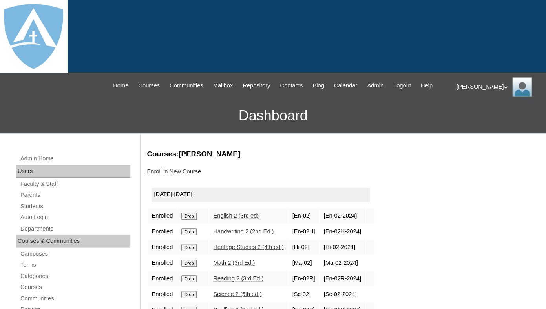
click at [190, 220] on input "Drop" at bounding box center [188, 216] width 15 height 7
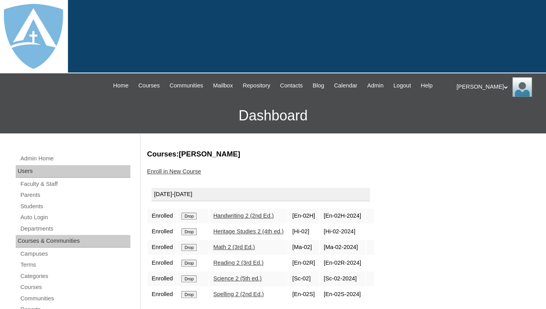
click at [191, 220] on input "Drop" at bounding box center [188, 216] width 15 height 7
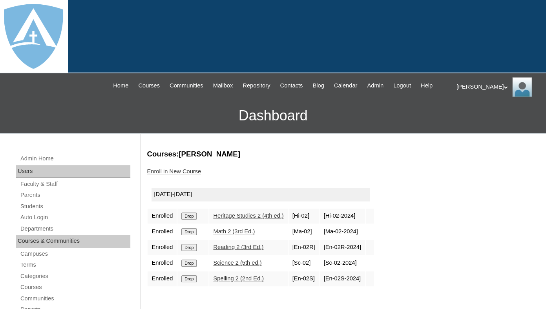
click at [191, 220] on input "Drop" at bounding box center [188, 216] width 15 height 7
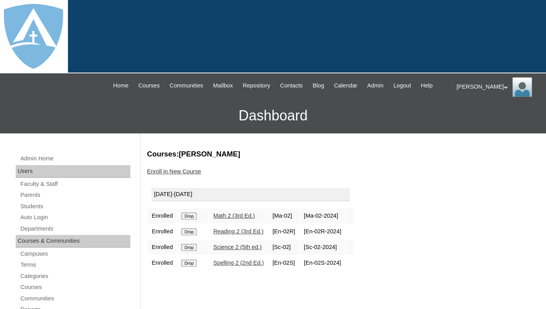
click at [190, 220] on input "Drop" at bounding box center [188, 216] width 15 height 7
click at [189, 220] on input "Drop" at bounding box center [188, 216] width 15 height 7
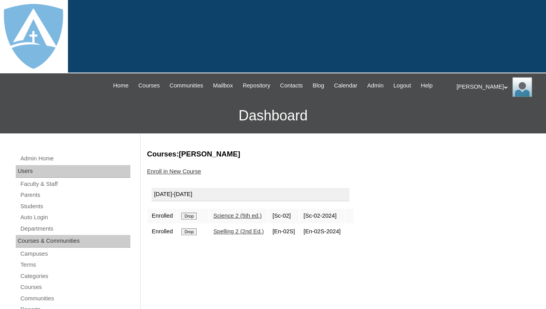
click at [192, 220] on input "Drop" at bounding box center [188, 216] width 15 height 7
click at [194, 220] on input "Drop" at bounding box center [188, 216] width 15 height 7
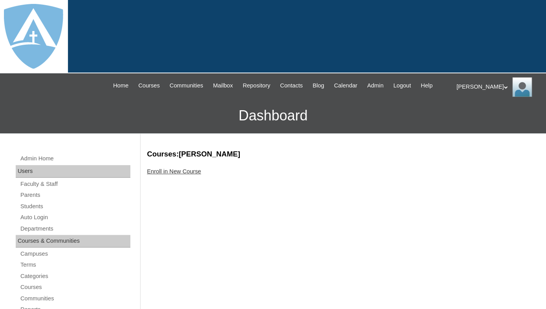
click at [178, 175] on link "Enroll in New Course" at bounding box center [174, 171] width 54 height 6
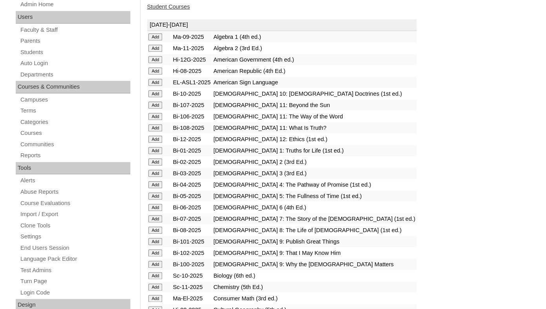
scroll to position [160, 0]
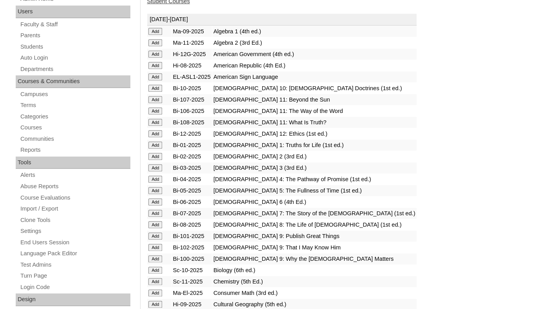
click at [156, 35] on input "Add" at bounding box center [155, 31] width 14 height 7
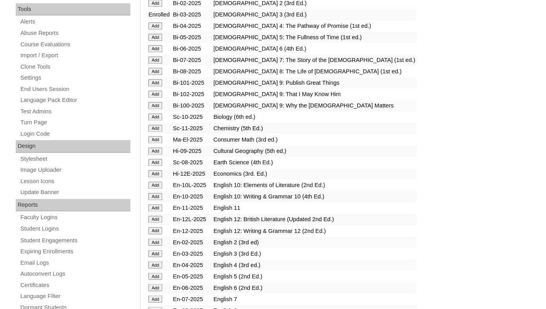
scroll to position [315, 0]
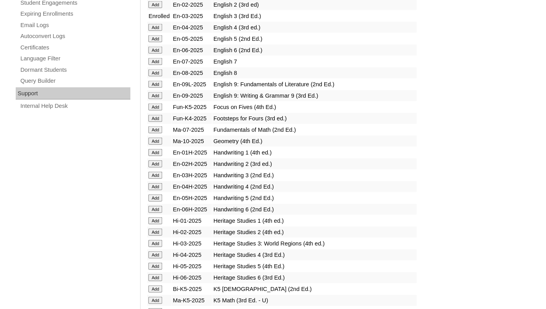
scroll to position [574, 0]
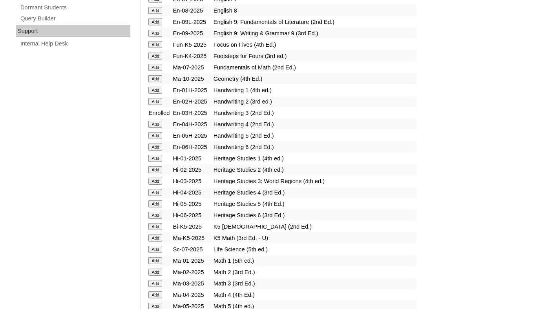
scroll to position [616, 0]
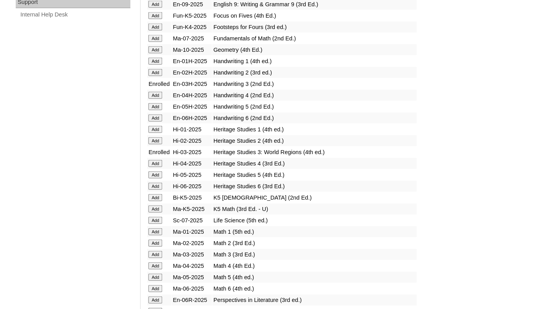
scroll to position [655, 0]
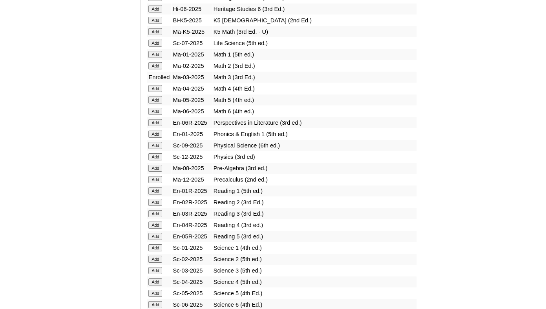
scroll to position [876, 0]
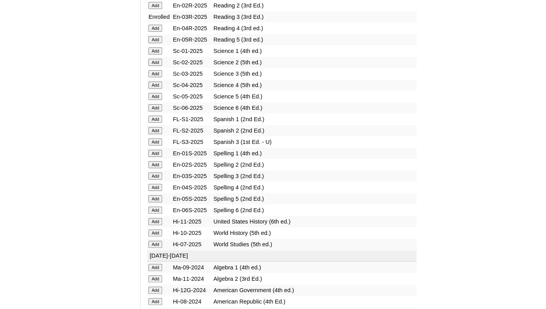
scroll to position [1034, 0]
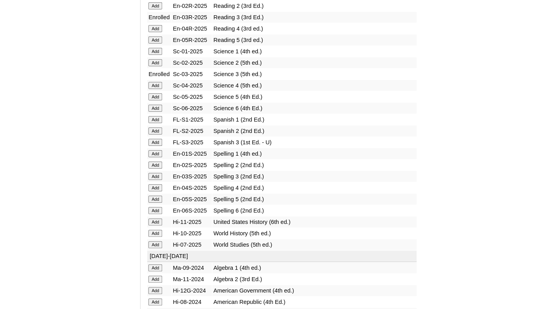
scroll to position [1022, 0]
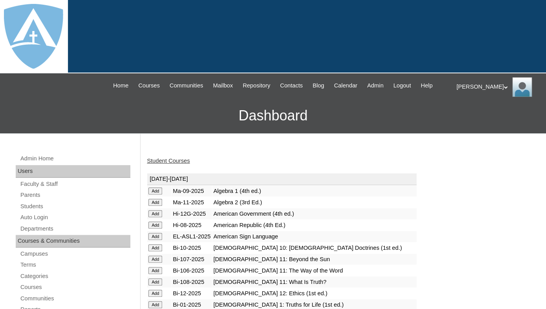
click at [174, 164] on link "Student Courses" at bounding box center [168, 161] width 43 height 6
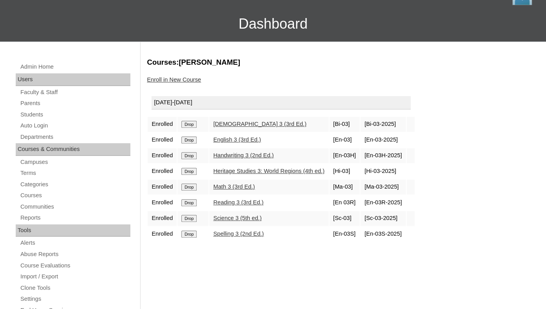
scroll to position [95, 0]
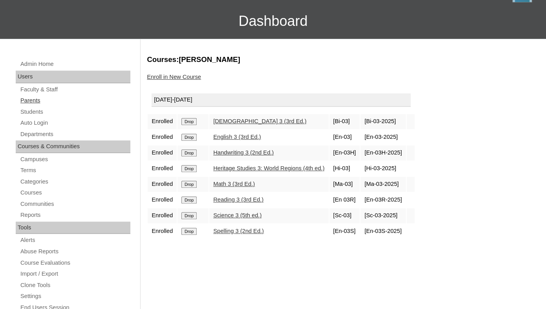
click at [30, 106] on link "Parents" at bounding box center [75, 101] width 111 height 10
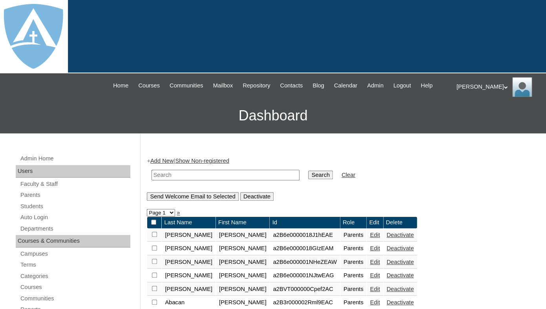
click at [190, 181] on input "text" at bounding box center [226, 175] width 148 height 11
paste input "Amanda Ybarra"
drag, startPoint x: 179, startPoint y: 181, endPoint x: 149, endPoint y: 181, distance: 30.2
click at [152, 181] on input "Ybarra" at bounding box center [226, 175] width 148 height 11
type input "Ybarra"
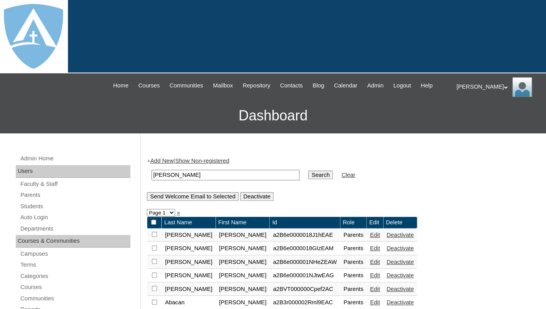
click at [308, 171] on input "Search" at bounding box center [320, 175] width 24 height 9
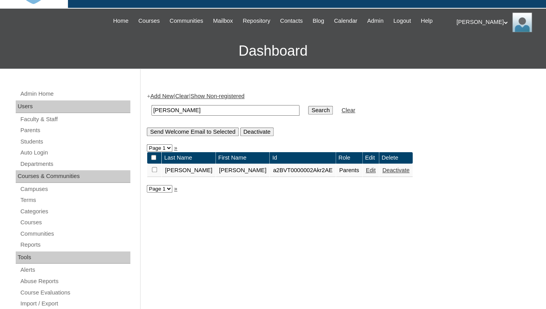
scroll to position [112, 0]
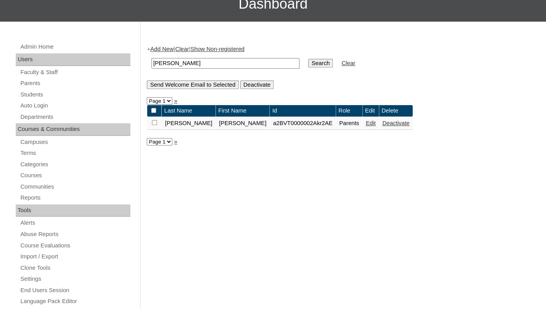
click at [366, 126] on link "Edit" at bounding box center [371, 123] width 10 height 6
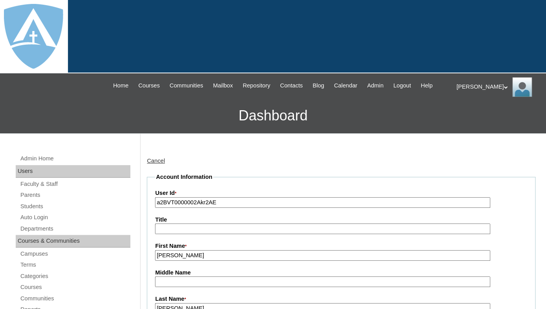
click at [229, 208] on input "a2BVT0000002Akr2AE" at bounding box center [322, 203] width 335 height 11
paste input "7cVT0000000NB7YAM"
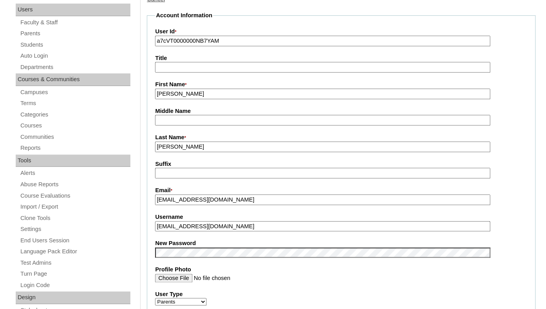
scroll to position [163, 0]
type input "a7cVT0000000NB7YAM"
click at [228, 205] on input "aybarra133@gmail.com" at bounding box center [322, 199] width 335 height 11
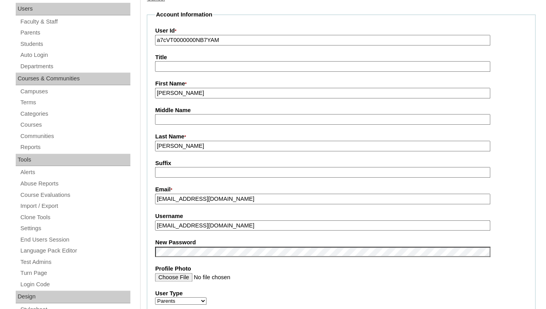
click at [206, 244] on fieldset "Account Information User Id * a7cVT0000000NB7YAM Title First Name * Amanda Midd…" at bounding box center [341, 246] width 389 height 470
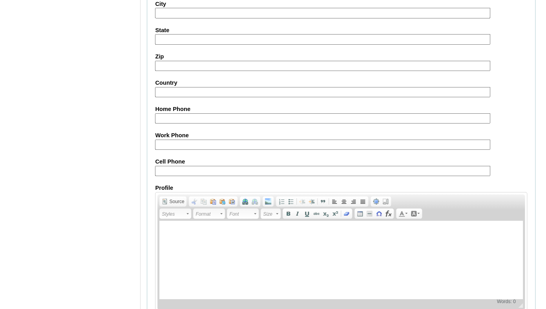
scroll to position [776, 0]
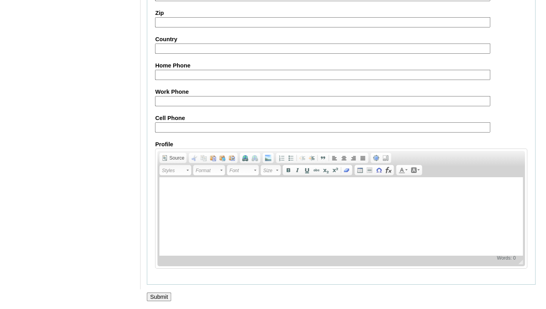
click at [160, 299] on input "Submit" at bounding box center [159, 297] width 24 height 9
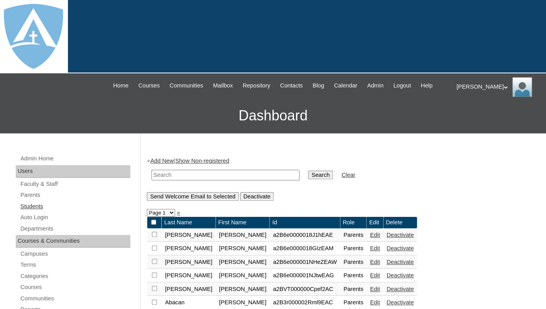
click at [38, 212] on link "Students" at bounding box center [75, 207] width 111 height 10
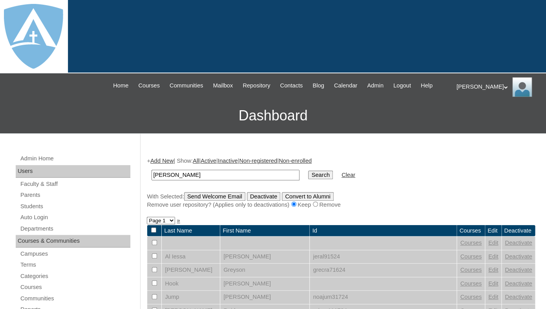
drag, startPoint x: 164, startPoint y: 179, endPoint x: 136, endPoint y: 182, distance: 28.1
click at [152, 181] on input "Mia Reed" at bounding box center [226, 175] width 148 height 11
click at [156, 181] on input "Reed" at bounding box center [226, 175] width 148 height 11
type input "Reed"
click at [308, 171] on input "Search" at bounding box center [320, 175] width 24 height 9
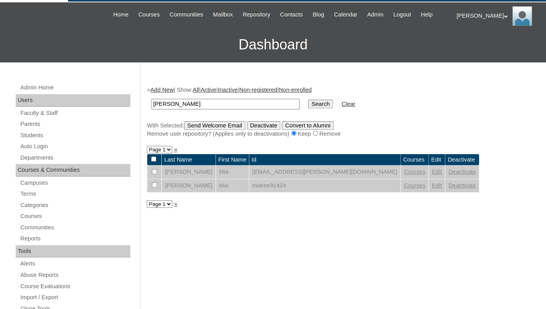
scroll to position [76, 0]
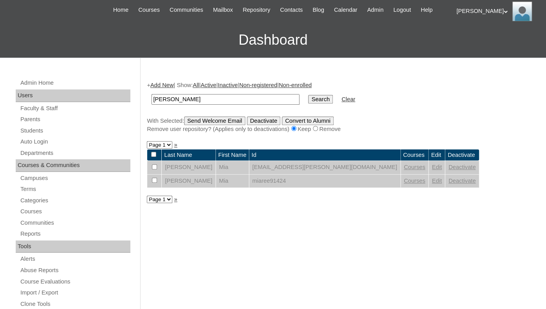
click at [432, 170] on link "Edit" at bounding box center [437, 167] width 10 height 6
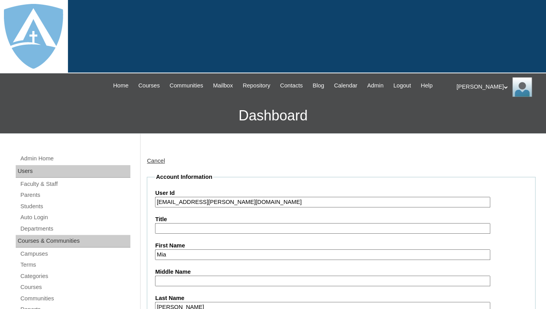
click at [190, 208] on input "mia.reed@enlightiumstudent.com" at bounding box center [322, 202] width 335 height 11
click at [156, 208] on input "mia.reed@enlightiumstudent.com" at bounding box center [322, 202] width 335 height 11
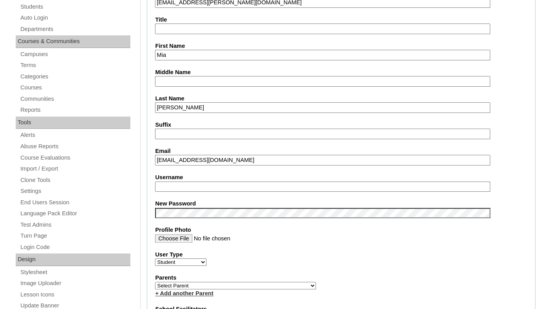
scroll to position [227, 0]
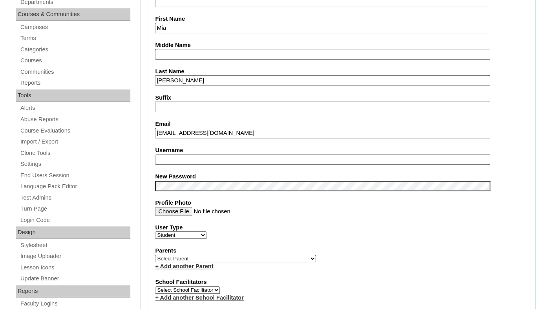
type input "26mia.reed@enlightiumstudent.com"
click at [198, 164] on input "Username" at bounding box center [322, 160] width 335 height 11
paste input "mia.reed@enlightiumstudent.com"
type input "mia.reed@enlightiumstudent.com"
click at [223, 178] on fieldset "Account Information User Id 26mia.reed@enlightiumstudent.com Title First Name M…" at bounding box center [341, 260] width 389 height 629
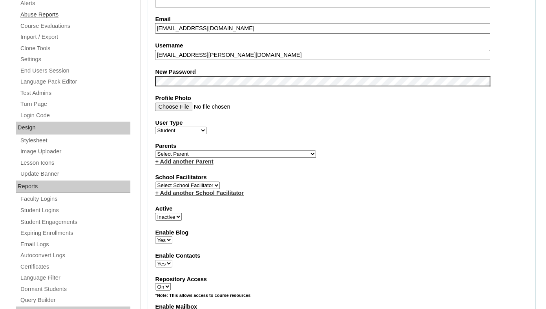
scroll to position [337, 0]
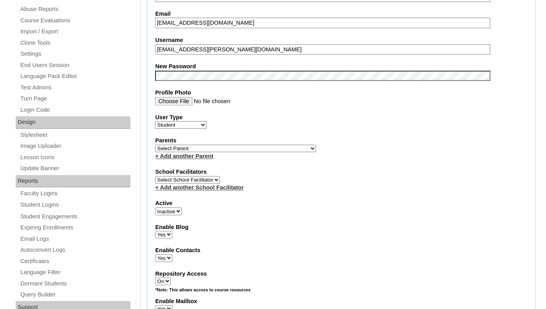
click at [155, 145] on select "Select Parent Garcia, Rosa Labourdette, Jessica Nicholson, Nicky Valentin , Nat…" at bounding box center [235, 148] width 161 height 7
select select "99203"
click option "Ybarra, Amanda" at bounding box center [0, 0] width 0 height 0
select select "1"
click option "Active" at bounding box center [0, 0] width 0 height 0
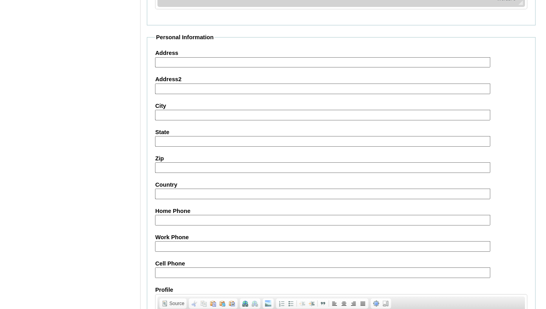
scroll to position [942, 0]
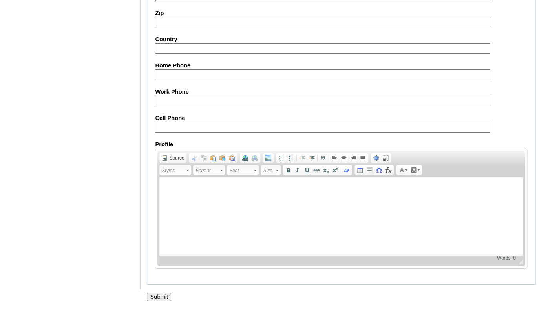
click at [158, 294] on input "Submit" at bounding box center [159, 297] width 24 height 9
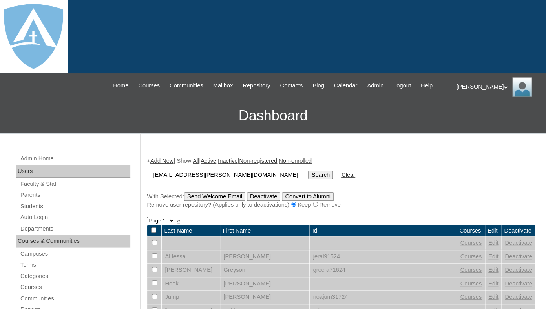
type input "[EMAIL_ADDRESS][PERSON_NAME][DOMAIN_NAME]"
click at [308, 171] on input "Search" at bounding box center [320, 175] width 24 height 9
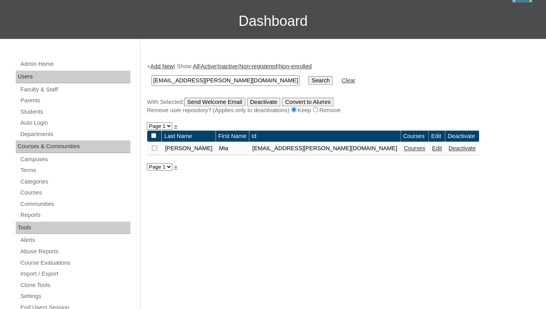
scroll to position [105, 0]
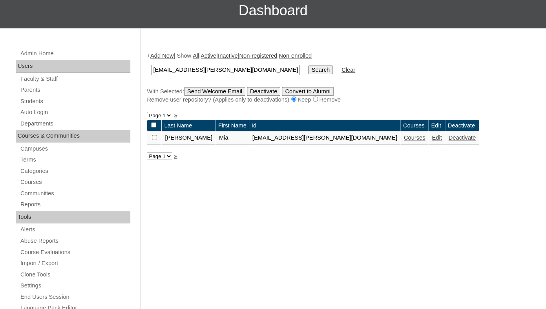
click at [404, 141] on link "Courses" at bounding box center [415, 138] width 22 height 6
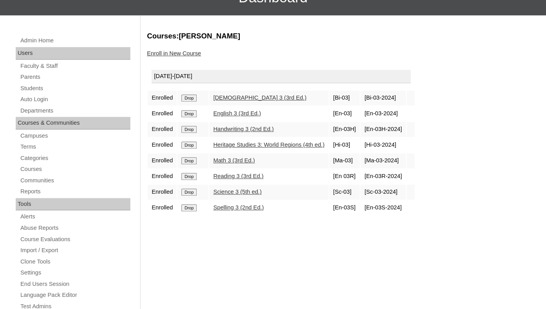
scroll to position [122, 0]
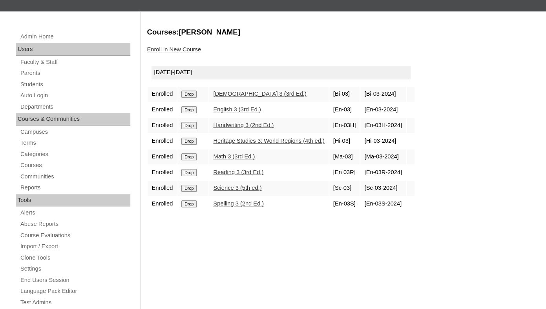
click at [194, 98] on input "Drop" at bounding box center [188, 94] width 15 height 7
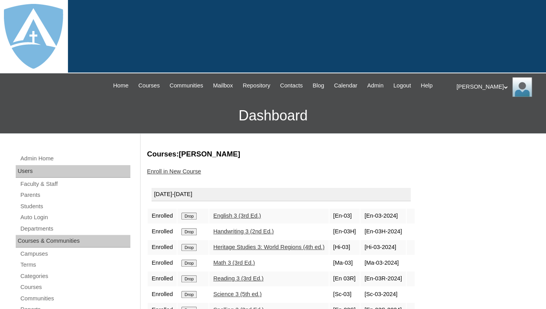
click at [195, 220] on input "Drop" at bounding box center [188, 216] width 15 height 7
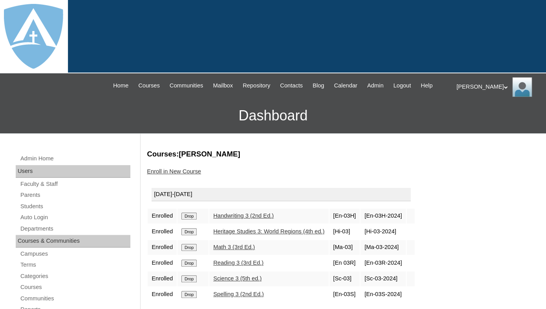
click at [190, 220] on input "Drop" at bounding box center [188, 216] width 15 height 7
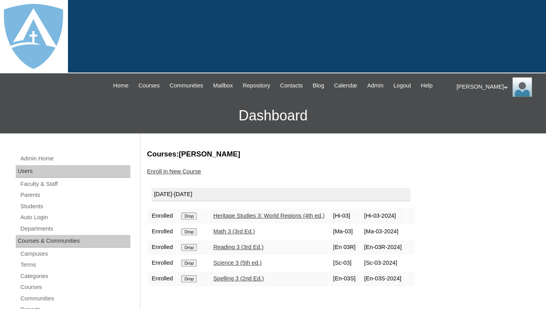
click at [190, 220] on input "Drop" at bounding box center [188, 216] width 15 height 7
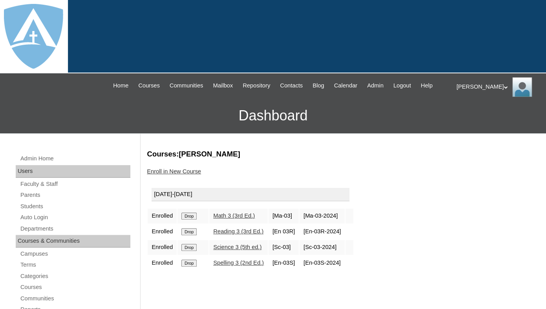
click at [190, 220] on input "Drop" at bounding box center [188, 216] width 15 height 7
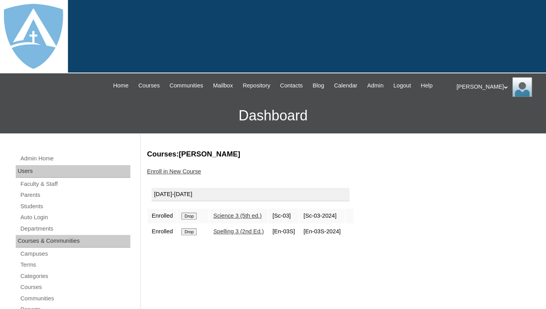
click at [187, 220] on input "Drop" at bounding box center [188, 216] width 15 height 7
click at [194, 220] on input "Drop" at bounding box center [188, 216] width 15 height 7
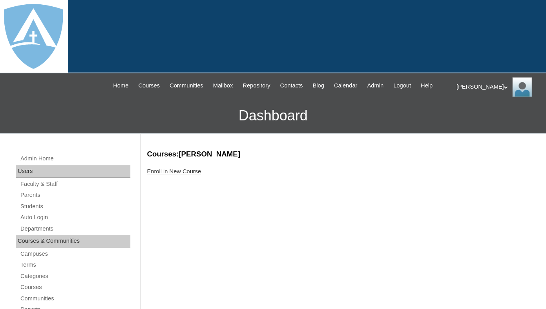
click at [179, 175] on link "Enroll in New Course" at bounding box center [174, 171] width 54 height 6
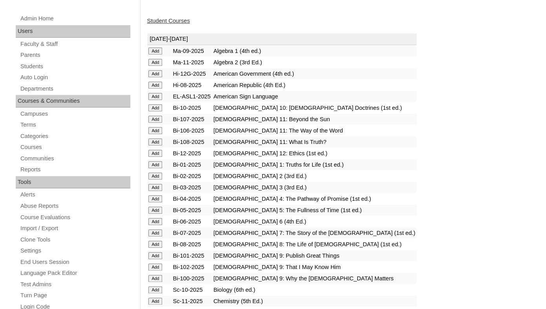
scroll to position [163, 0]
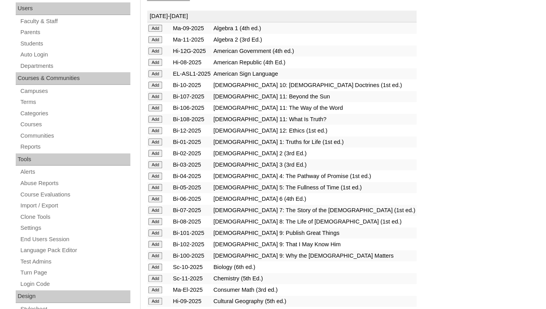
click at [155, 32] on input "Add" at bounding box center [155, 28] width 14 height 7
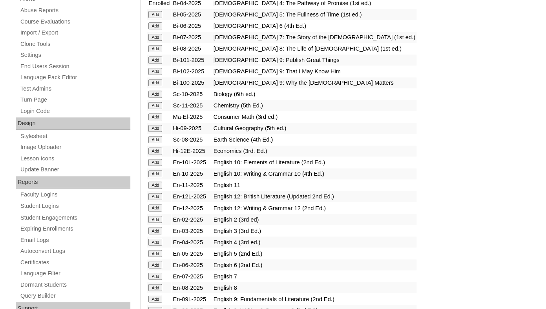
scroll to position [347, 0]
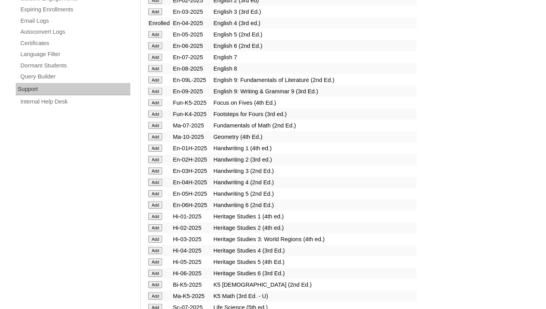
scroll to position [565, 0]
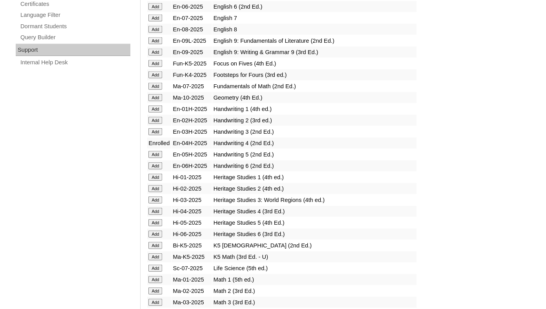
scroll to position [622, 0]
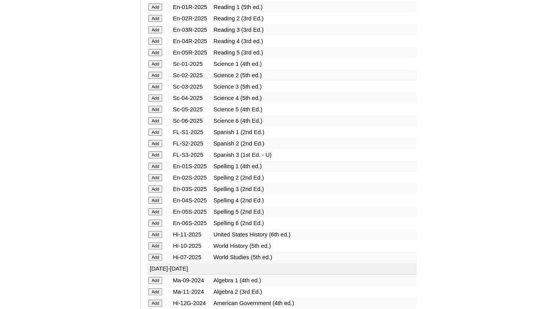
scroll to position [1019, 0]
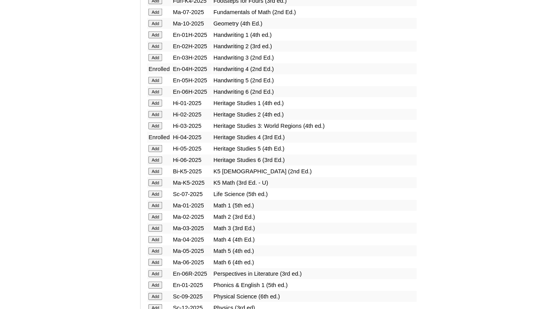
scroll to position [697, 0]
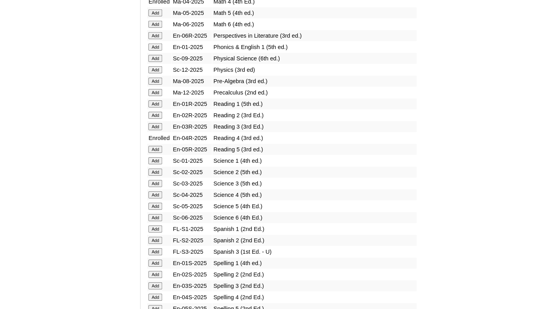
scroll to position [934, 0]
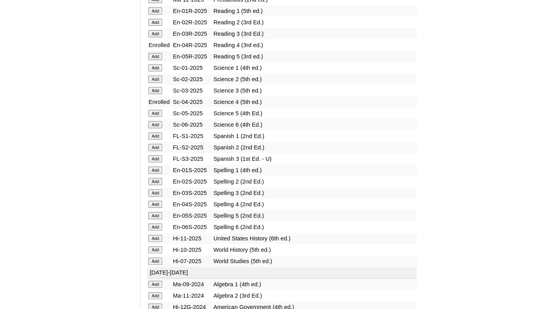
scroll to position [1045, 0]
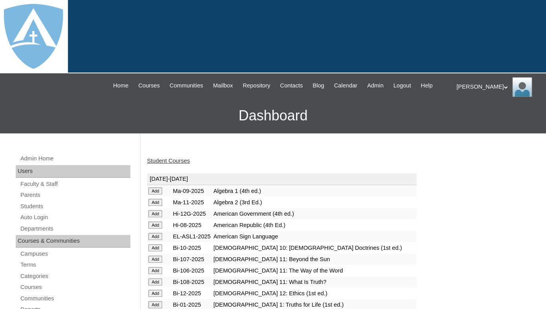
click at [172, 164] on link "Student Courses" at bounding box center [168, 161] width 43 height 6
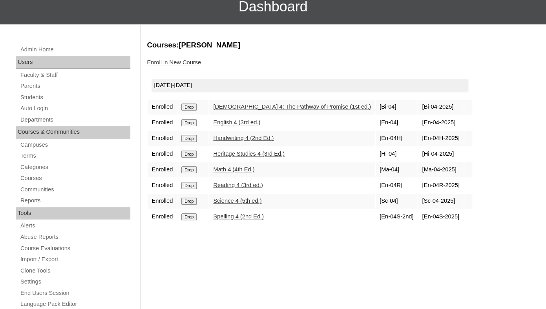
scroll to position [112, 0]
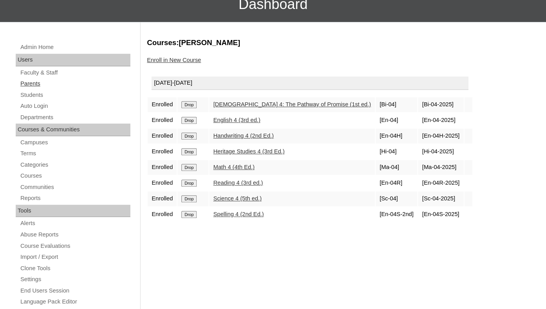
click at [27, 89] on link "Parents" at bounding box center [75, 84] width 111 height 10
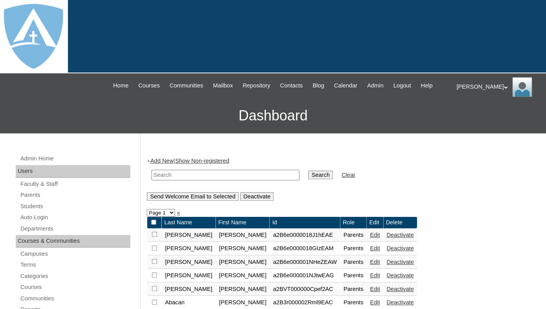
click at [202, 181] on input "text" at bounding box center [226, 175] width 148 height 11
paste input "[PERSON_NAME]"
drag, startPoint x: 192, startPoint y: 183, endPoint x: 129, endPoint y: 182, distance: 62.8
click at [152, 181] on input "[PERSON_NAME]" at bounding box center [226, 175] width 148 height 11
type input "[PERSON_NAME]"
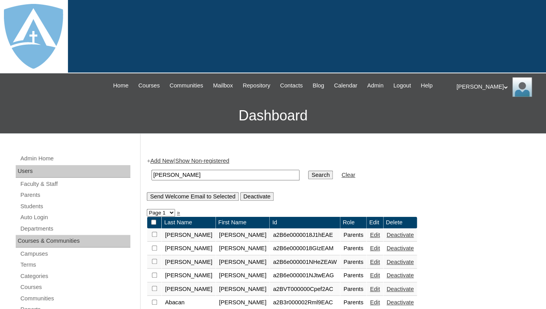
click at [308, 171] on input "Search" at bounding box center [320, 175] width 24 height 9
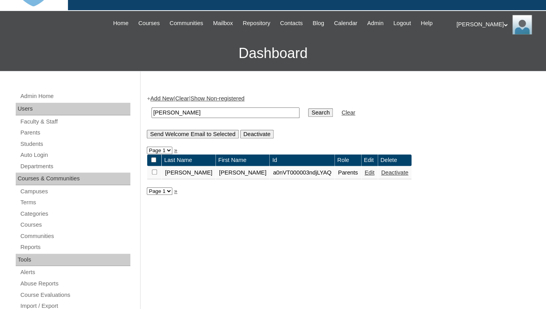
scroll to position [101, 0]
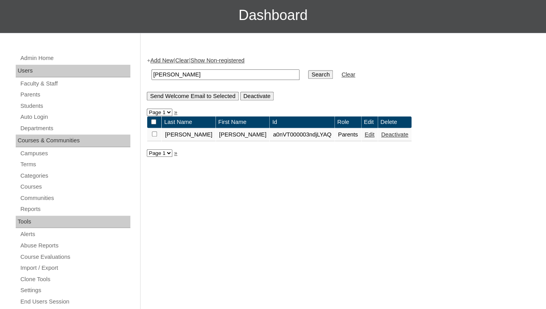
click at [365, 138] on link "Edit" at bounding box center [370, 135] width 10 height 6
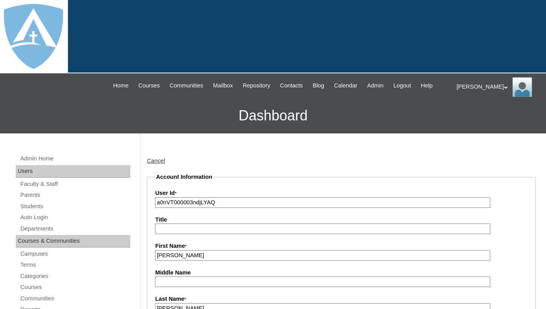
click at [225, 208] on input "a0nVT000003ndjLYAQ" at bounding box center [322, 203] width 335 height 11
paste input "7cVT0000000NCjYAM"
type input "a7cVT0000000NCjYAM"
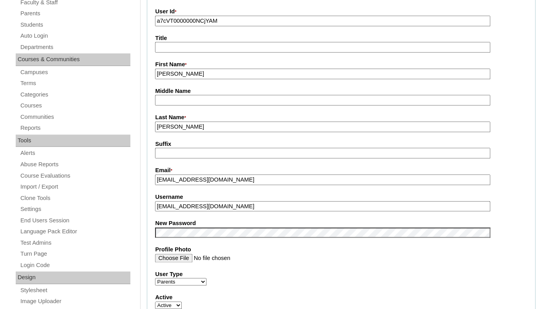
scroll to position [240, 0]
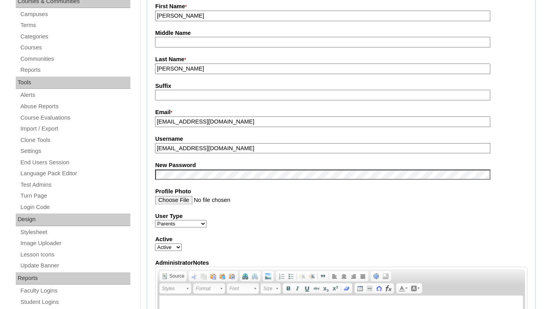
click at [198, 154] on input "jfrench8073@gmail.com" at bounding box center [322, 148] width 335 height 11
click at [234, 205] on input "Profile Photo" at bounding box center [322, 200] width 335 height 9
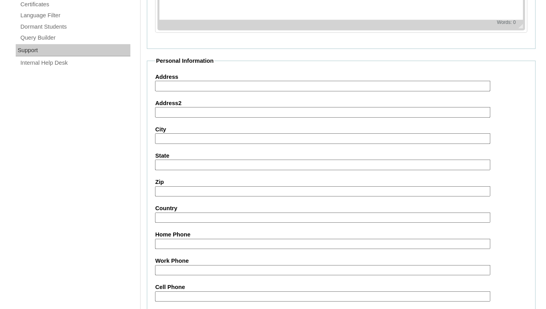
scroll to position [776, 0]
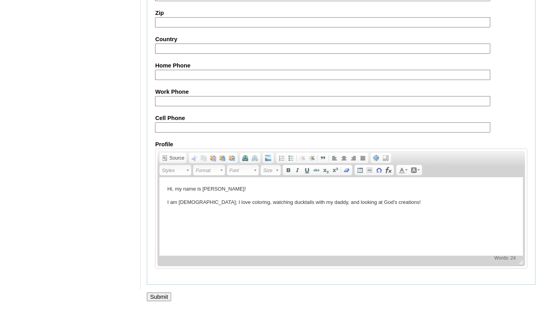
click at [160, 298] on input "Submit" at bounding box center [159, 297] width 24 height 9
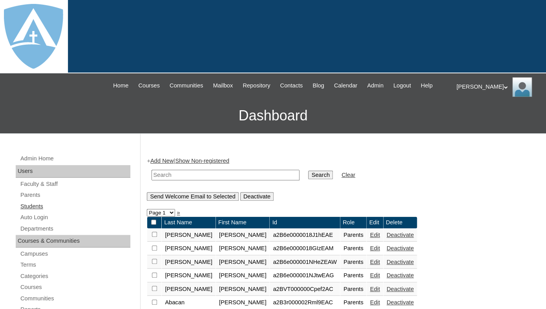
click at [31, 212] on link "Students" at bounding box center [75, 207] width 111 height 10
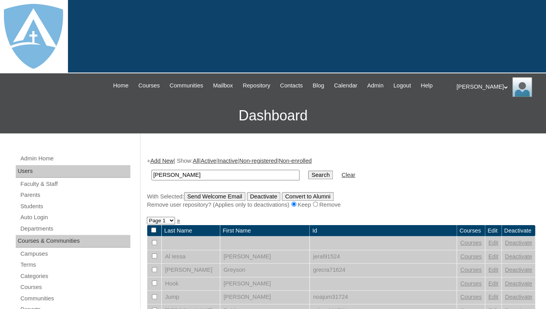
drag, startPoint x: 179, startPoint y: 181, endPoint x: 134, endPoint y: 181, distance: 44.8
click at [152, 181] on input "[PERSON_NAME]" at bounding box center [226, 175] width 148 height 11
type input "[PERSON_NAME]"
click at [308, 171] on input "Search" at bounding box center [320, 175] width 24 height 9
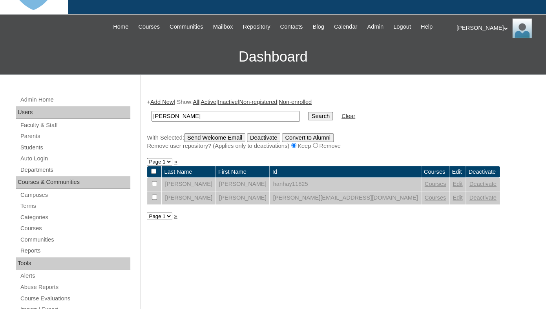
scroll to position [107, 0]
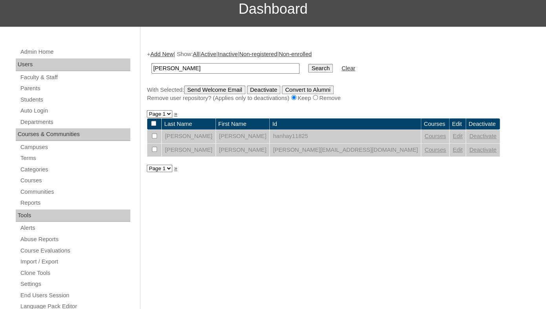
click at [453, 153] on link "Edit" at bounding box center [458, 150] width 10 height 6
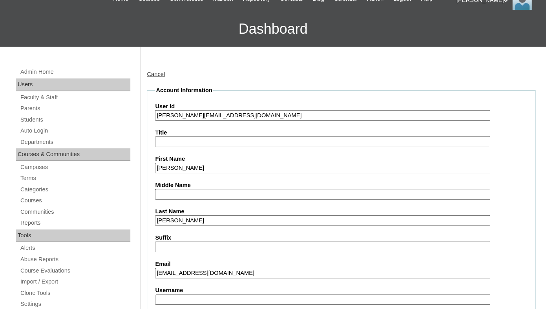
click at [222, 121] on input "[PERSON_NAME][EMAIL_ADDRESS][DOMAIN_NAME]" at bounding box center [322, 115] width 335 height 11
click at [222, 121] on input "hannah.hays@enlightiumstudent.com" at bounding box center [322, 115] width 335 height 11
click at [222, 121] on input "[PERSON_NAME][EMAIL_ADDRESS][DOMAIN_NAME]" at bounding box center [322, 115] width 335 height 11
click at [157, 121] on input "[PERSON_NAME][EMAIL_ADDRESS][DOMAIN_NAME]" at bounding box center [322, 115] width 335 height 11
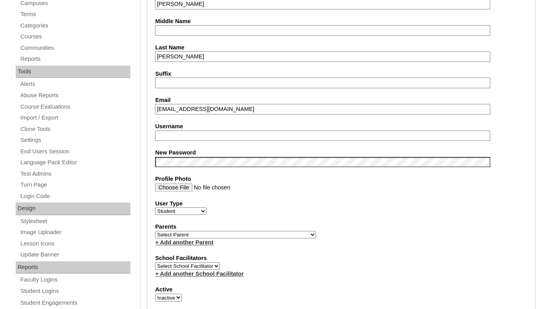
scroll to position [258, 0]
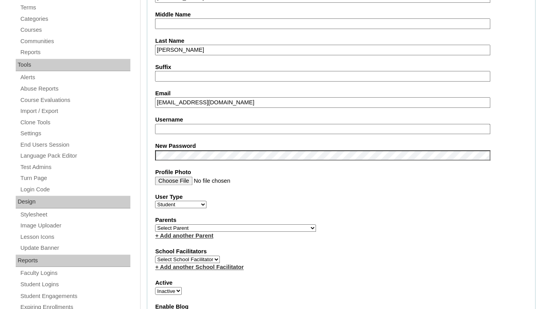
type input "26hannah.hays@enlightiumstudent.com"
click at [205, 132] on input "Username" at bounding box center [322, 129] width 335 height 11
paste input "hannah.hays@enlightiumstudent.com"
type input "hannah.hays@enlightiumstudent.com"
click at [199, 145] on fieldset "Account Information User Id 26hannah.hays@enlightiumstudent.com Title First Nam…" at bounding box center [341, 230] width 389 height 629
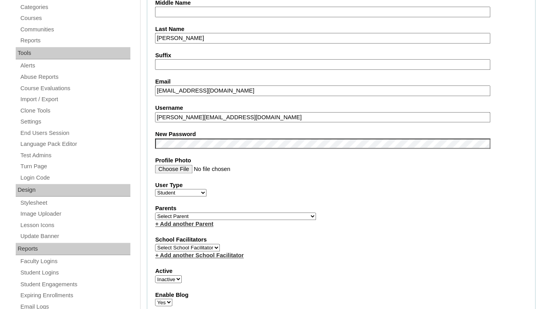
scroll to position [278, 0]
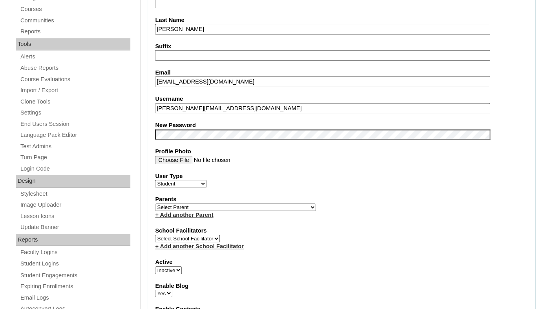
click at [155, 204] on select "Select Parent Garcia, Rosa Labourdette, Jessica Nicholson, Nicky Valentin , Nat…" at bounding box center [235, 207] width 161 height 7
select select "100147"
click option "Hays, Jessie" at bounding box center [0, 0] width 0 height 0
select select "1"
click option "Active" at bounding box center [0, 0] width 0 height 0
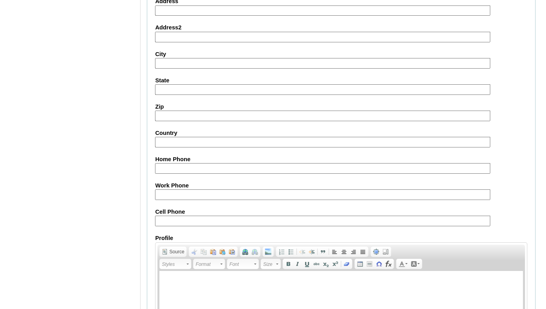
scroll to position [942, 0]
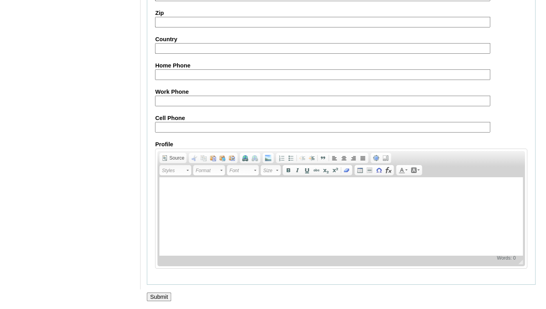
click at [156, 293] on input "Submit" at bounding box center [159, 297] width 24 height 9
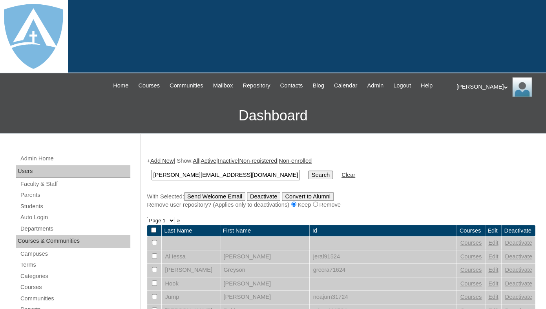
type input "[PERSON_NAME][EMAIL_ADDRESS][DOMAIN_NAME]"
click at [308, 171] on input "Search" at bounding box center [320, 175] width 24 height 9
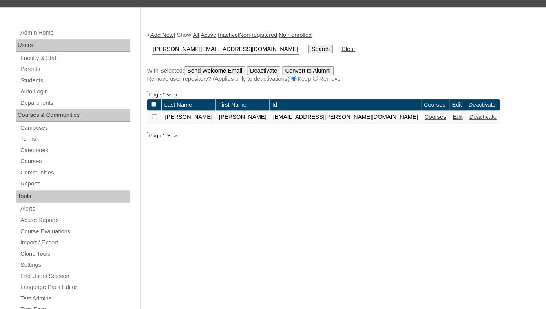
scroll to position [130, 0]
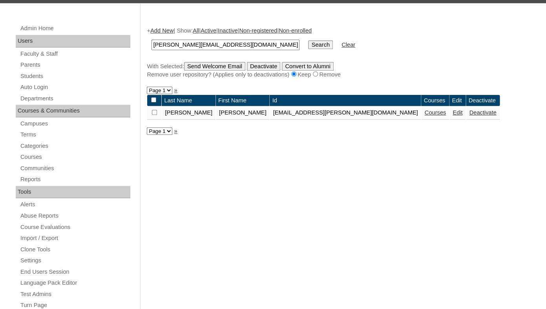
click at [425, 116] on link "Courses" at bounding box center [436, 113] width 22 height 6
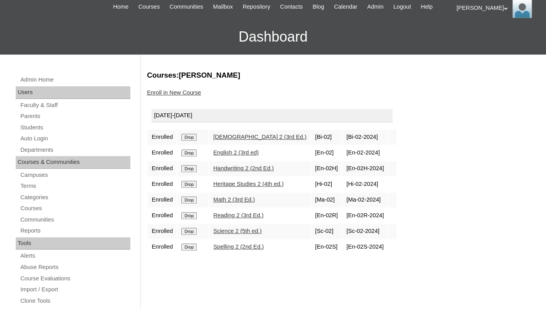
scroll to position [116, 0]
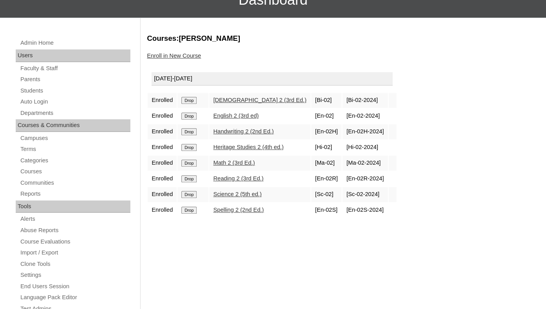
click at [191, 104] on input "Drop" at bounding box center [188, 100] width 15 height 7
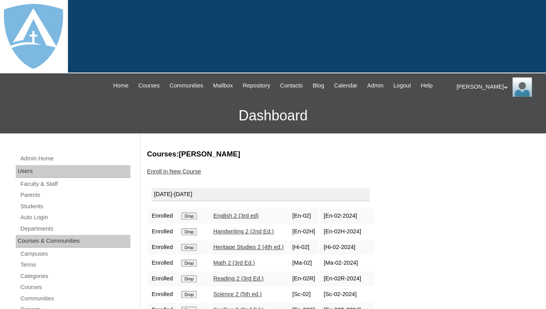
click at [191, 220] on input "Drop" at bounding box center [188, 216] width 15 height 7
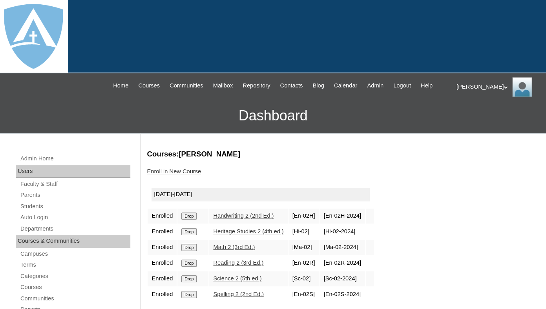
click at [191, 220] on input "Drop" at bounding box center [188, 216] width 15 height 7
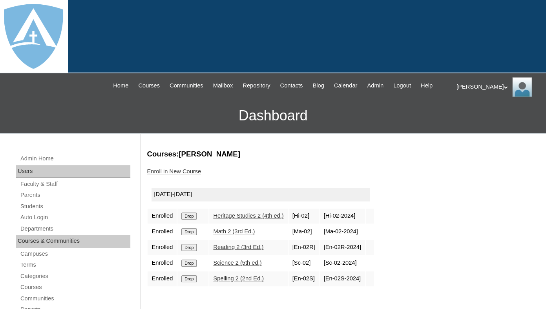
click at [196, 220] on input "Drop" at bounding box center [188, 216] width 15 height 7
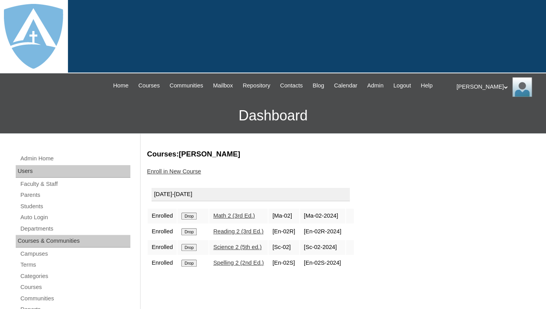
click at [192, 220] on input "Drop" at bounding box center [188, 216] width 15 height 7
click at [191, 220] on input "Drop" at bounding box center [188, 216] width 15 height 7
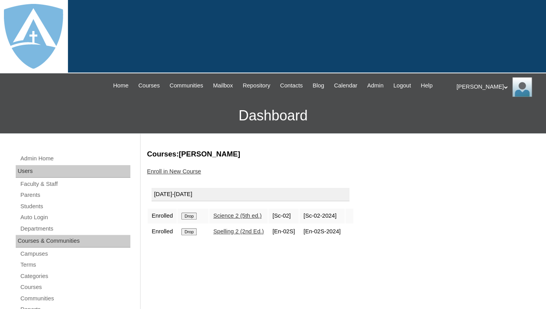
click at [197, 220] on input "Drop" at bounding box center [188, 216] width 15 height 7
click at [194, 220] on input "Drop" at bounding box center [188, 216] width 15 height 7
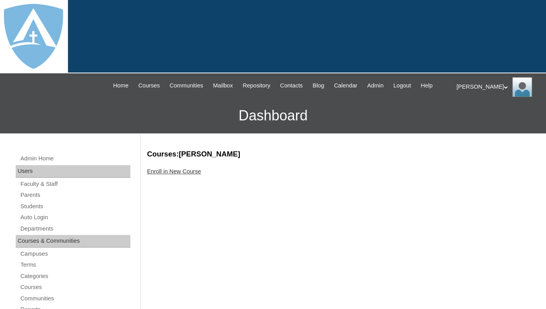
click at [185, 175] on link "Enroll in New Course" at bounding box center [174, 171] width 54 height 6
